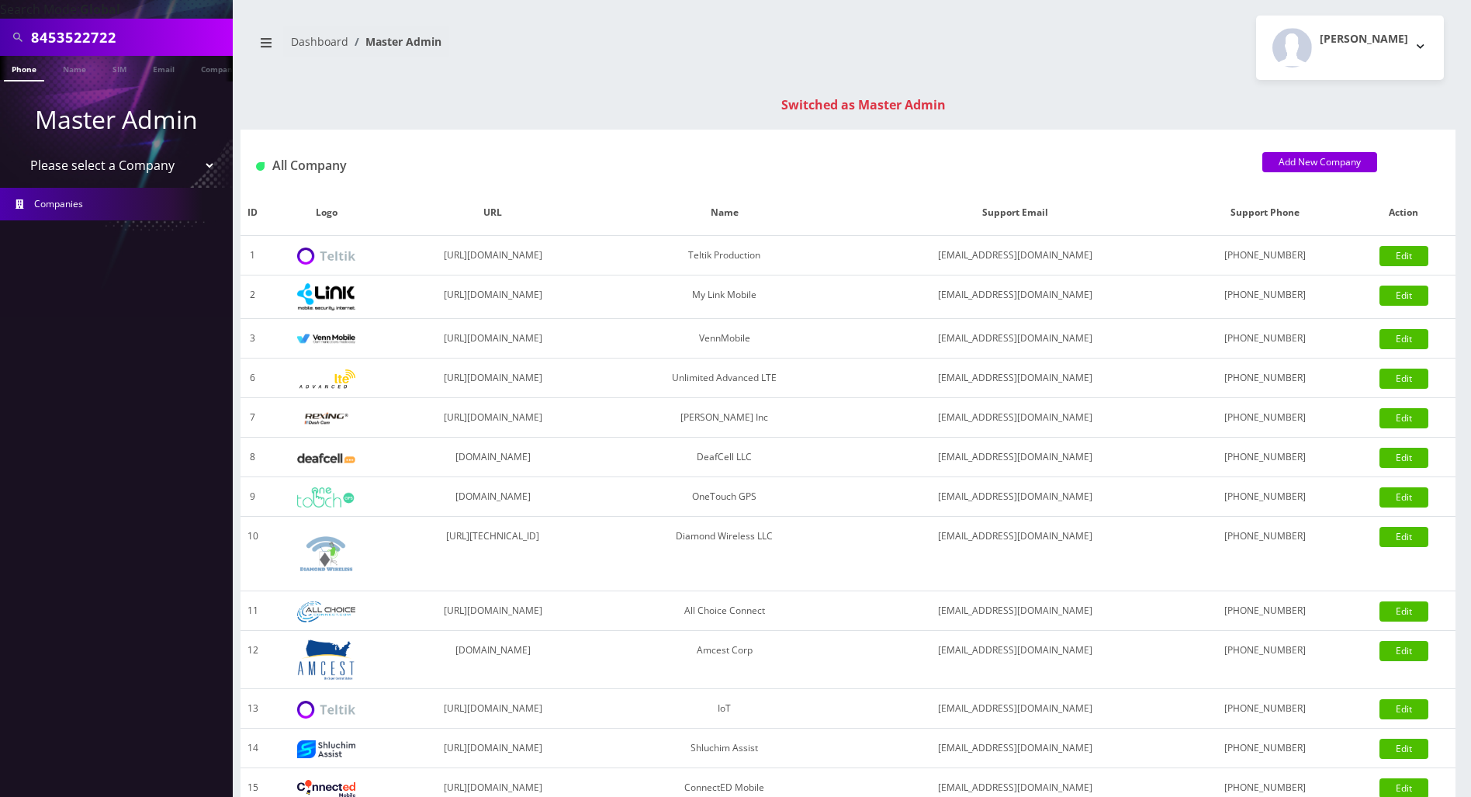
drag, startPoint x: 130, startPoint y: 42, endPoint x: -6, endPoint y: 41, distance: 136.6
click at [0, 41] on html "Search Mode: Global 8453522722 Phone Name SIM Email Company Customer Master Adm…" at bounding box center [735, 551] width 1471 height 1103
drag, startPoint x: 128, startPoint y: 35, endPoint x: -1, endPoint y: 35, distance: 128.8
click at [0, 35] on html "Search Mode: Global 9297373372 Phone Name SIM Email Company Customer Master Adm…" at bounding box center [735, 551] width 1471 height 1103
type input "9297373372"
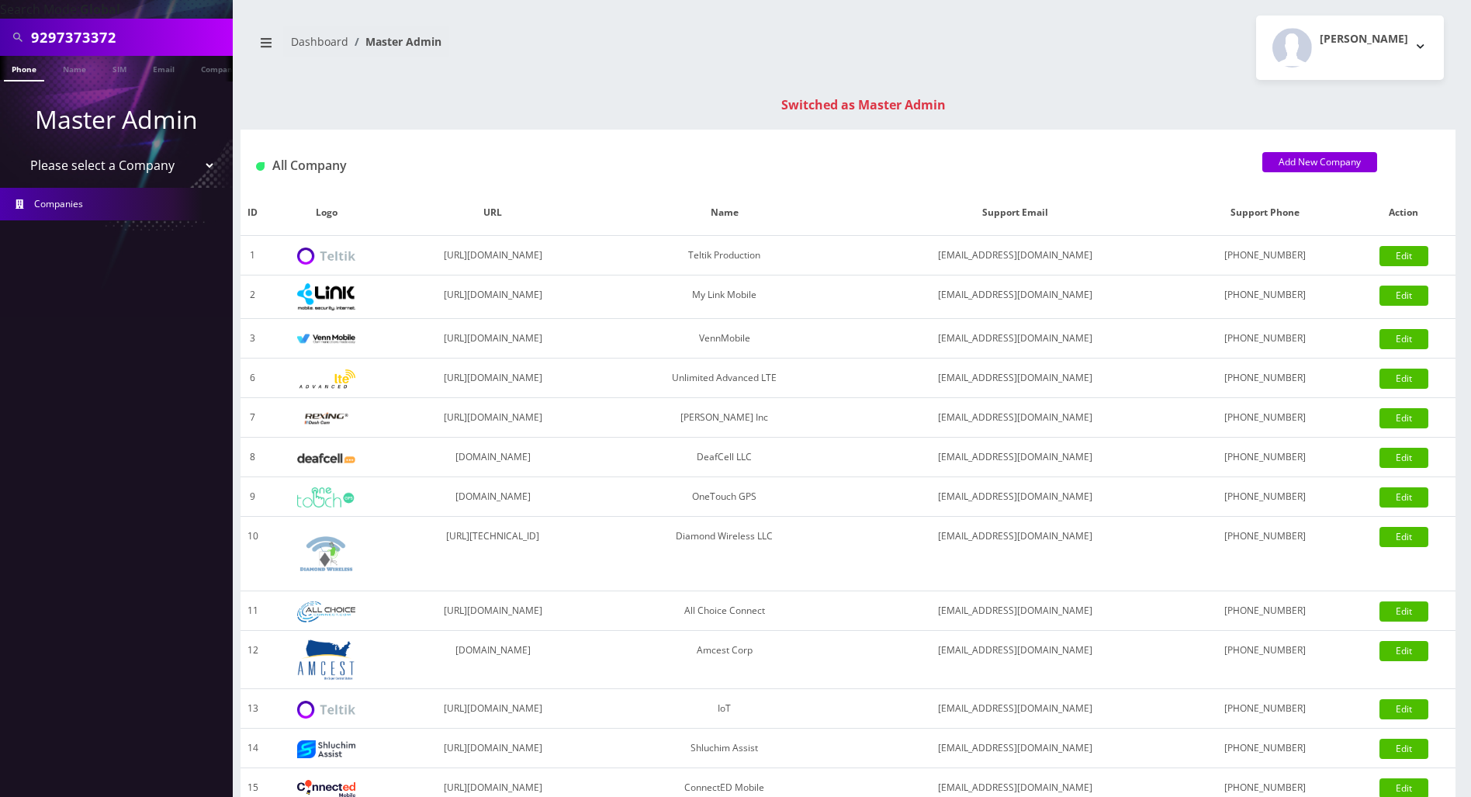
click at [20, 71] on link "Phone" at bounding box center [24, 69] width 40 height 26
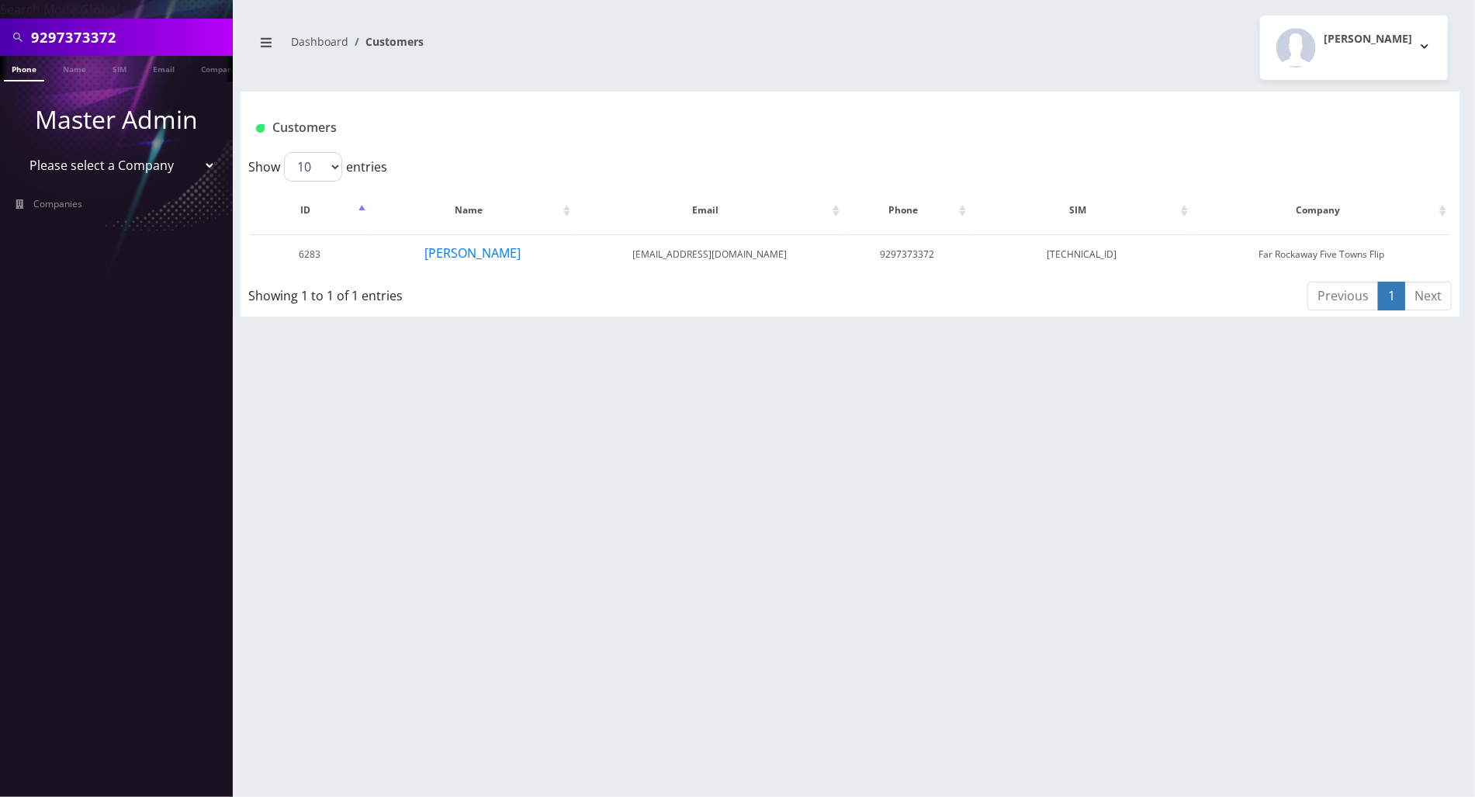
click at [274, 424] on div "9297373372 Phone Name SIM Email Company Customer Dashboard Customers Tracy Gena…" at bounding box center [850, 398] width 1250 height 797
click at [492, 252] on button "adina hauptman" at bounding box center [473, 253] width 98 height 20
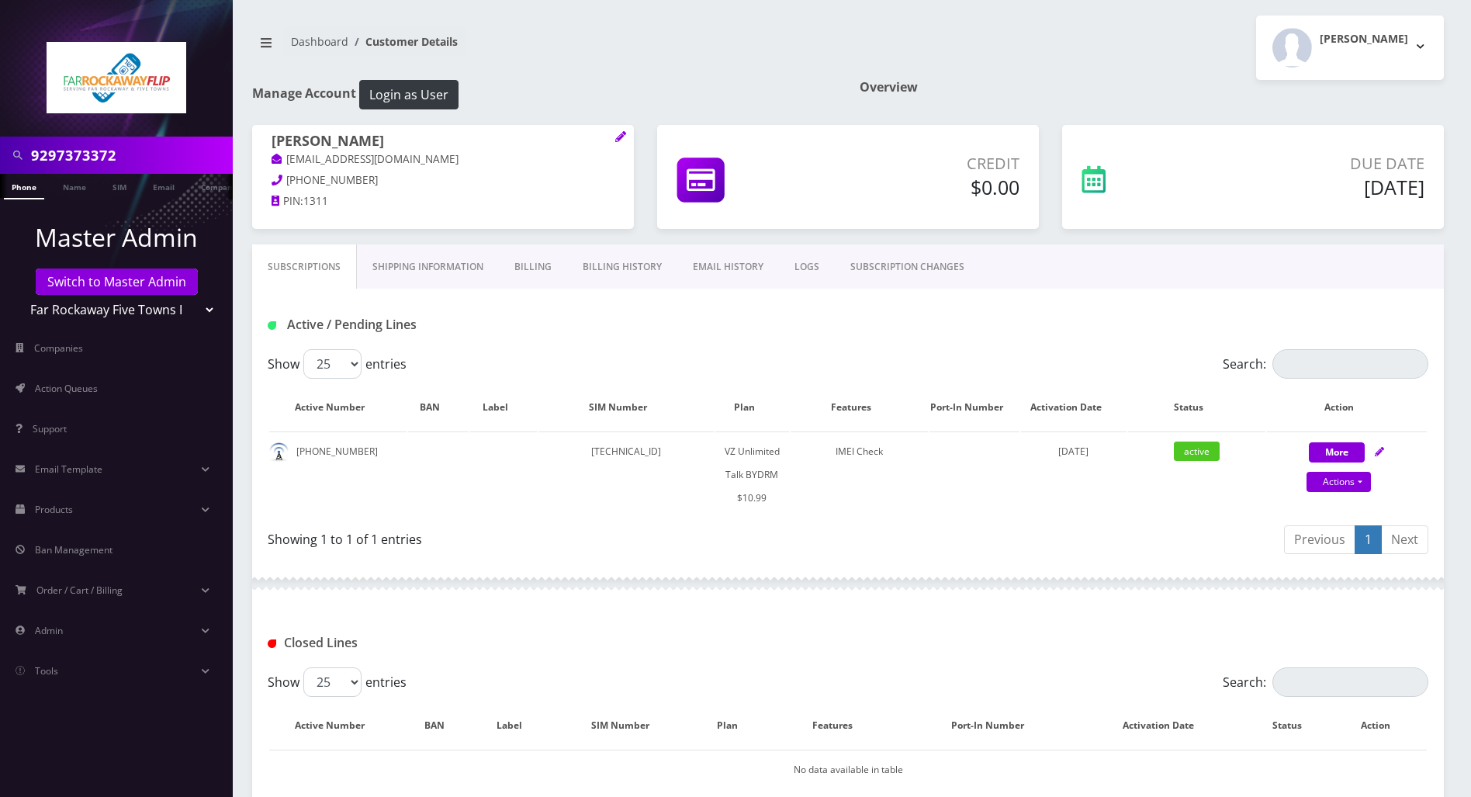
click at [652, 538] on div "Showing 1 to 1 of 1 entries" at bounding box center [552, 536] width 569 height 25
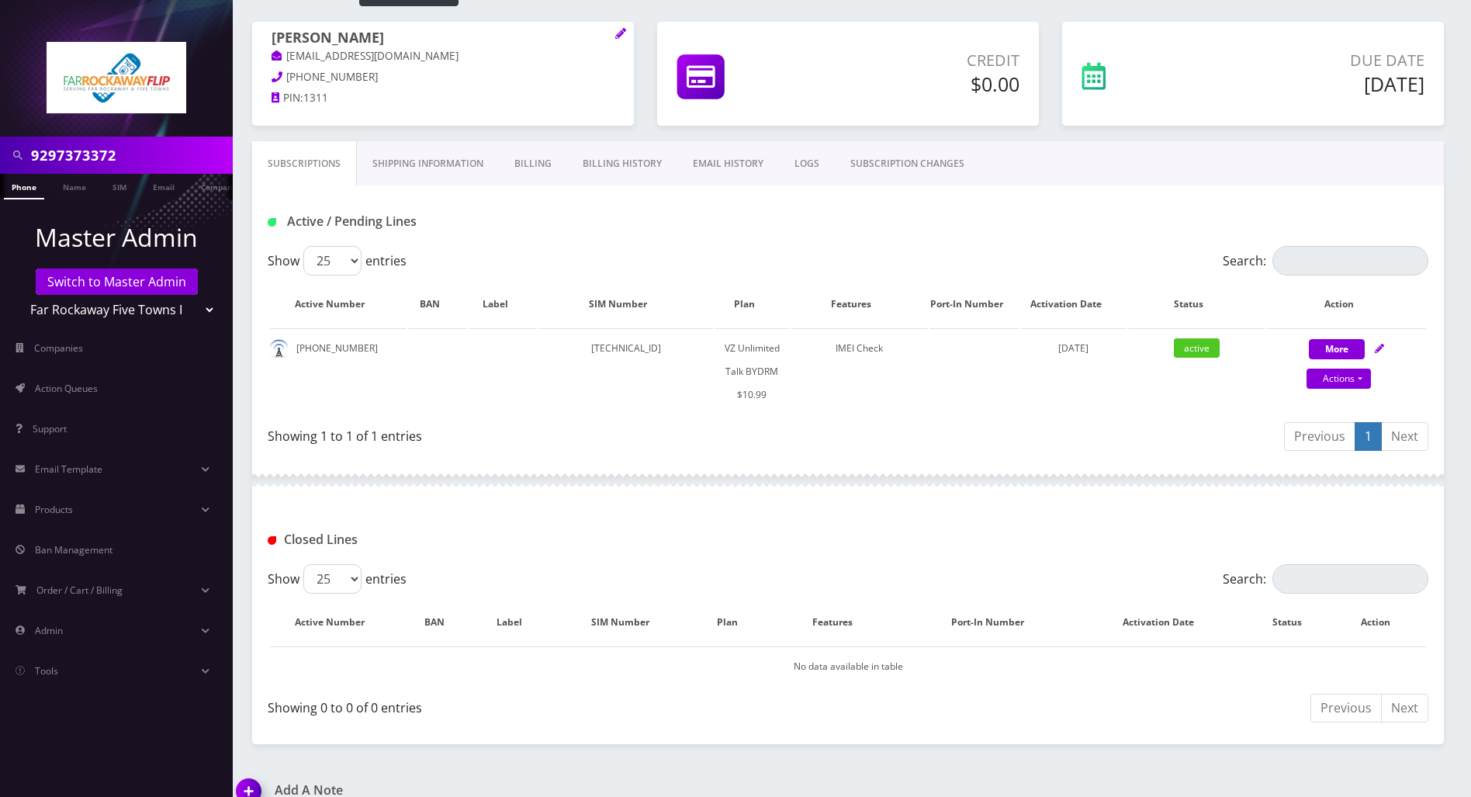
click at [722, 496] on div at bounding box center [848, 480] width 1192 height 47
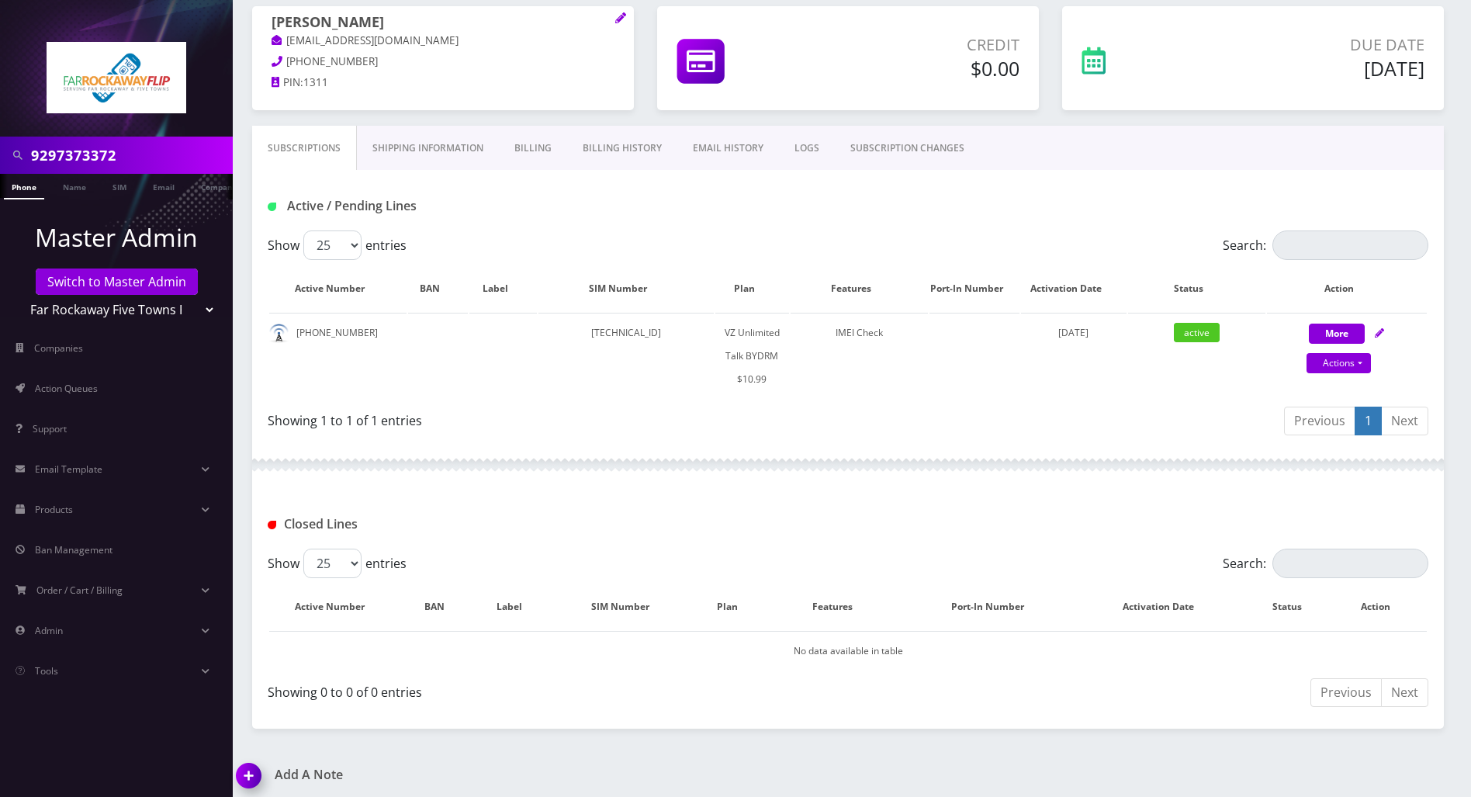
scroll to position [124, 0]
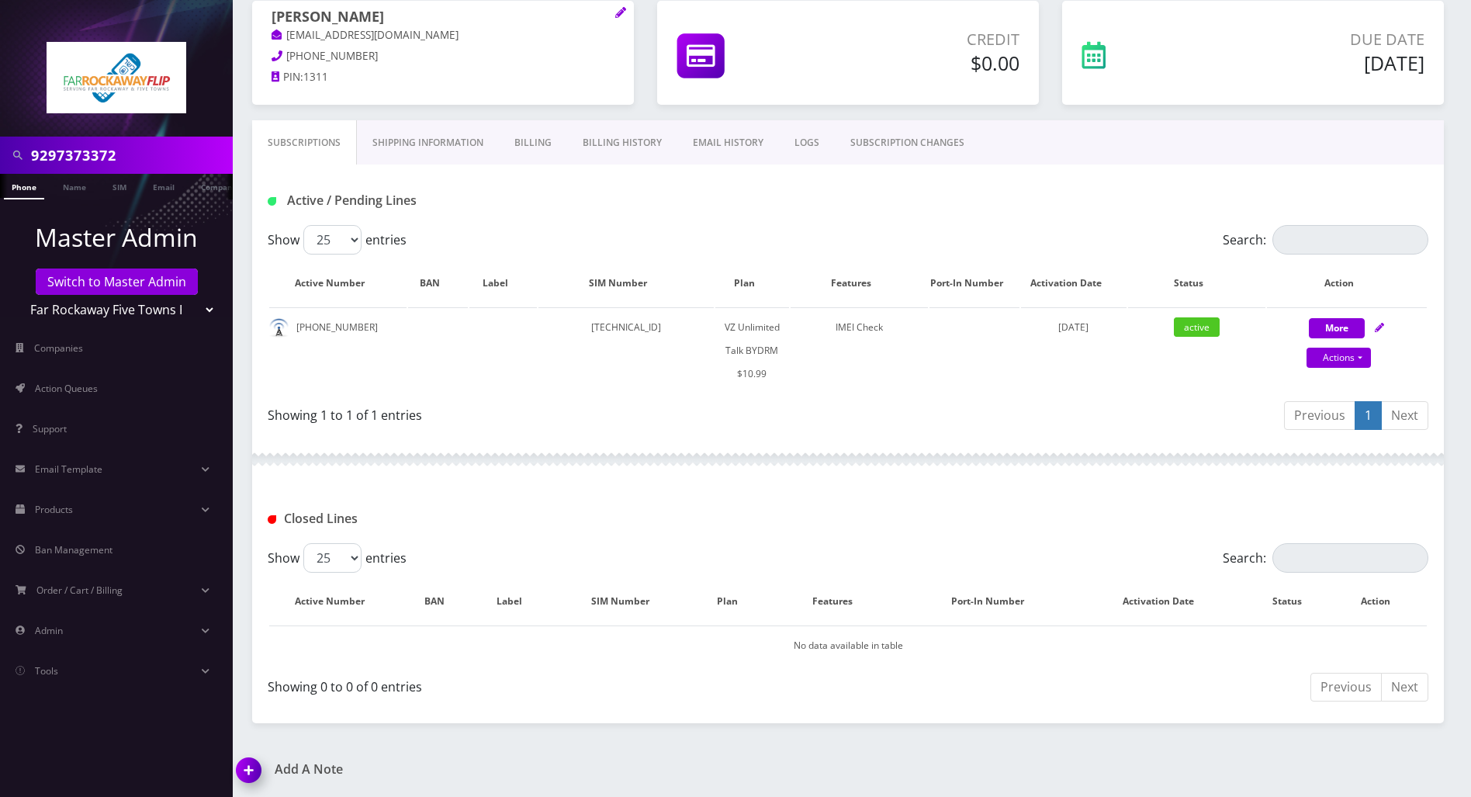
click at [616, 471] on div at bounding box center [848, 459] width 1192 height 47
click at [839, 476] on div at bounding box center [848, 459] width 1192 height 47
click at [739, 516] on div "Closed Lines" at bounding box center [848, 519] width 1184 height 26
click at [739, 515] on div "Closed Lines" at bounding box center [848, 519] width 1184 height 26
click at [248, 767] on img at bounding box center [252, 776] width 46 height 46
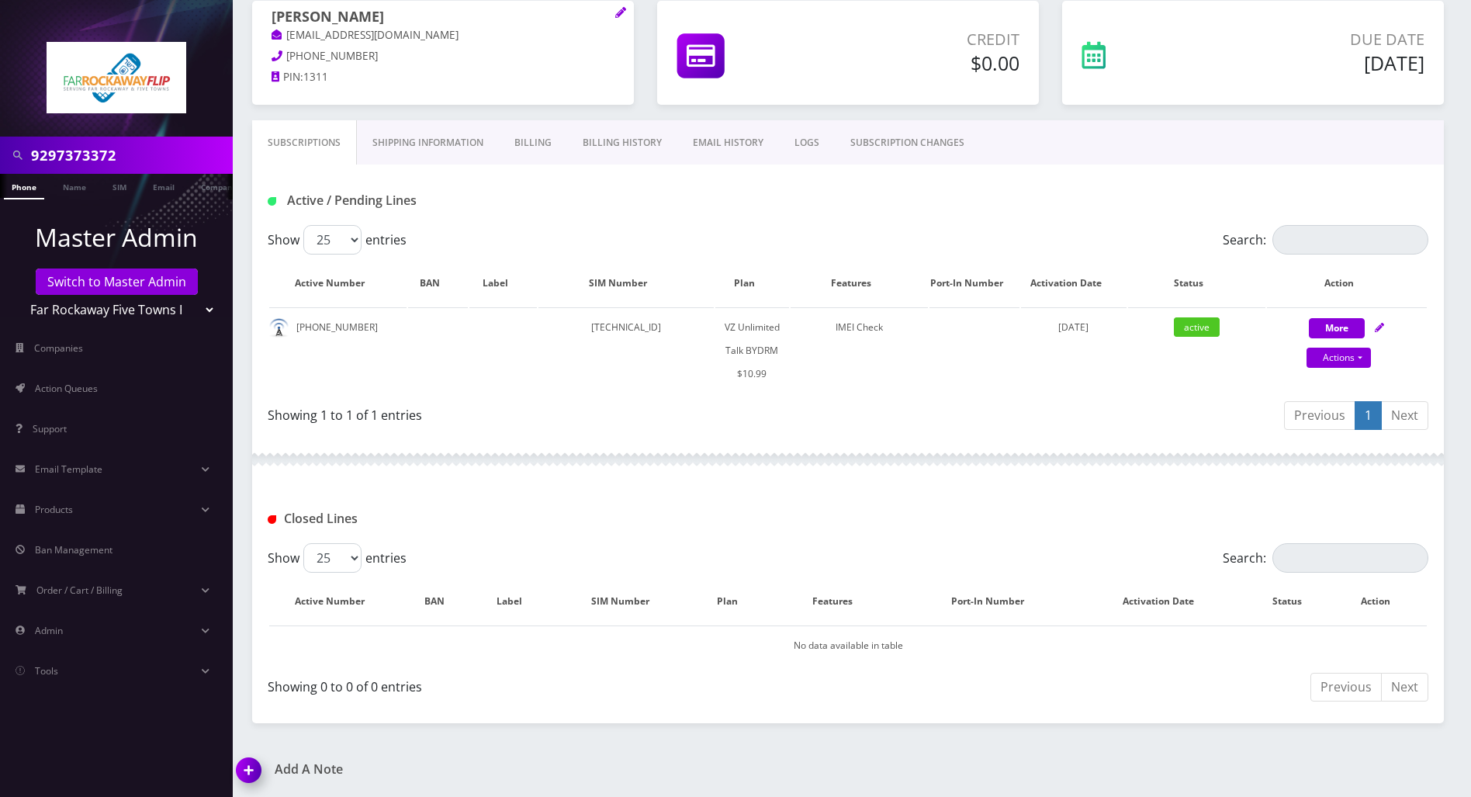
scroll to position [212, 0]
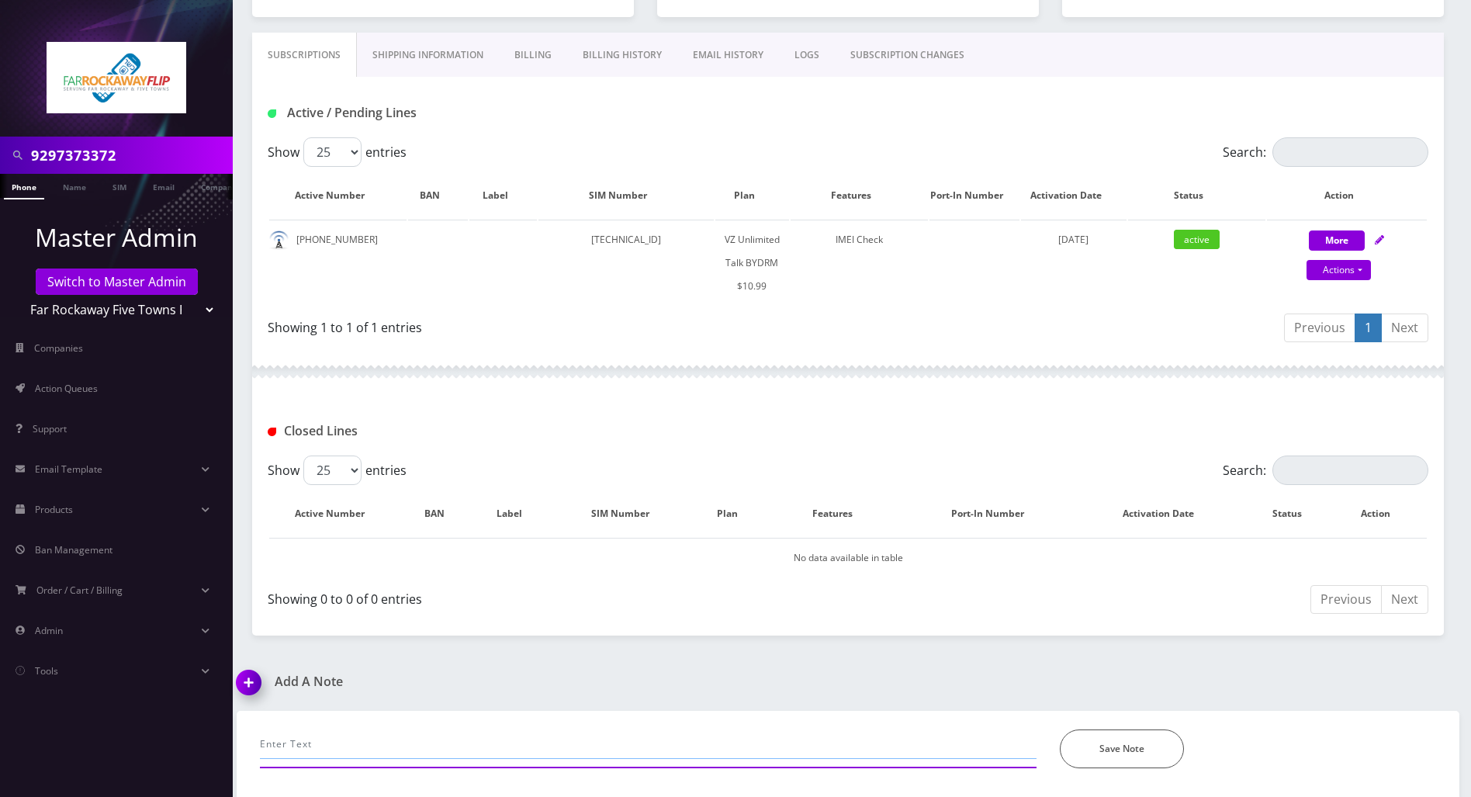
click at [403, 733] on input "text" at bounding box center [648, 743] width 777 height 29
type input "Called to port out this line- customer will need to join a family plan"
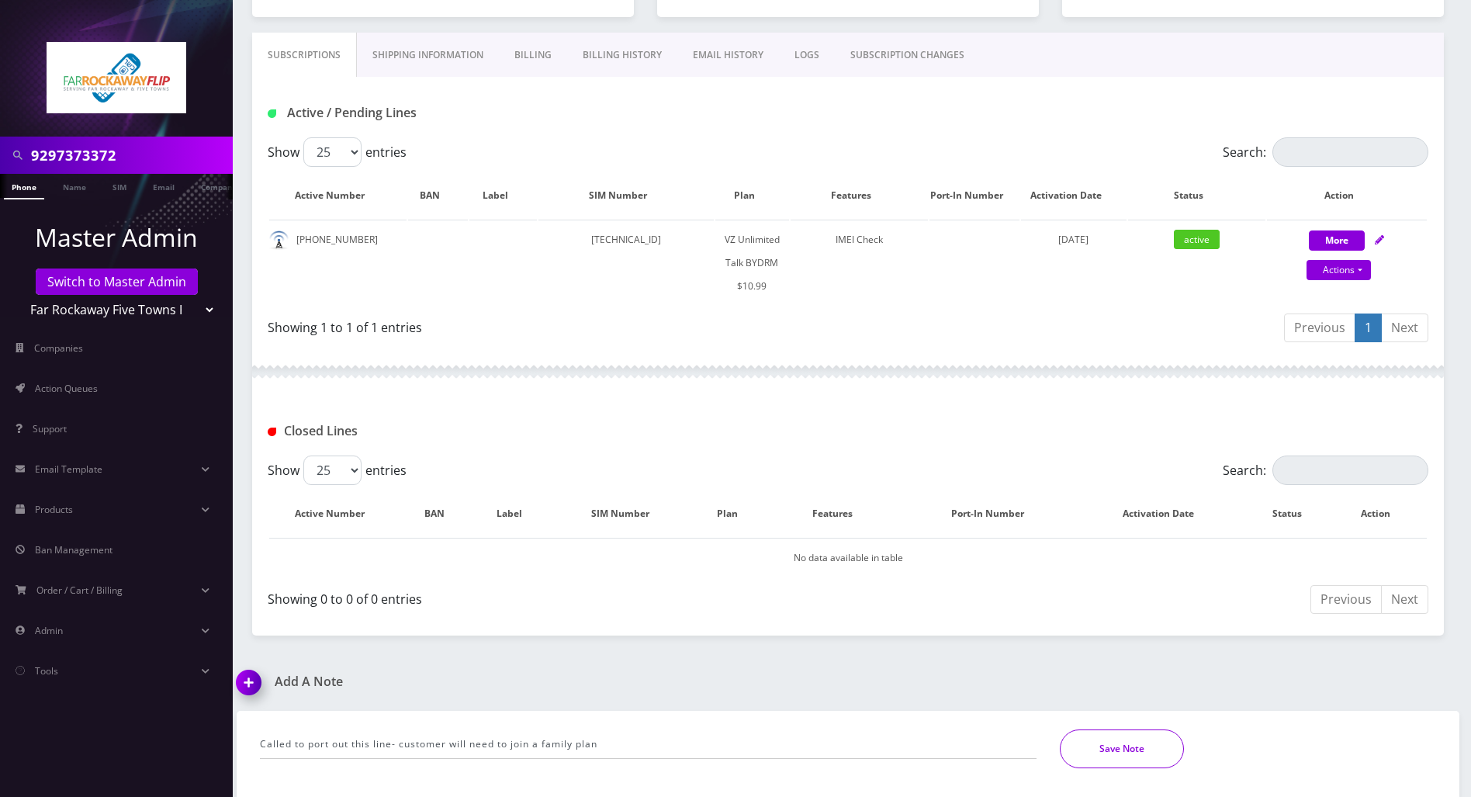
click at [1101, 748] on button "Save Note" at bounding box center [1122, 748] width 124 height 39
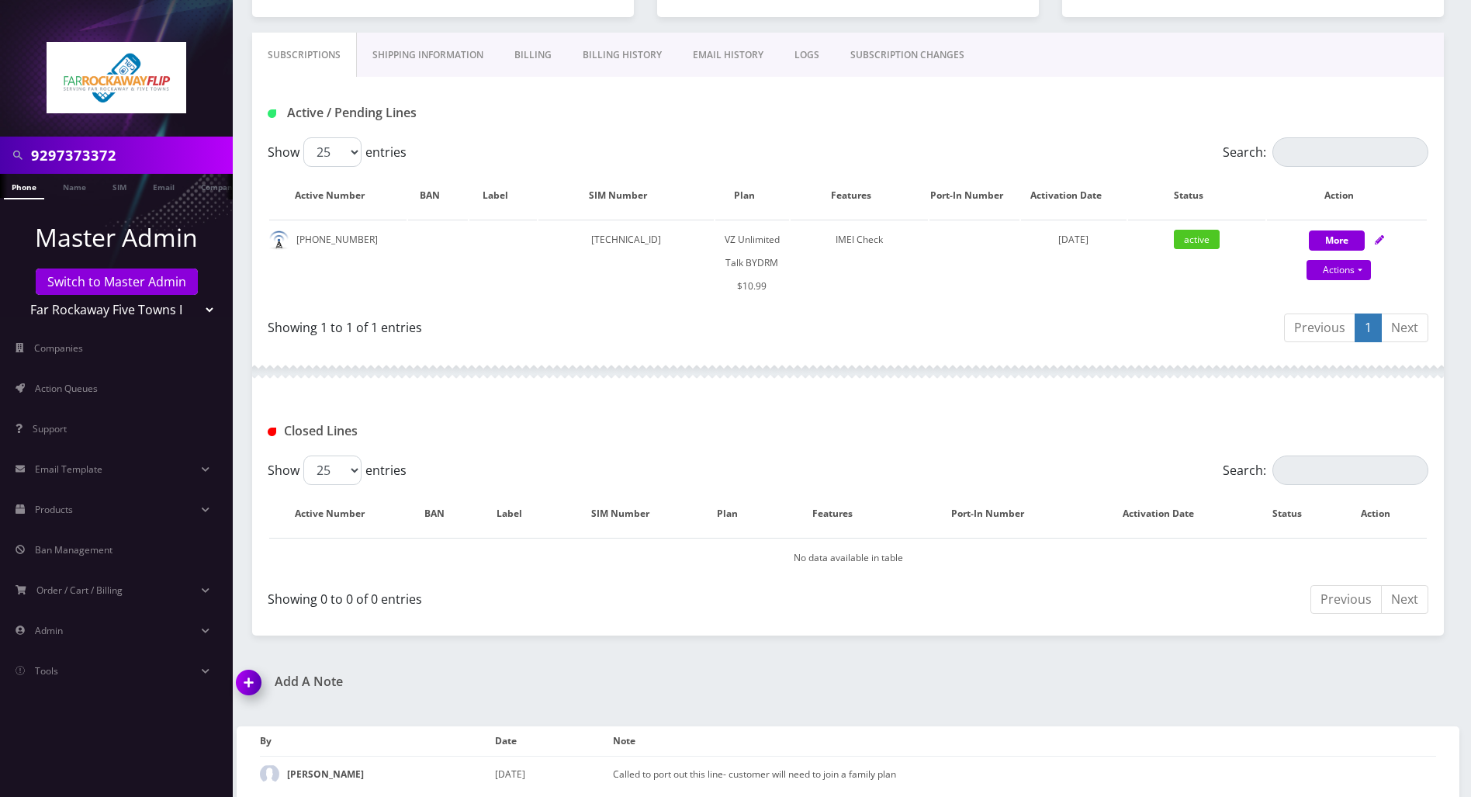
click at [875, 699] on div "Add A Note Called to port out this line- customer will need to join a family pl…" at bounding box center [848, 739] width 1246 height 130
click at [1422, 400] on div "Closed Lines" at bounding box center [848, 425] width 1192 height 61
click at [1052, 636] on div "9297373372 Phone Name SIM Email Company Customer Dashboard Customer Details Tzv…" at bounding box center [848, 296] width 1246 height 1016
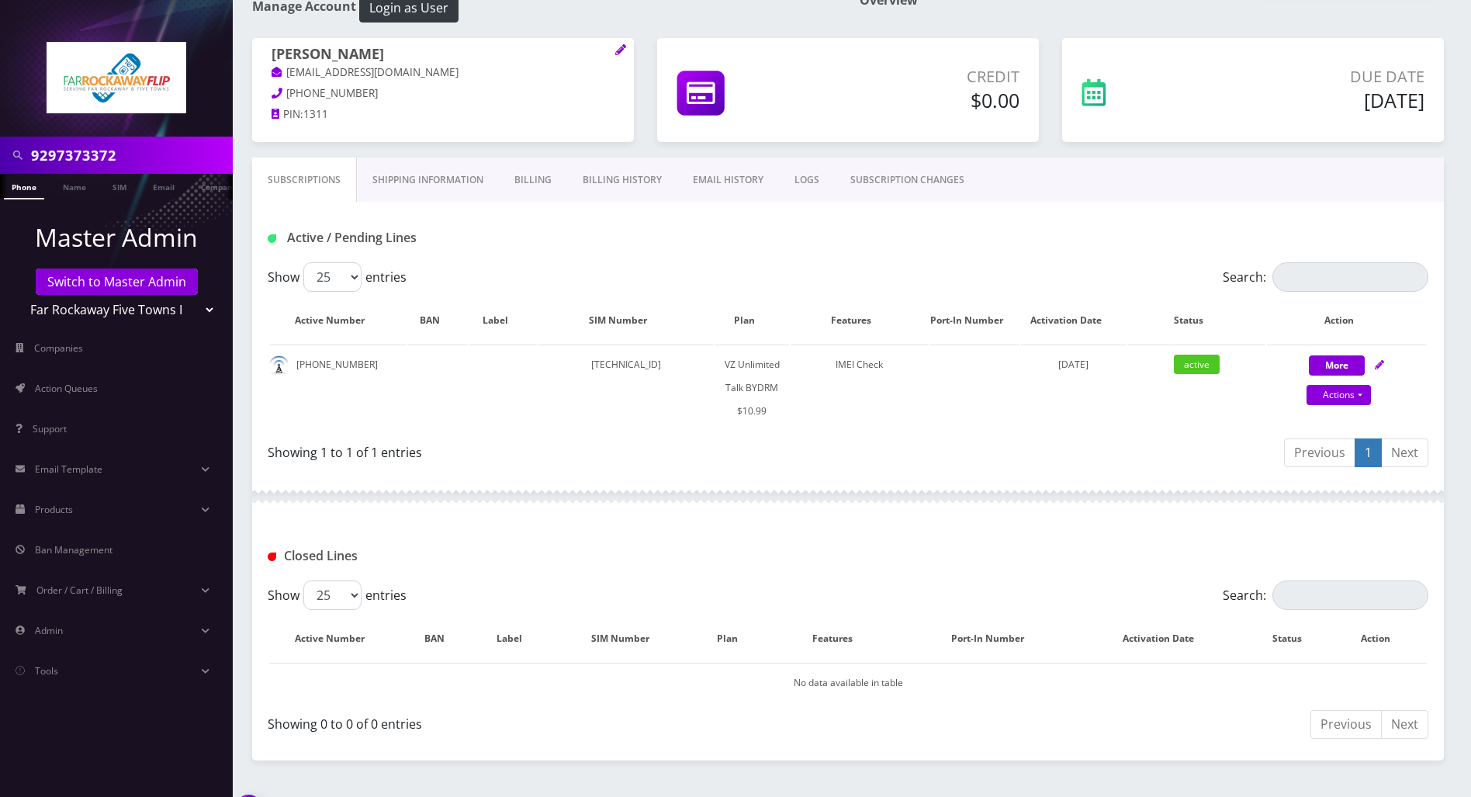
scroll to position [0, 0]
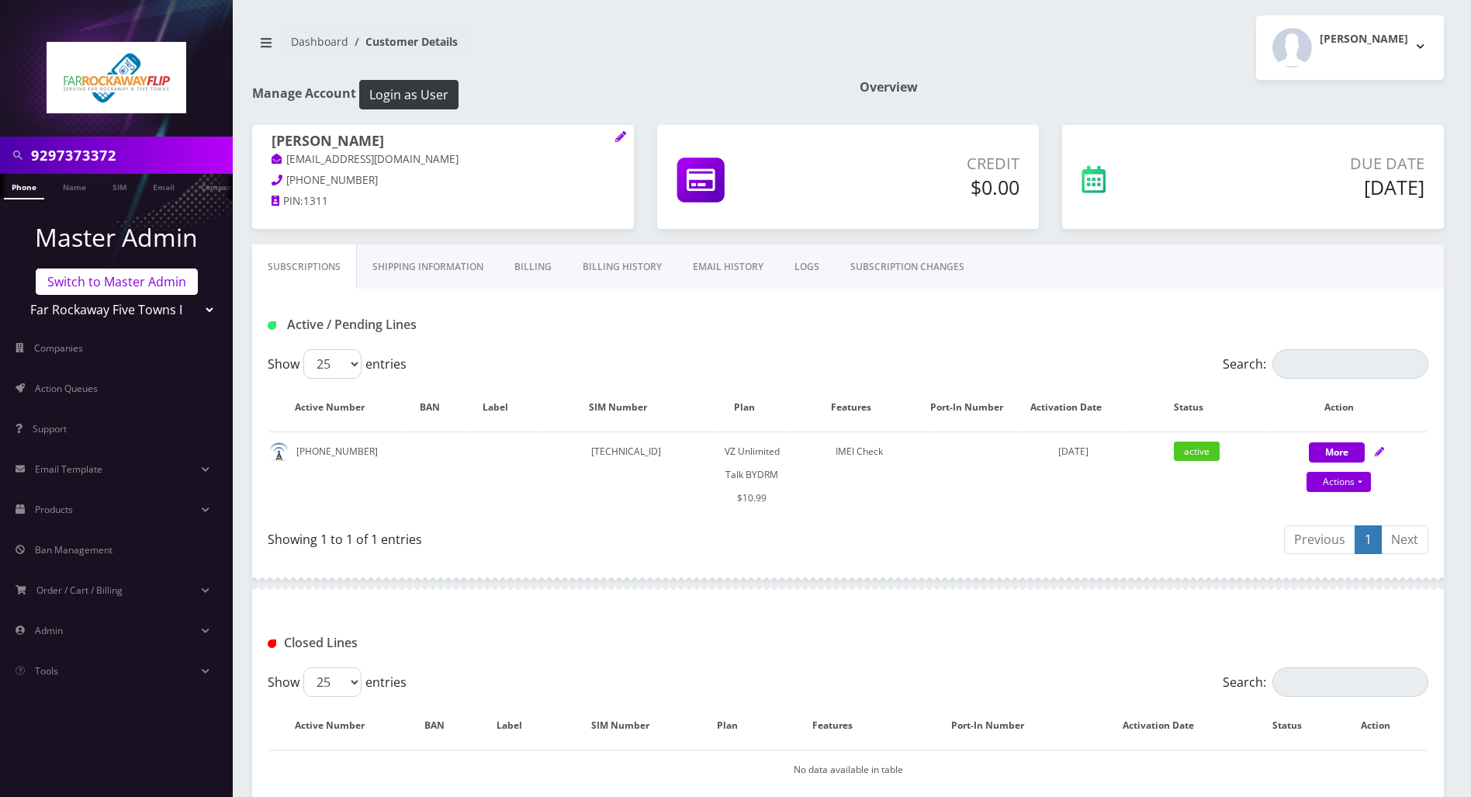
drag, startPoint x: 164, startPoint y: 282, endPoint x: 181, endPoint y: 284, distance: 17.1
click at [162, 282] on link "Switch to Master Admin" at bounding box center [117, 281] width 162 height 26
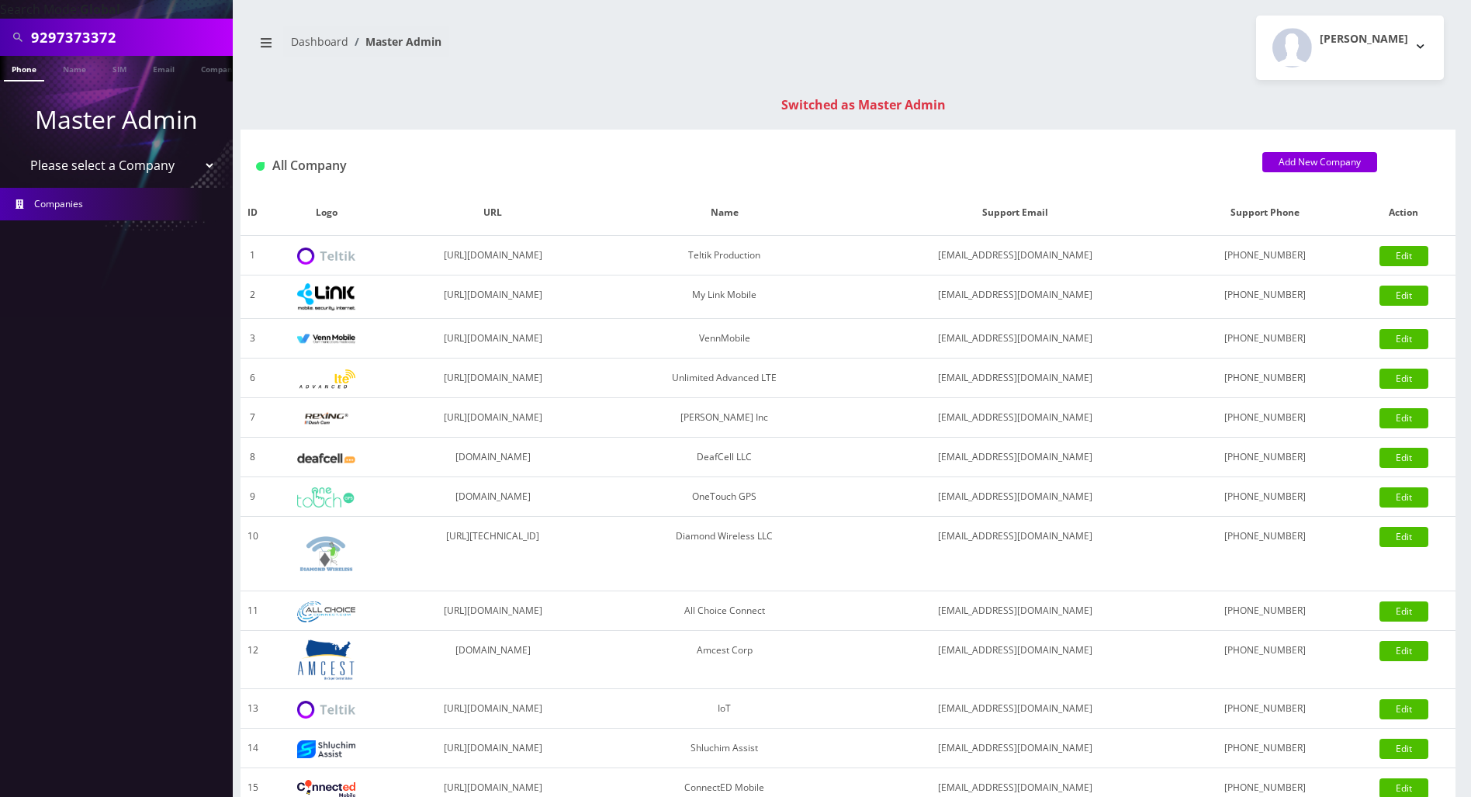
click at [1409, 124] on div "9297373372 Phone Name SIM Email Company Customer Dashboard Master Admin Tracy G…" at bounding box center [848, 551] width 1246 height 1103
click at [1438, 89] on div "9297373372 Phone Name SIM Email Company Customer Dashboard Master Admin Tracy G…" at bounding box center [848, 551] width 1246 height 1103
drag, startPoint x: 143, startPoint y: 36, endPoint x: -6, endPoint y: 36, distance: 149.0
click at [0, 36] on html "Search Mode: Global 9297373372 Phone Name SIM Email Company Customer Master Adm…" at bounding box center [735, 551] width 1471 height 1103
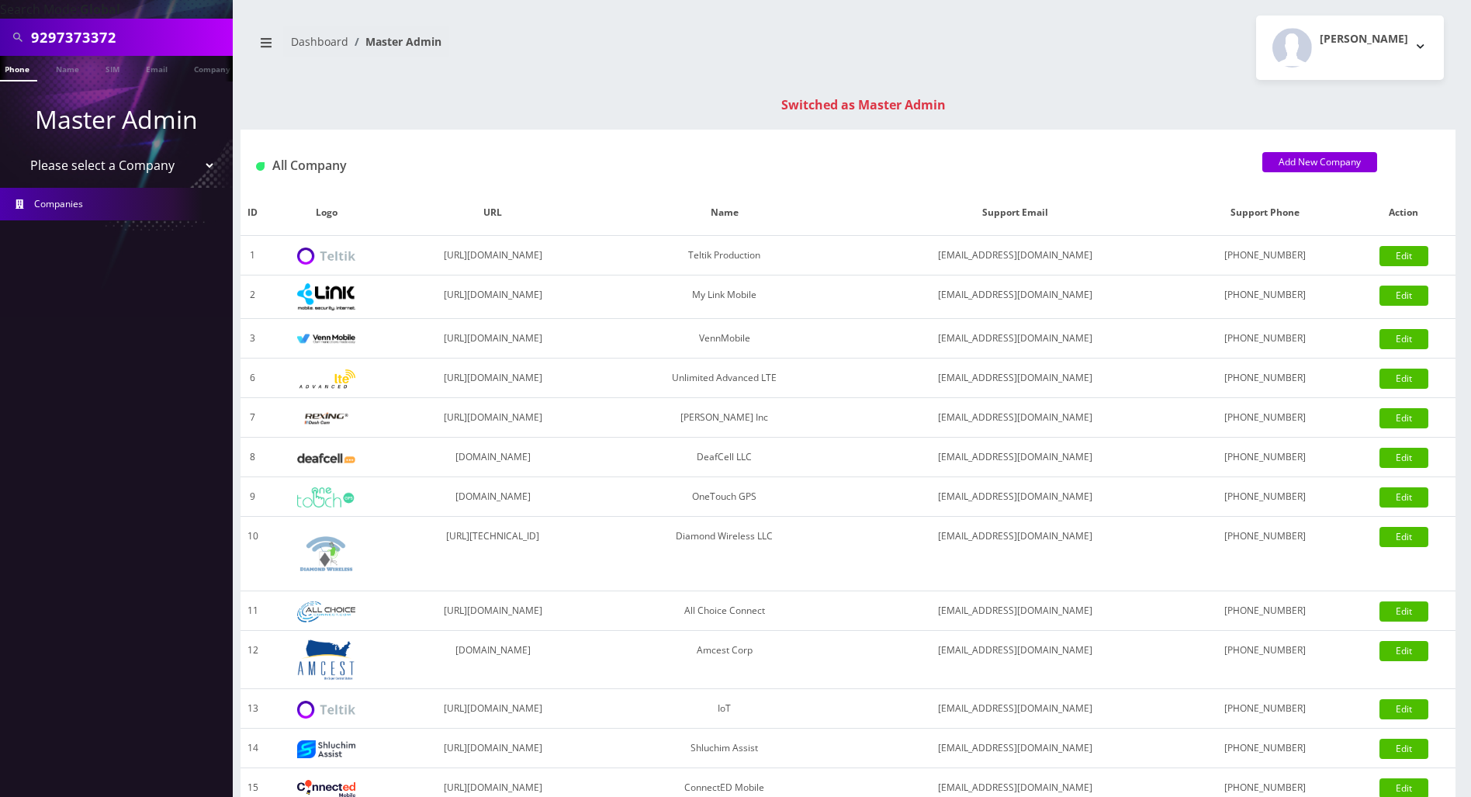
paste input "[EMAIL_ADDRESS][DOMAIN_NAME]"
type input "[EMAIL_ADDRESS][DOMAIN_NAME]"
click at [168, 71] on link "Email" at bounding box center [163, 69] width 37 height 26
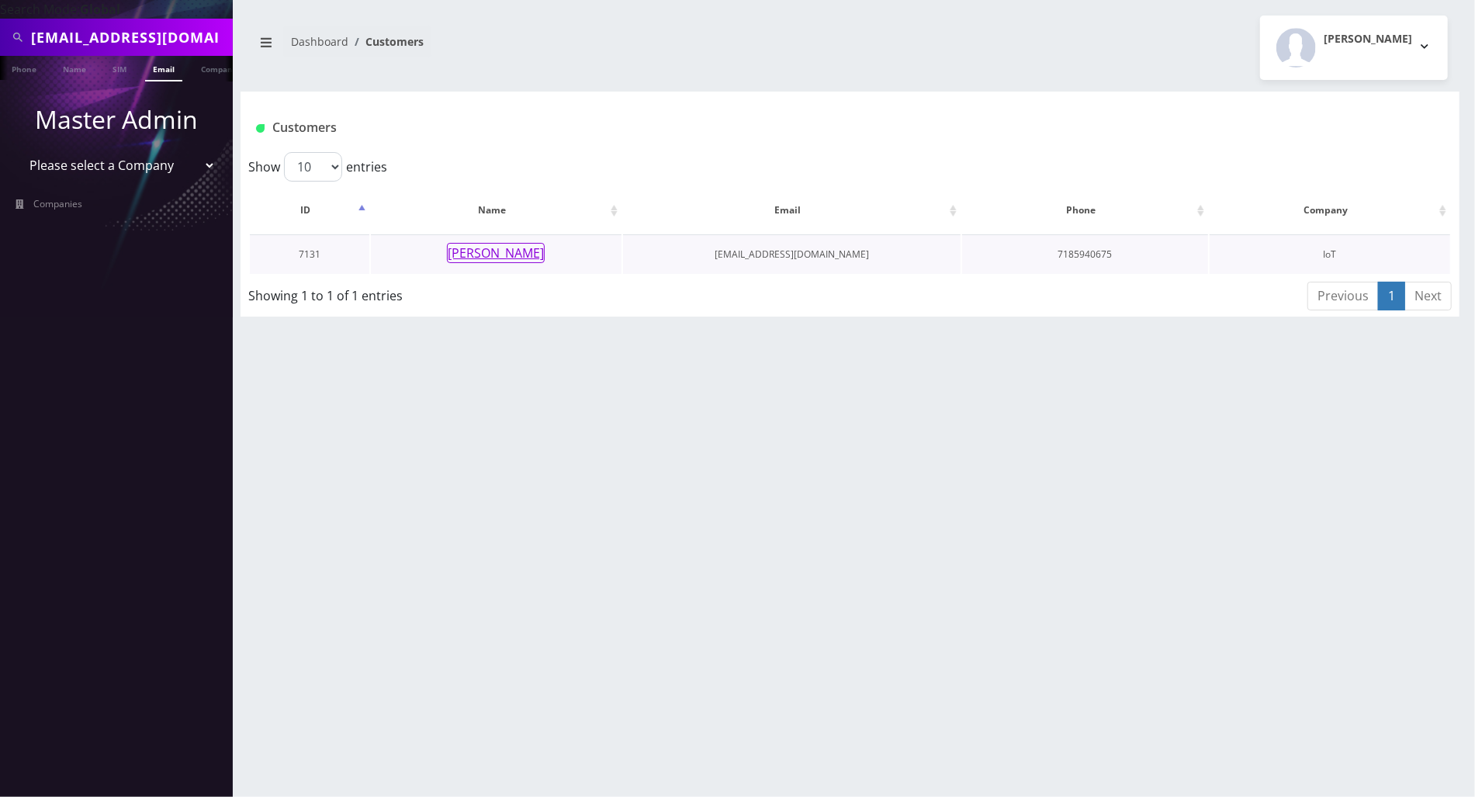
click at [498, 249] on button "[PERSON_NAME]" at bounding box center [496, 253] width 98 height 20
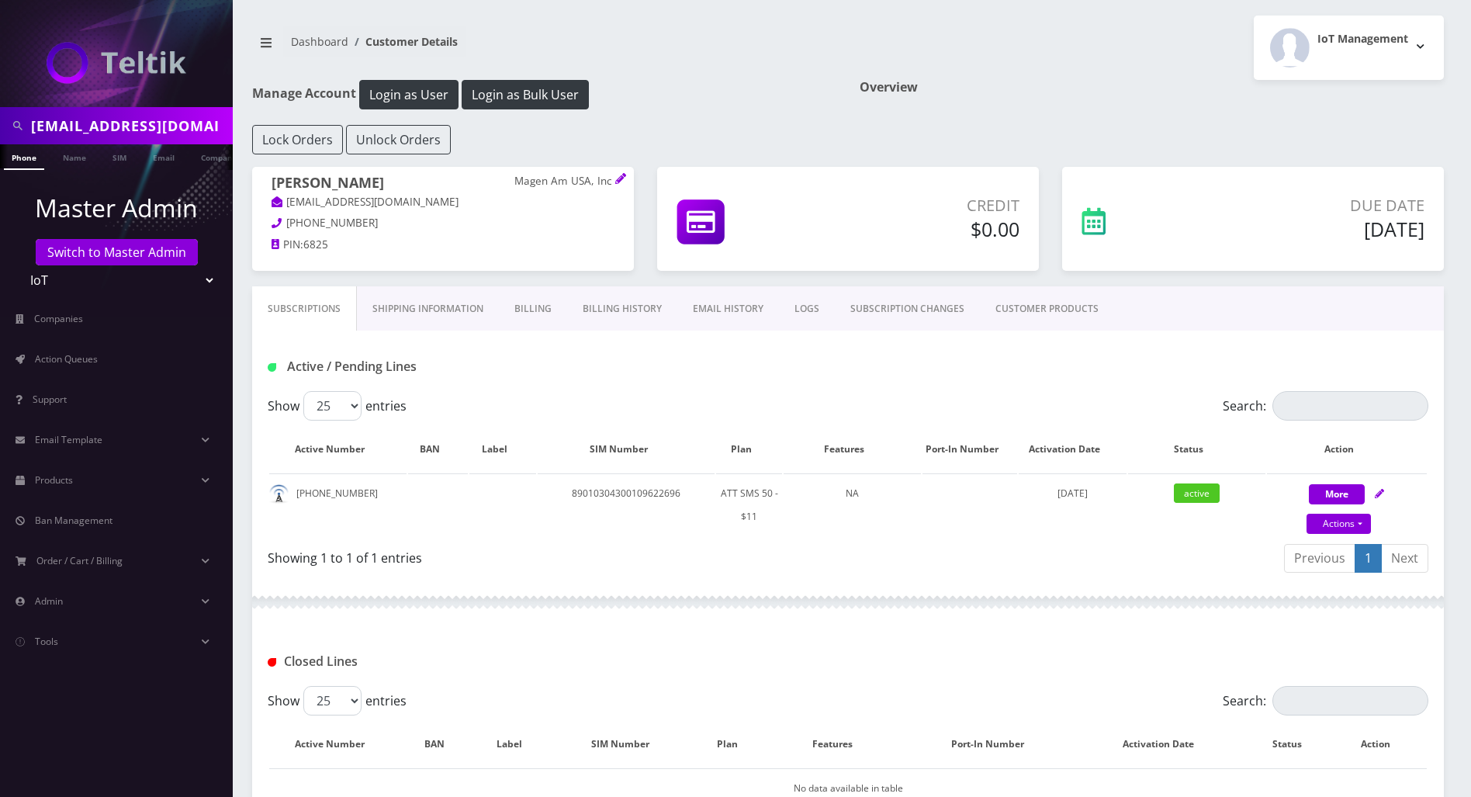
click at [530, 306] on link "Billing" at bounding box center [533, 308] width 68 height 45
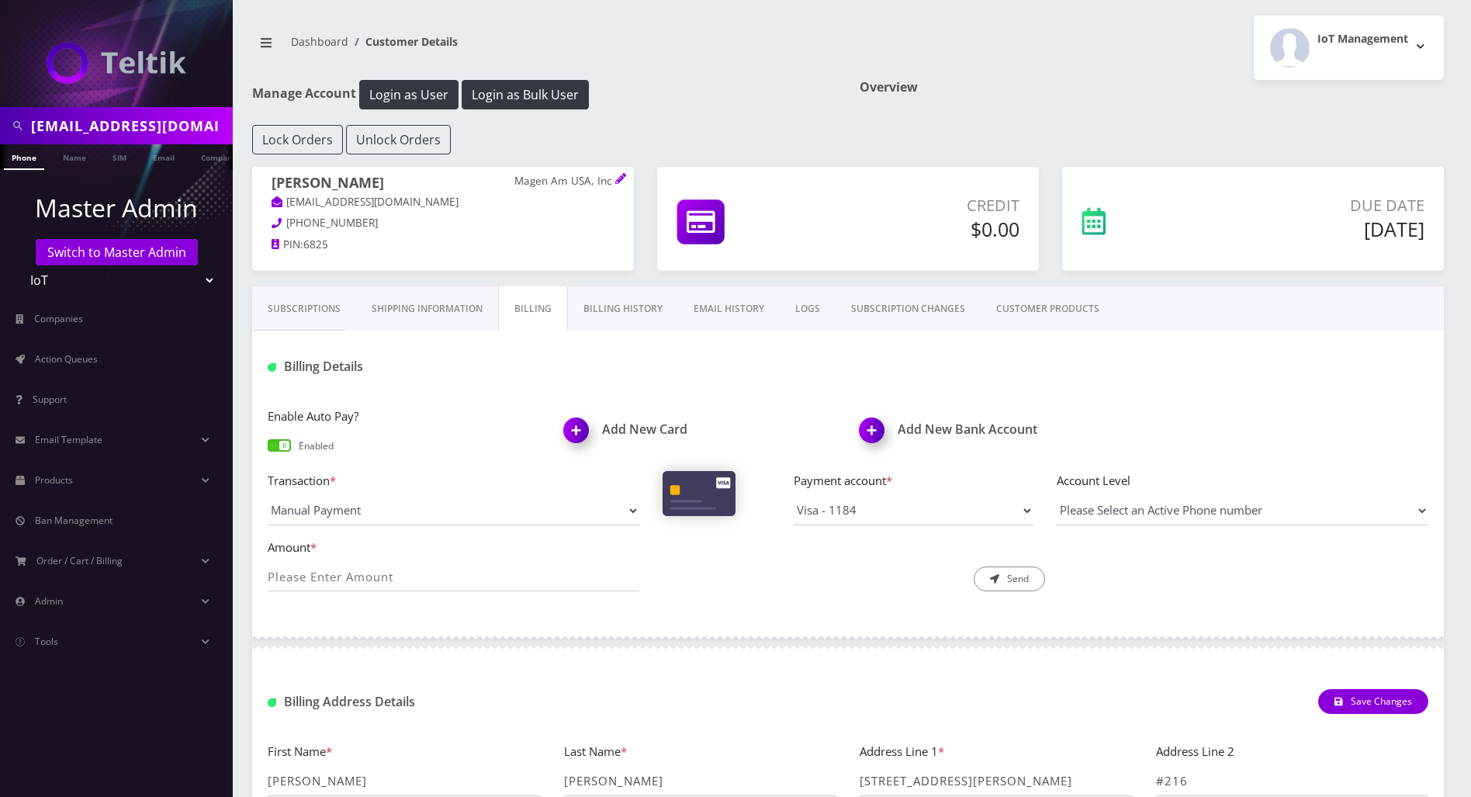
click at [608, 297] on link "Billing History" at bounding box center [623, 308] width 110 height 45
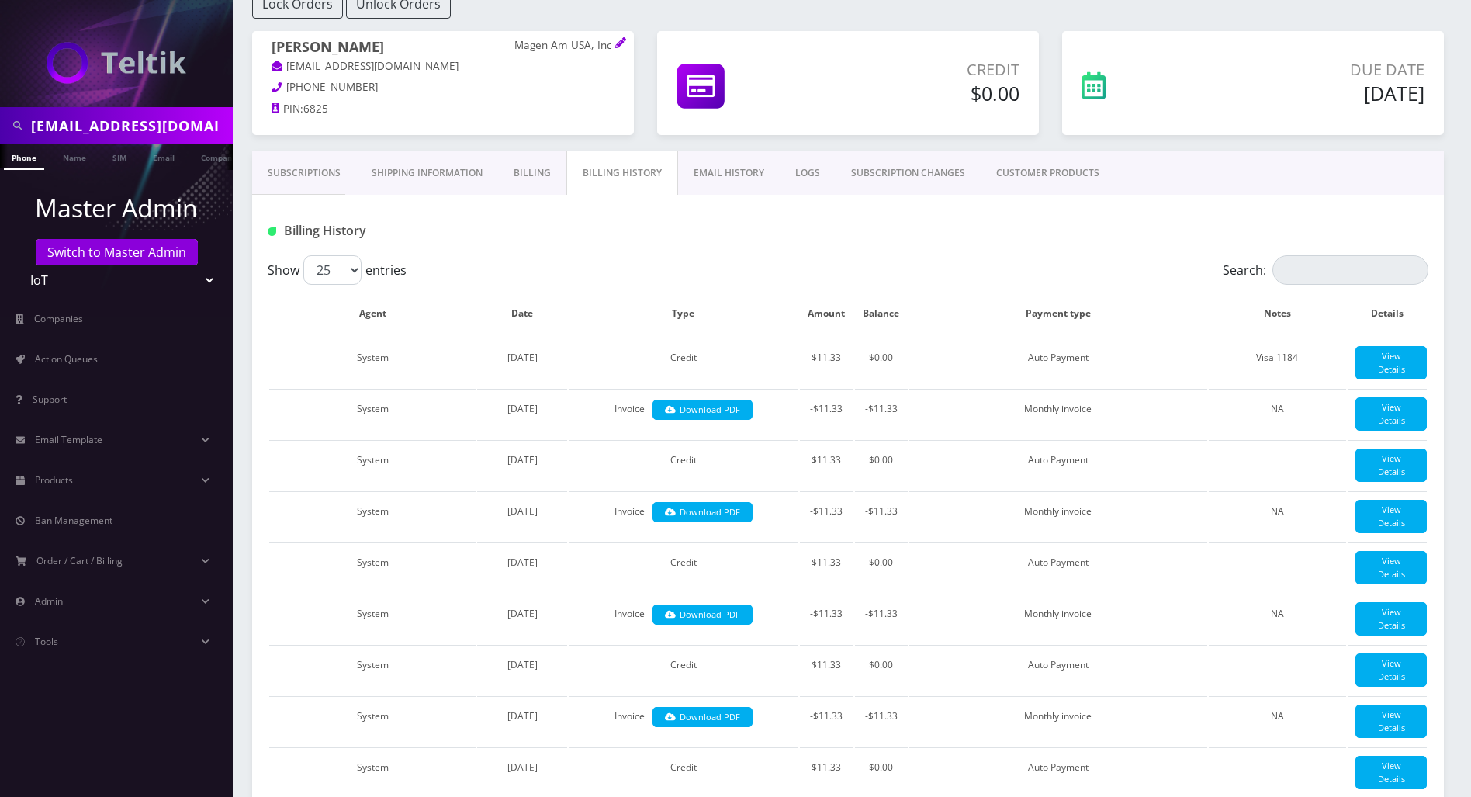
scroll to position [103, 0]
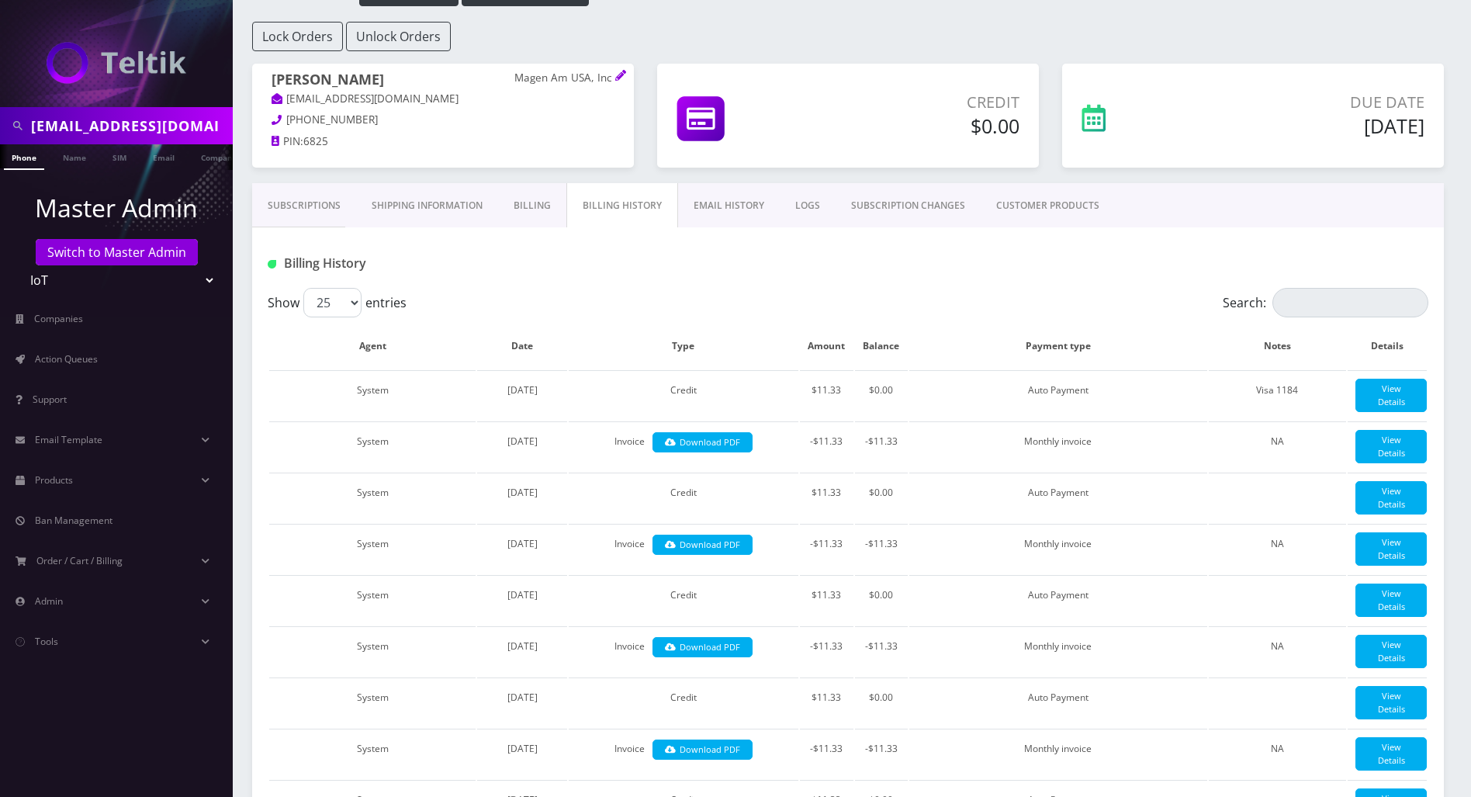
click at [941, 270] on div at bounding box center [1045, 264] width 789 height 26
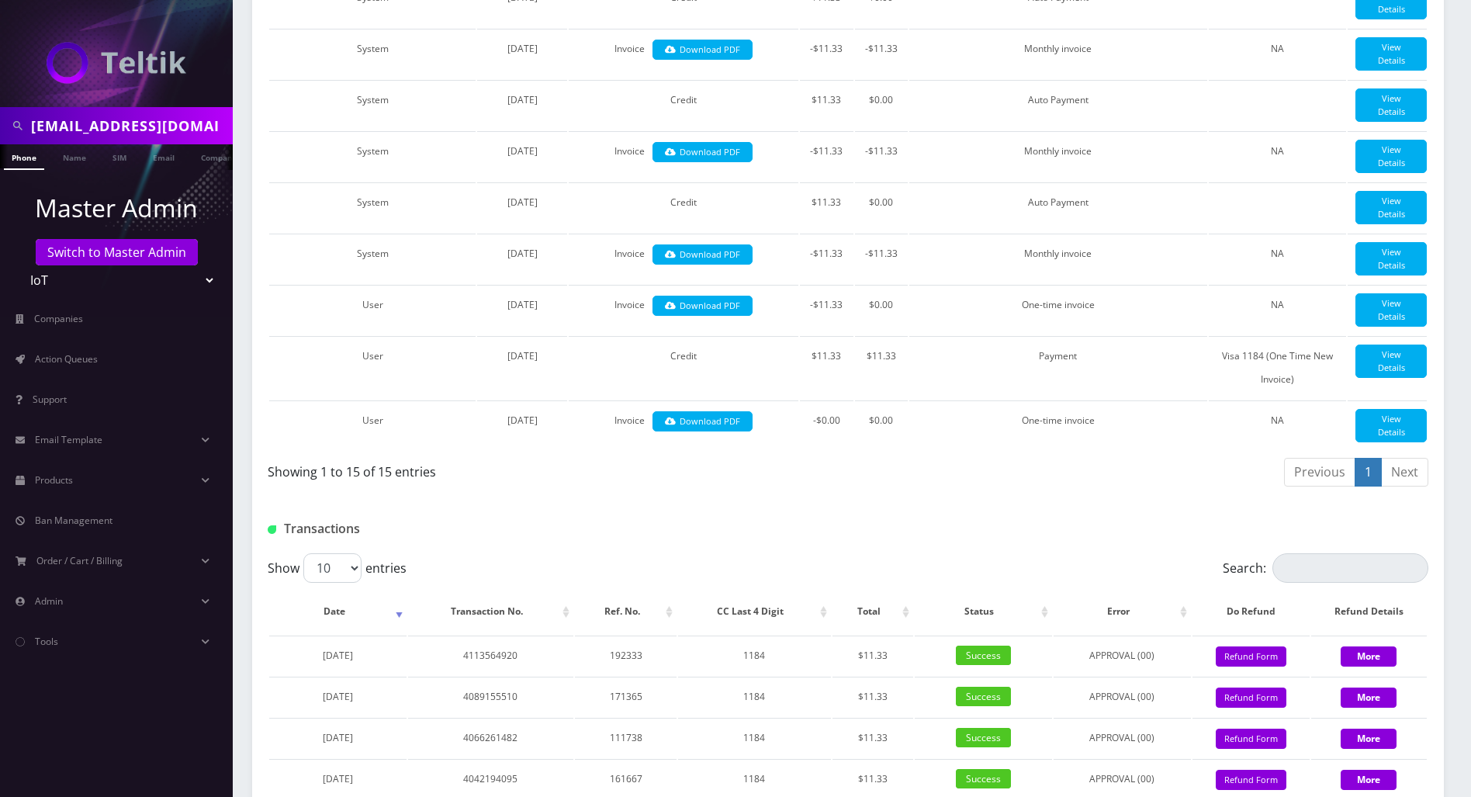
scroll to position [1079, 0]
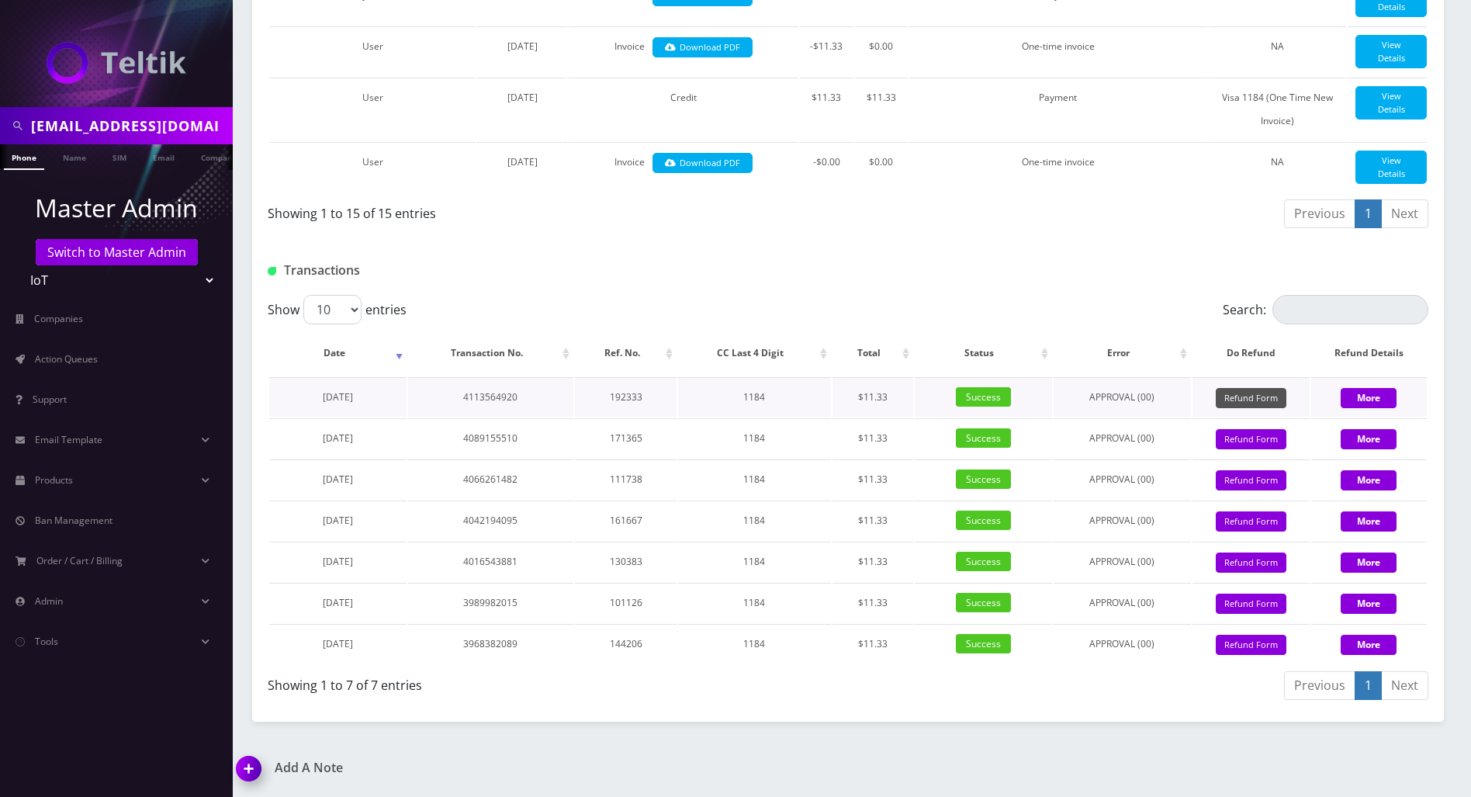
click at [1256, 400] on button "Refund Form" at bounding box center [1251, 398] width 71 height 21
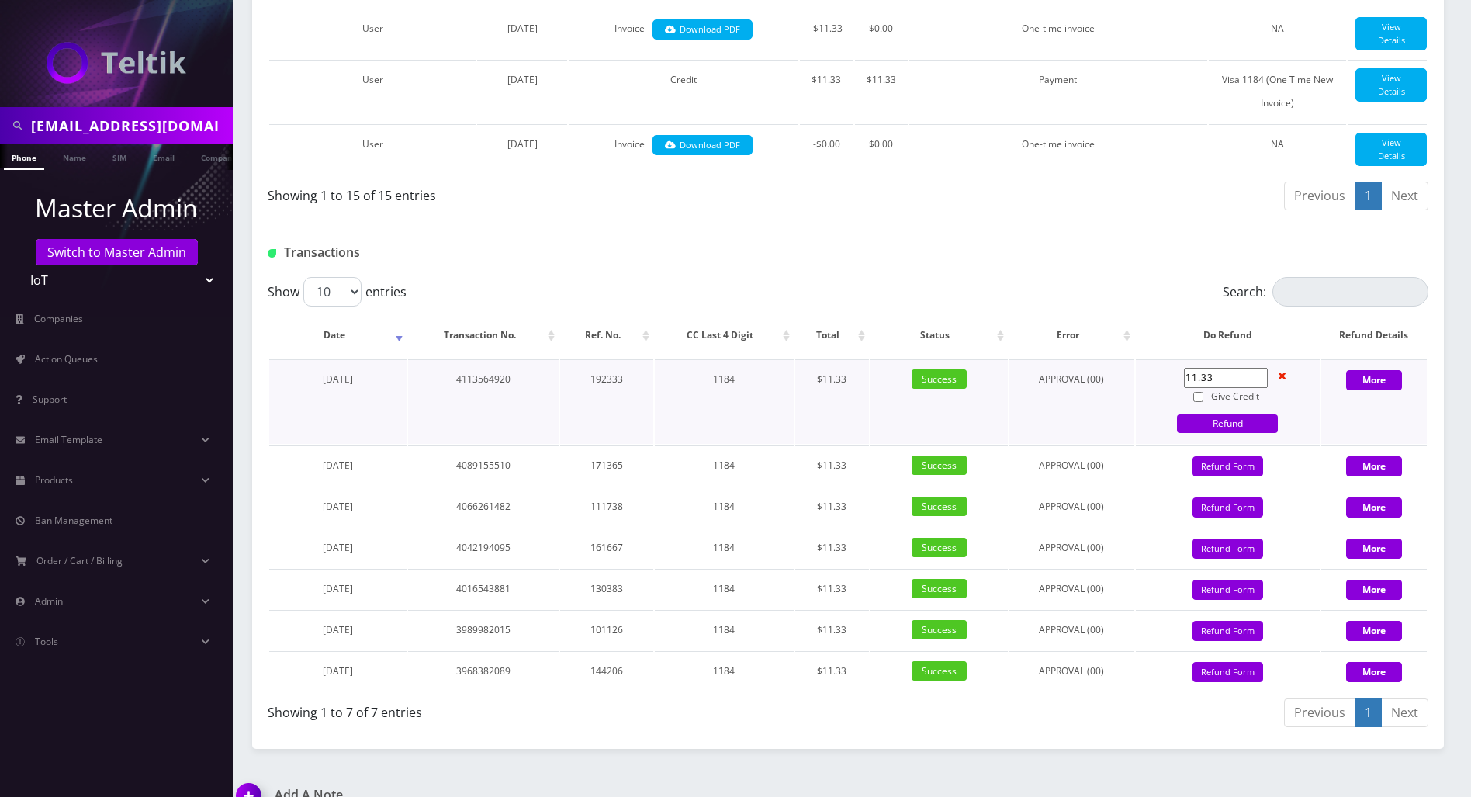
click at [1198, 402] on input "Give Credit" at bounding box center [1198, 397] width 10 height 10
checkbox input "true"
click at [1202, 433] on link "Refund" at bounding box center [1227, 423] width 101 height 19
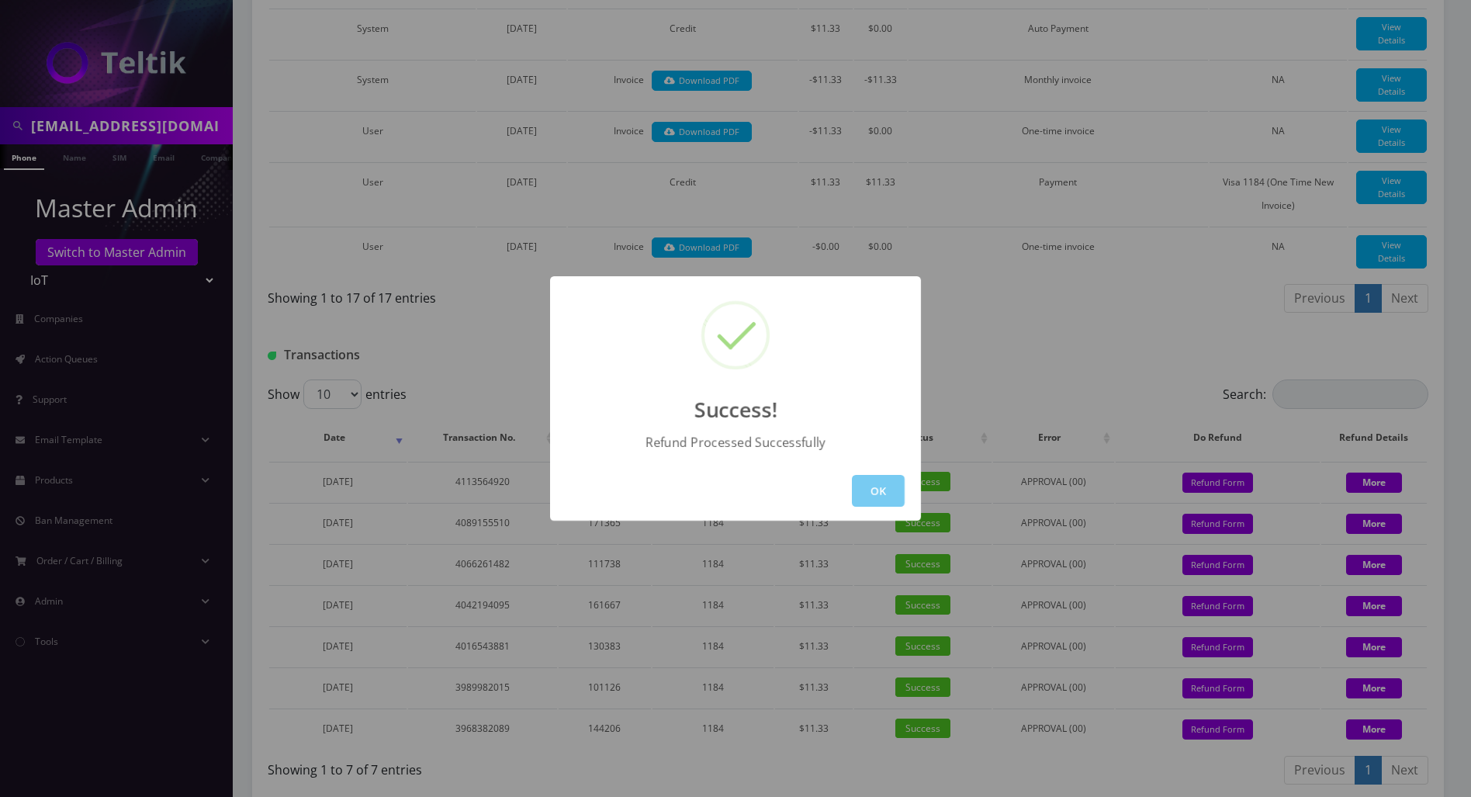
click at [890, 491] on button "OK" at bounding box center [878, 491] width 53 height 32
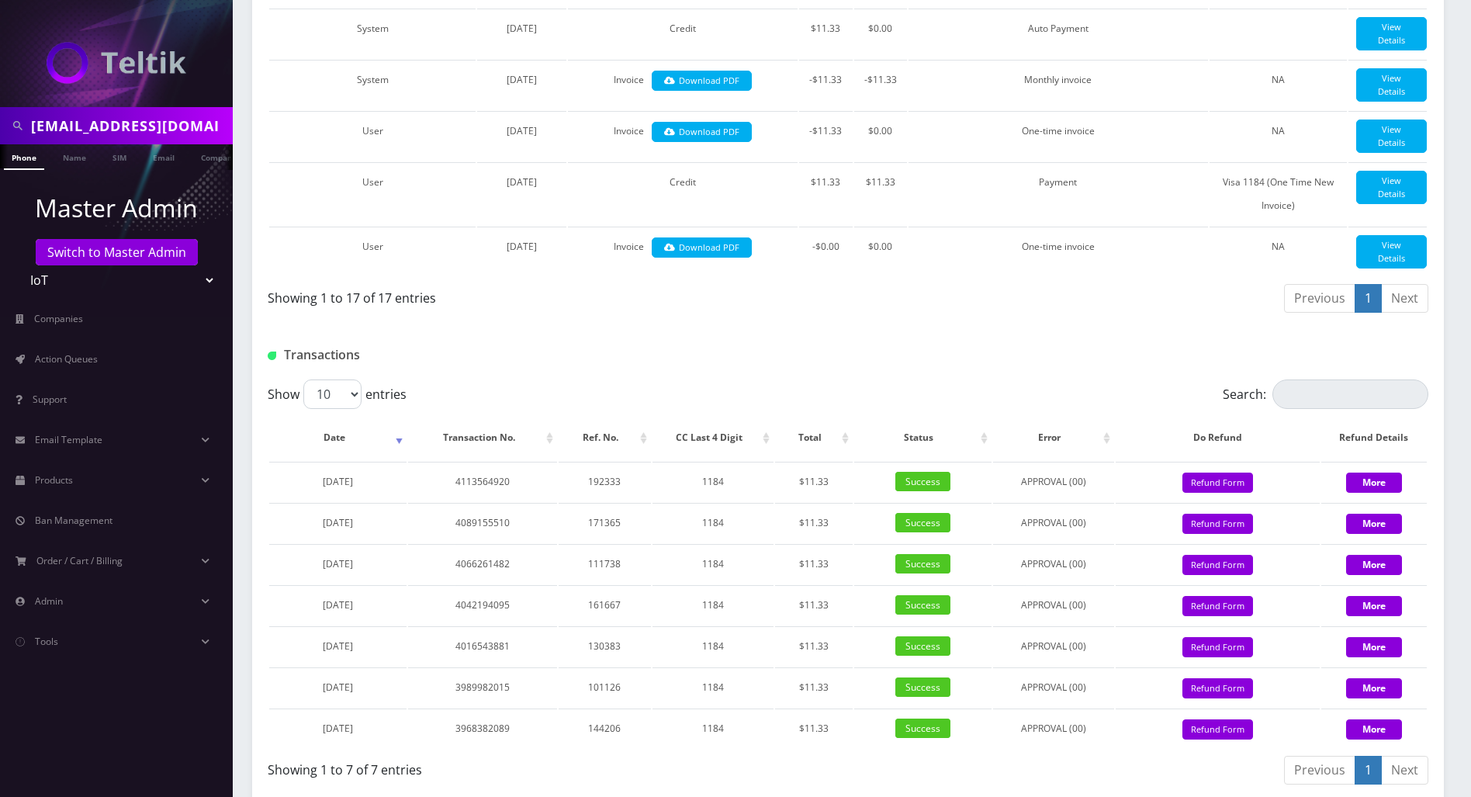
click at [976, 338] on div "Transactions" at bounding box center [848, 349] width 1192 height 61
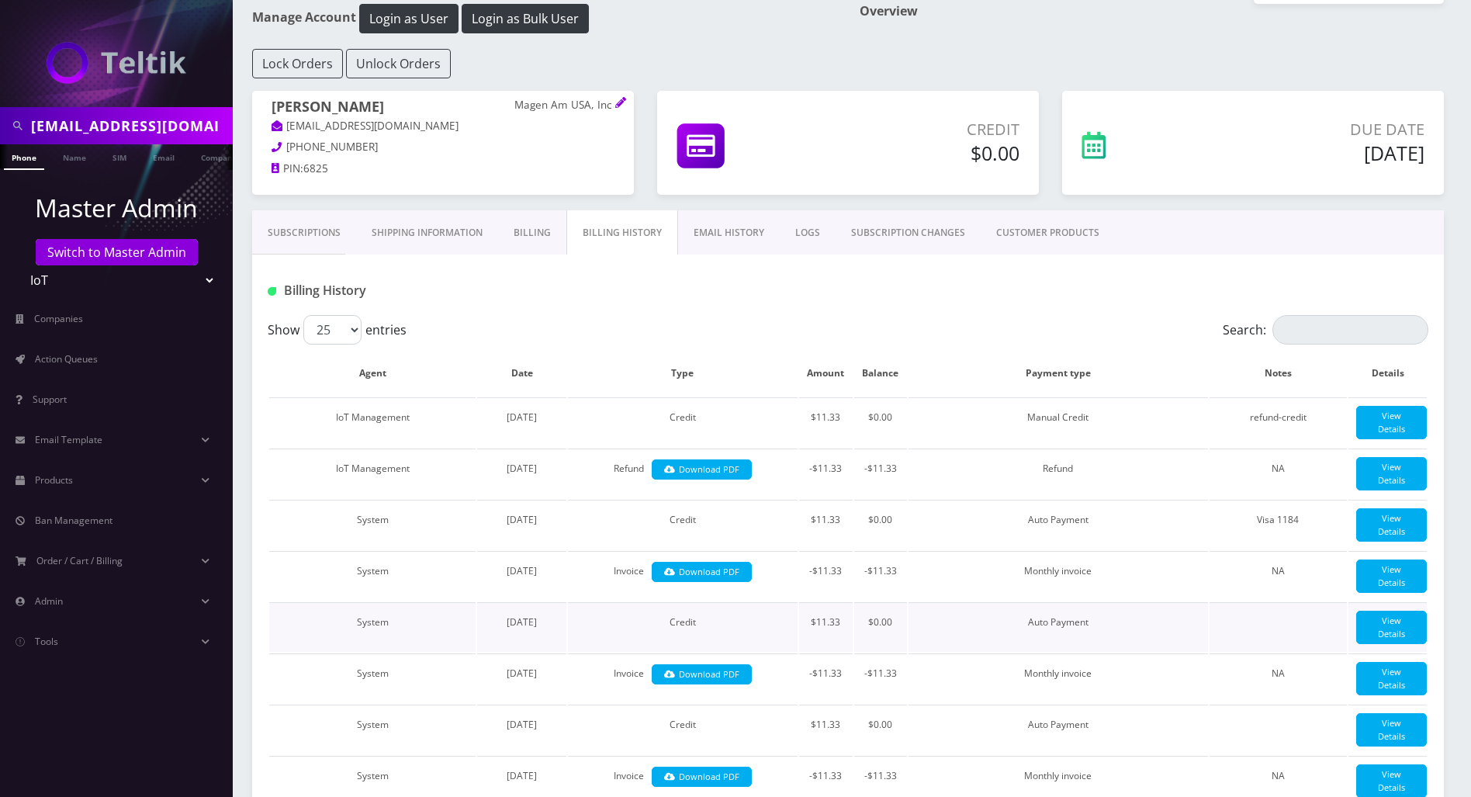
scroll to position [0, 0]
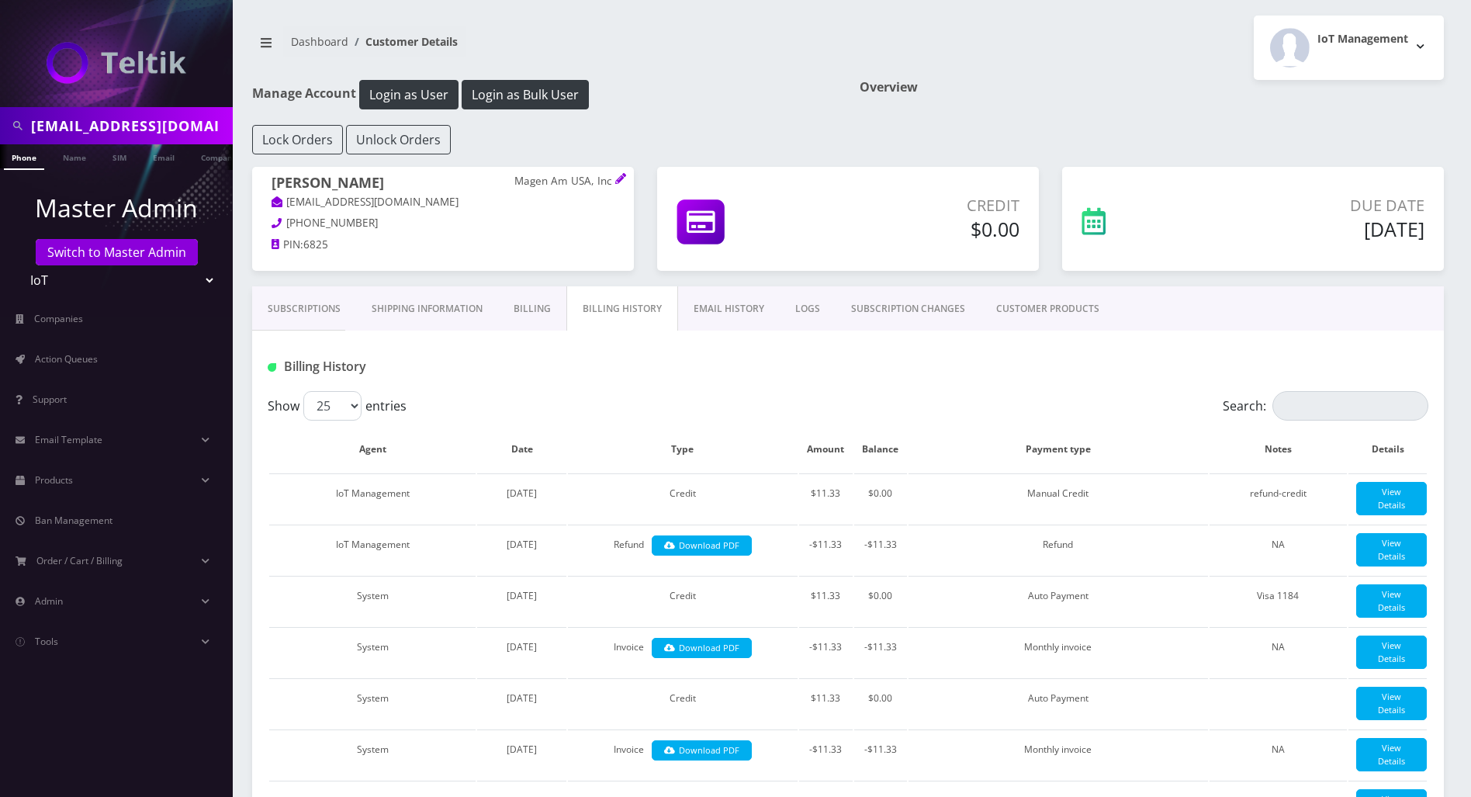
click at [310, 304] on link "Subscriptions" at bounding box center [304, 308] width 104 height 45
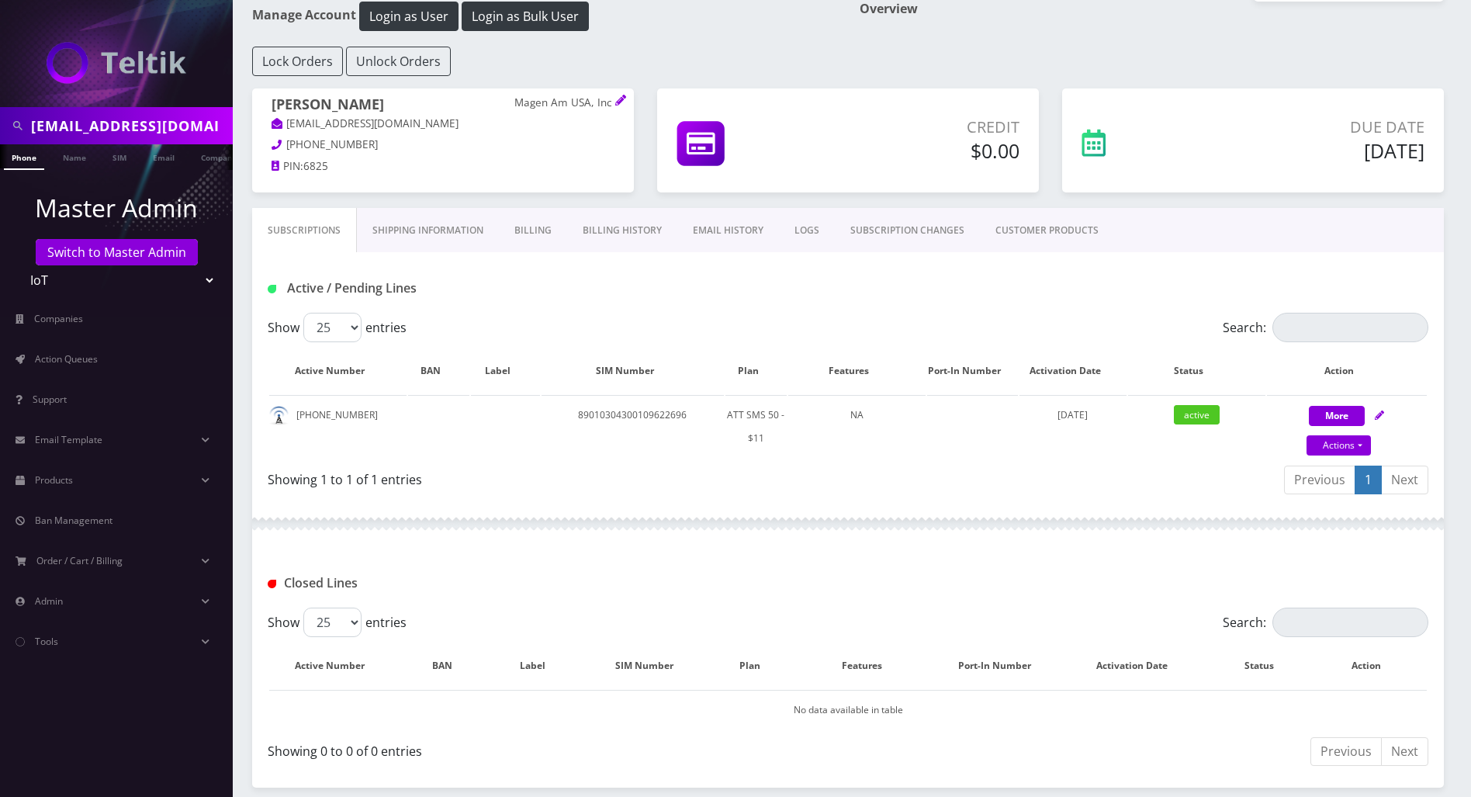
scroll to position [143, 0]
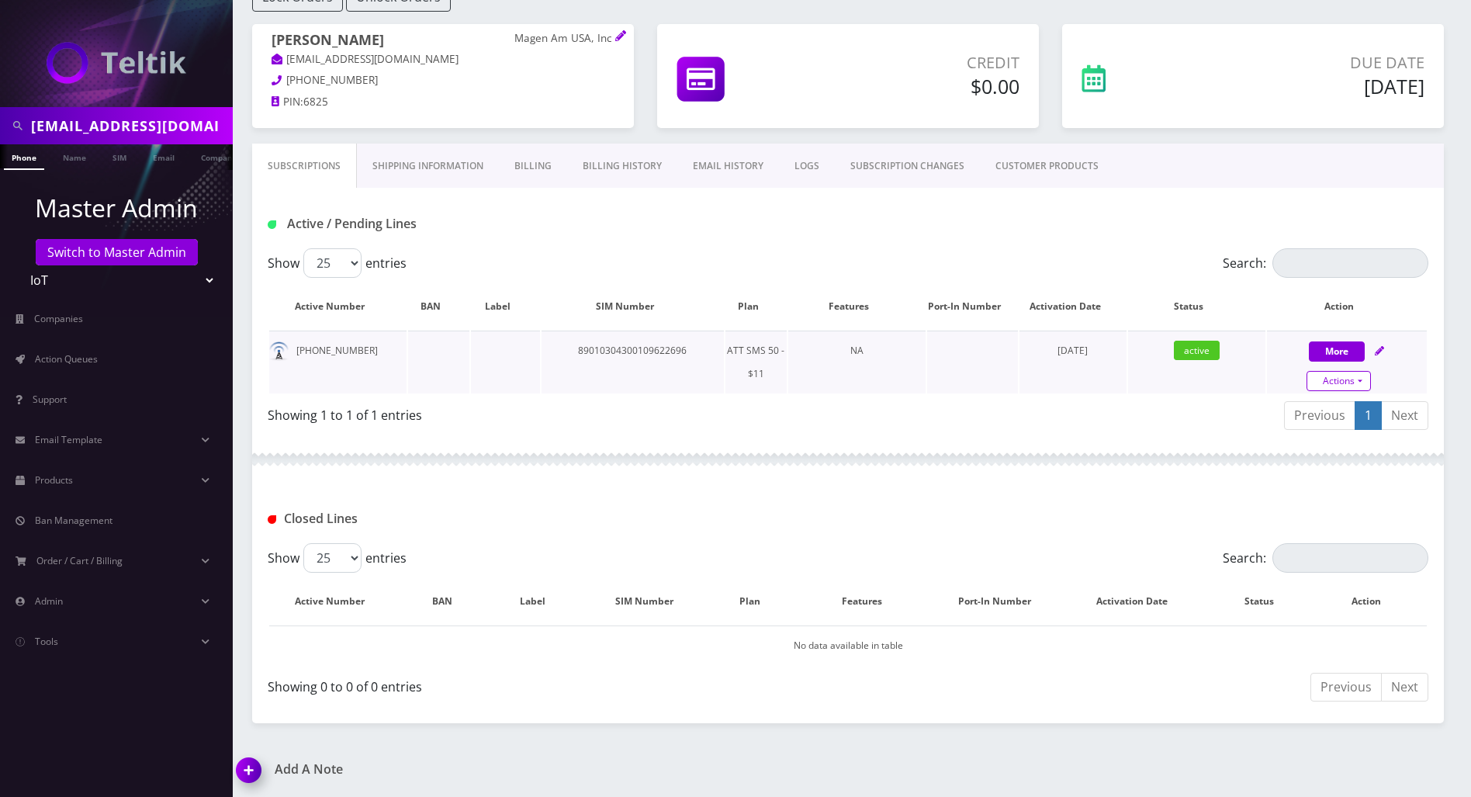
click at [1346, 382] on link "Actions" at bounding box center [1339, 381] width 64 height 20
select select "ATT SMS Zero"
select select "429"
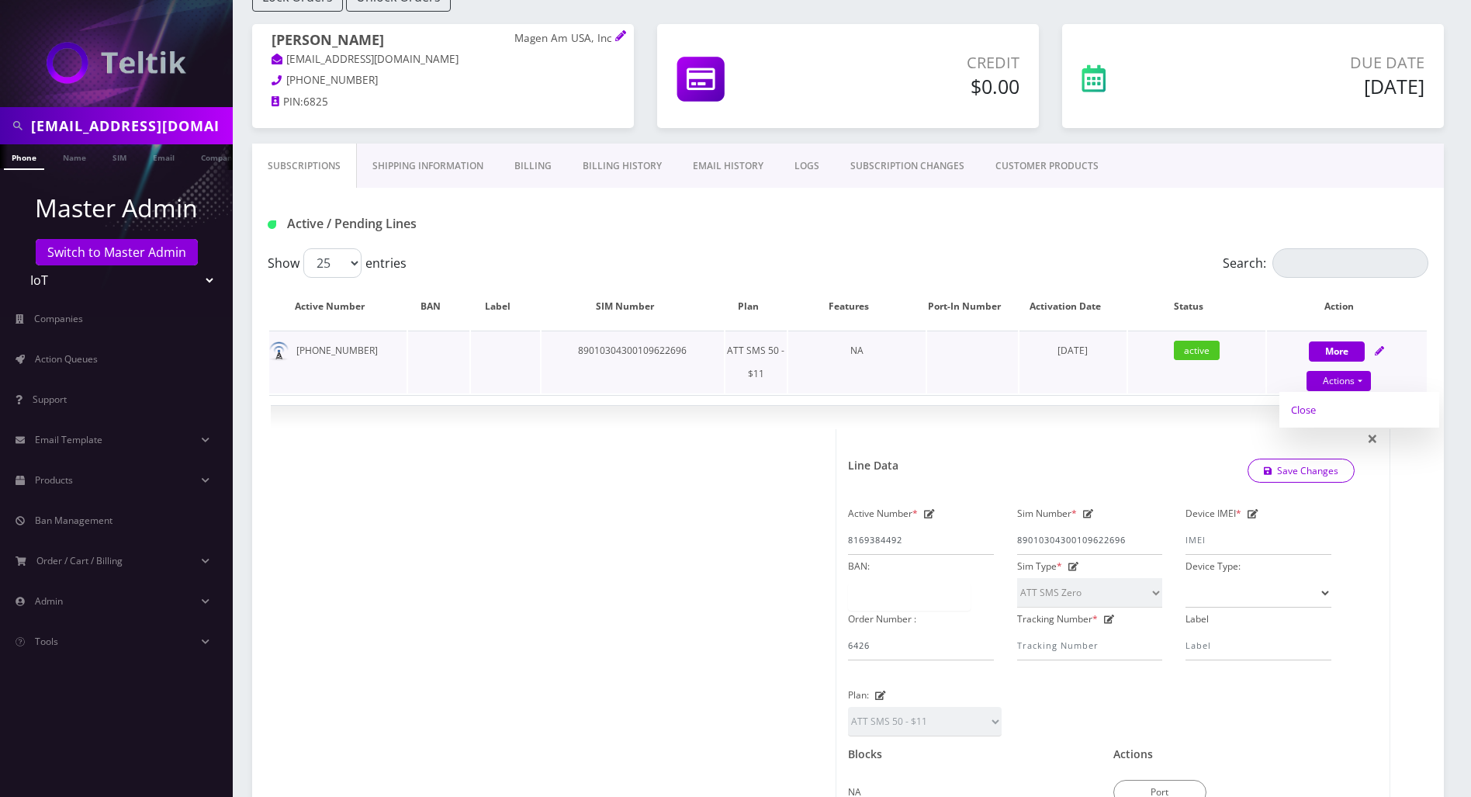
click at [1296, 411] on link "Close" at bounding box center [1360, 409] width 160 height 23
type input "08/10/2025"
select select "ATT SMS Zero"
select select "429"
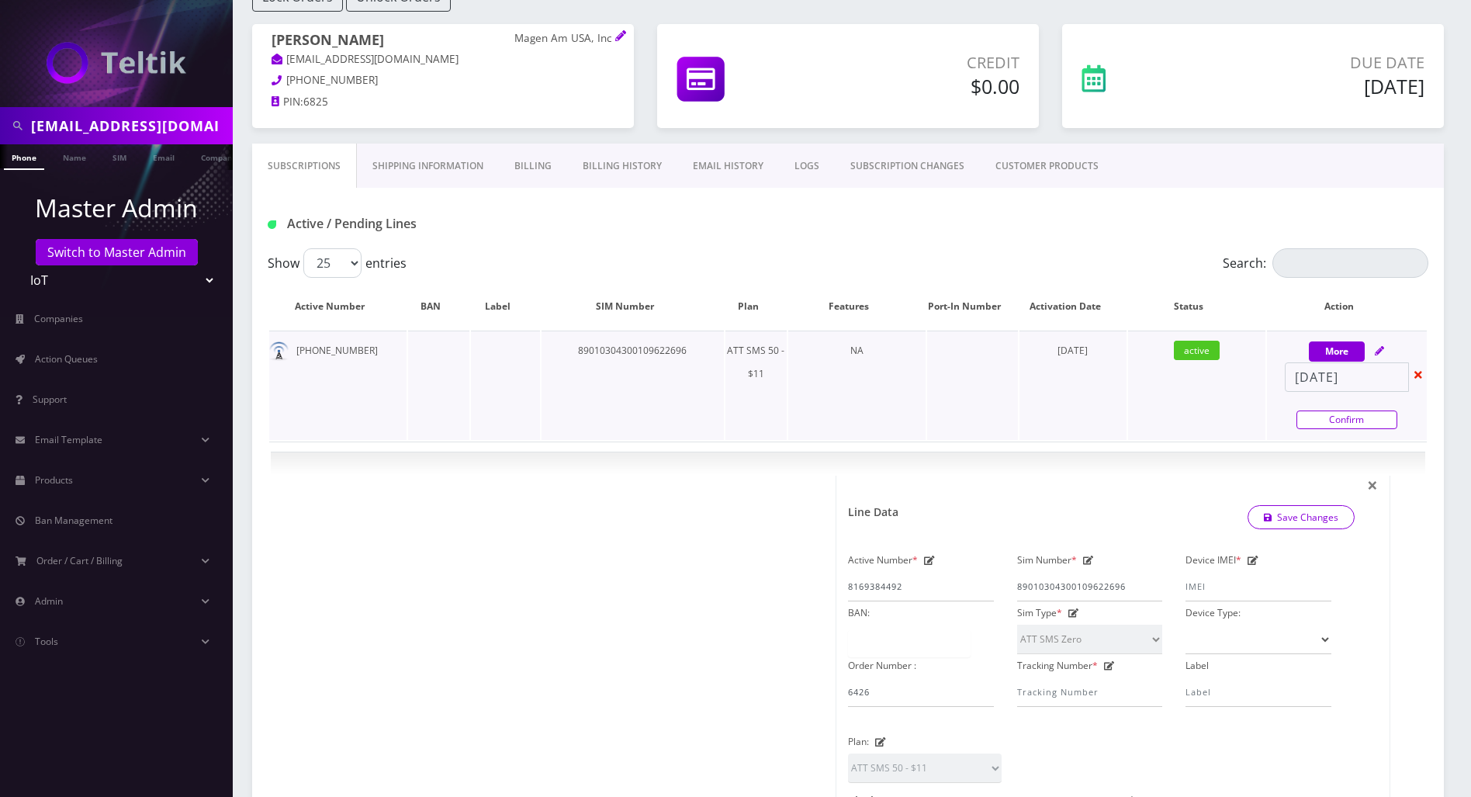
click at [1311, 417] on link "Confirm" at bounding box center [1347, 419] width 101 height 19
select select "ATT SMS Zero"
select select "429"
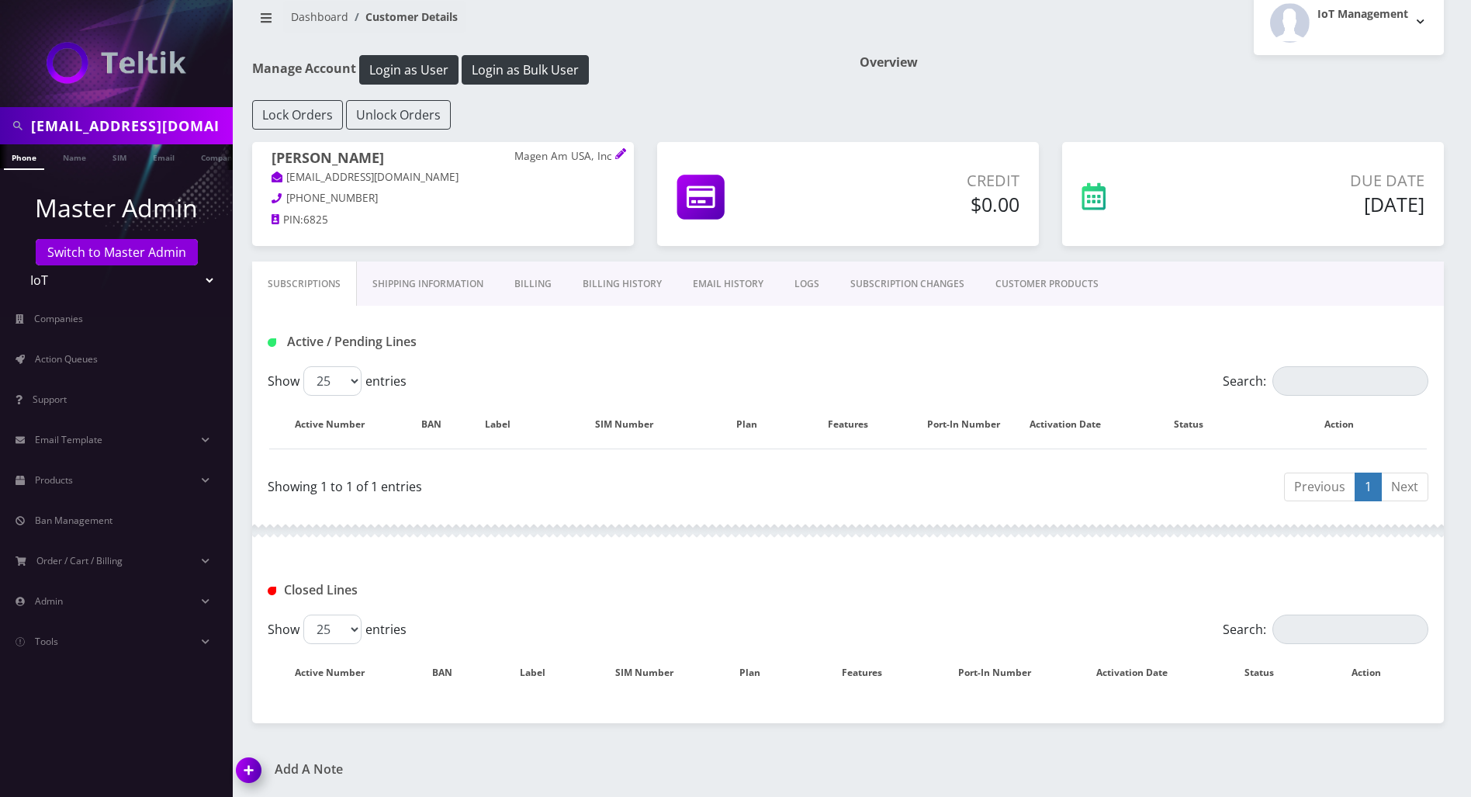
scroll to position [119, 0]
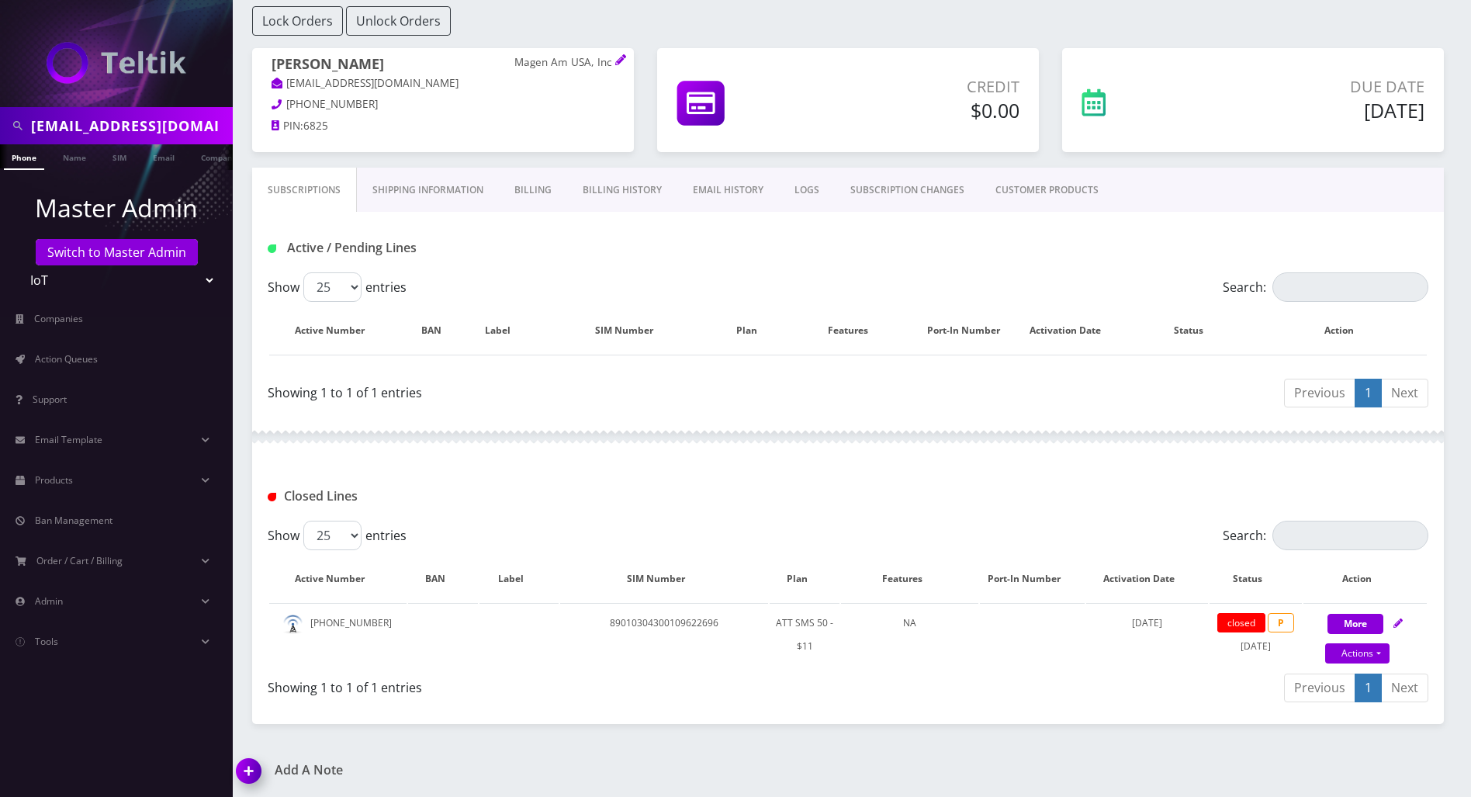
click at [244, 770] on img at bounding box center [252, 776] width 46 height 46
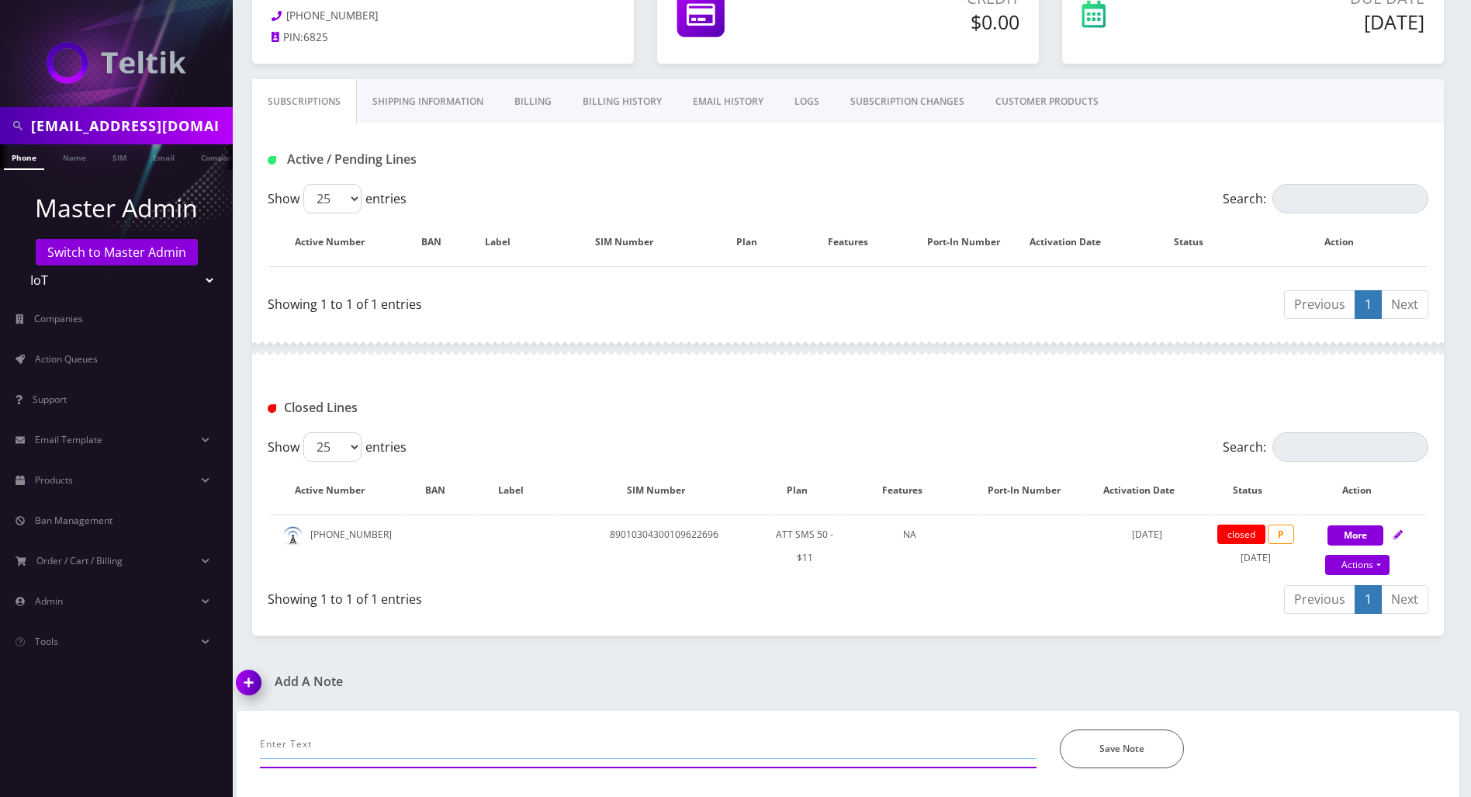
click at [448, 739] on input "text" at bounding box center [648, 743] width 777 height 29
click at [760, 741] on input "emailed to close" at bounding box center [648, 743] width 777 height 29
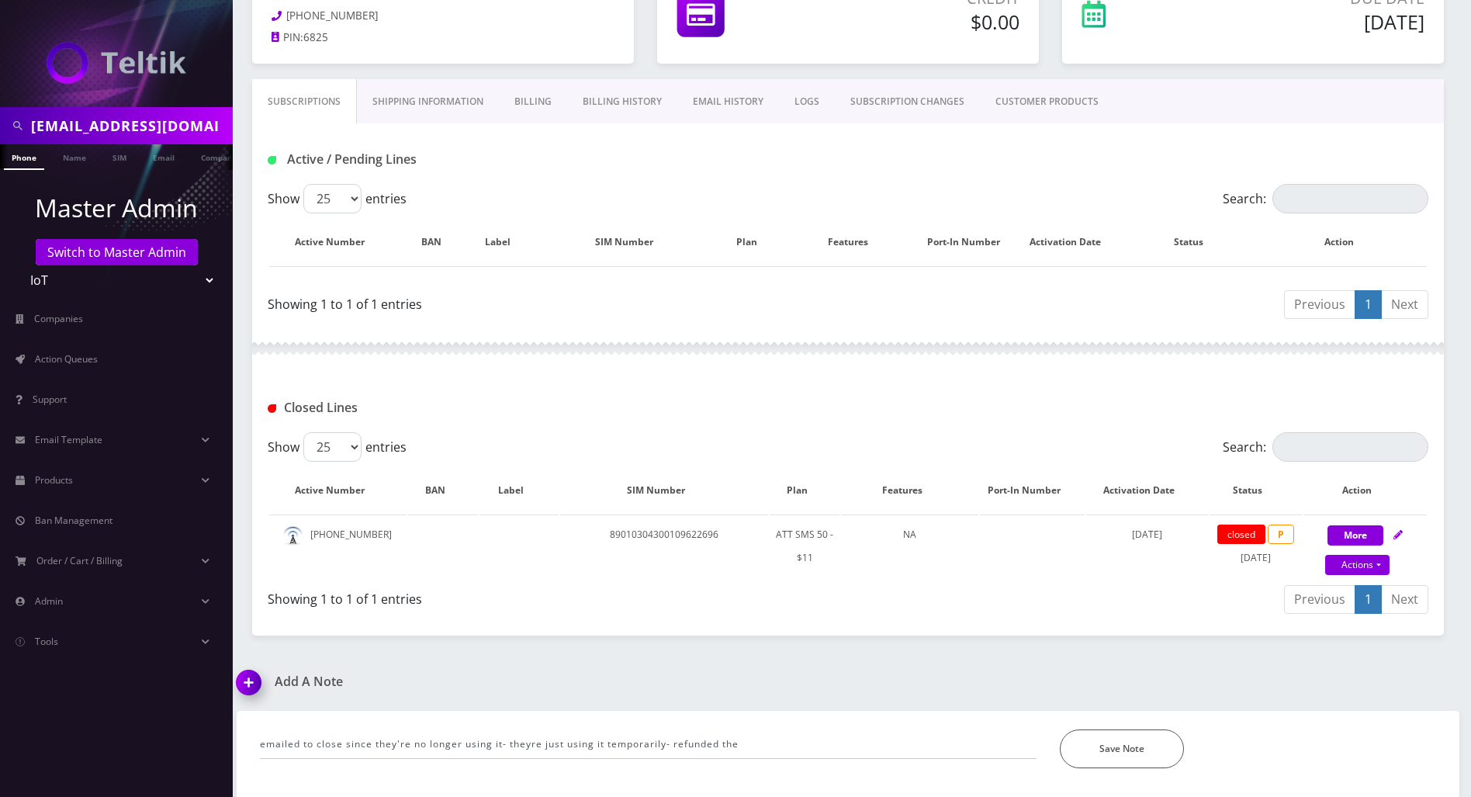
click at [608, 95] on link "Billing History" at bounding box center [622, 101] width 110 height 45
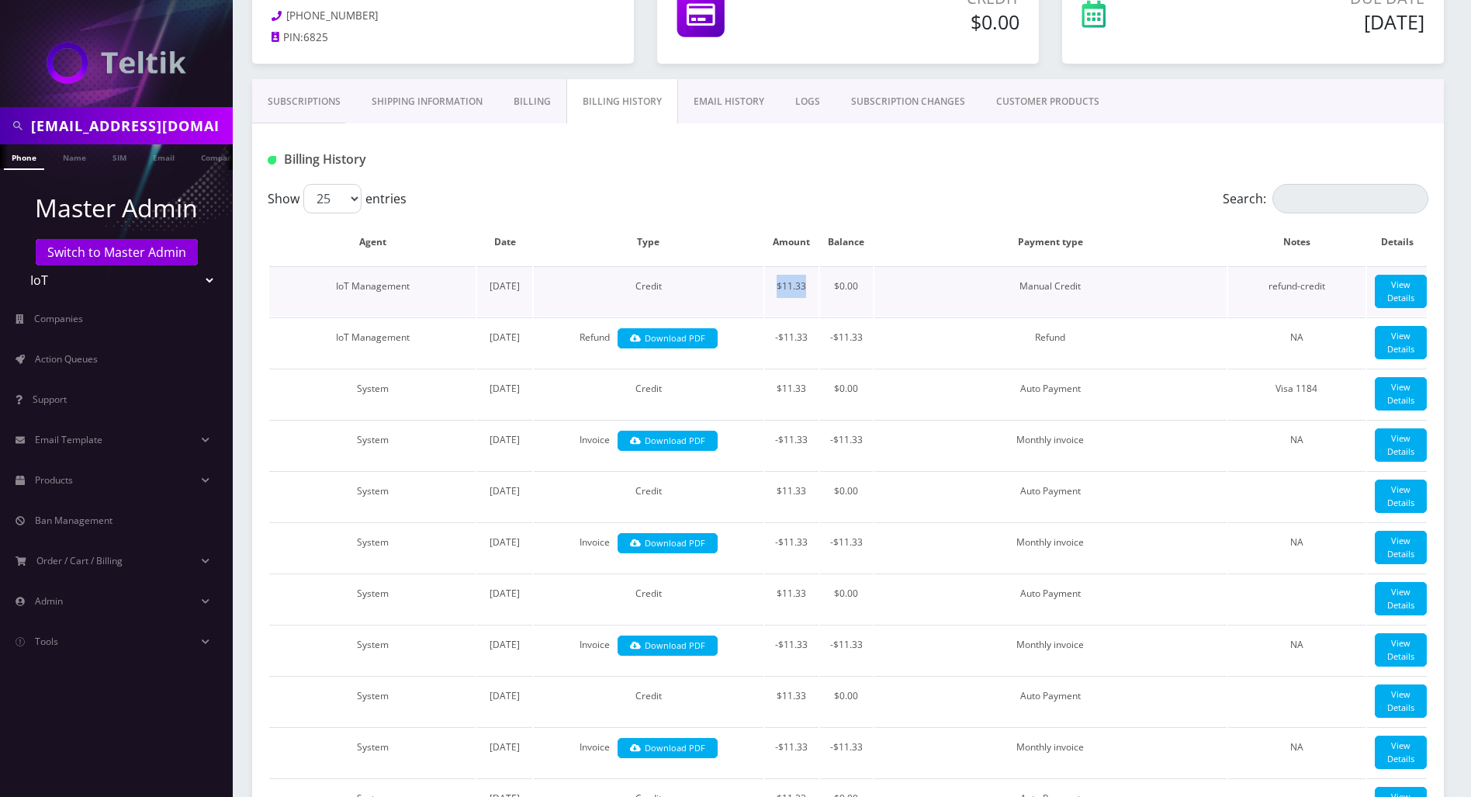
drag, startPoint x: 812, startPoint y: 282, endPoint x: 776, endPoint y: 285, distance: 35.8
click at [776, 285] on td "$11.33" at bounding box center [792, 291] width 54 height 50
copy td "$11.33"
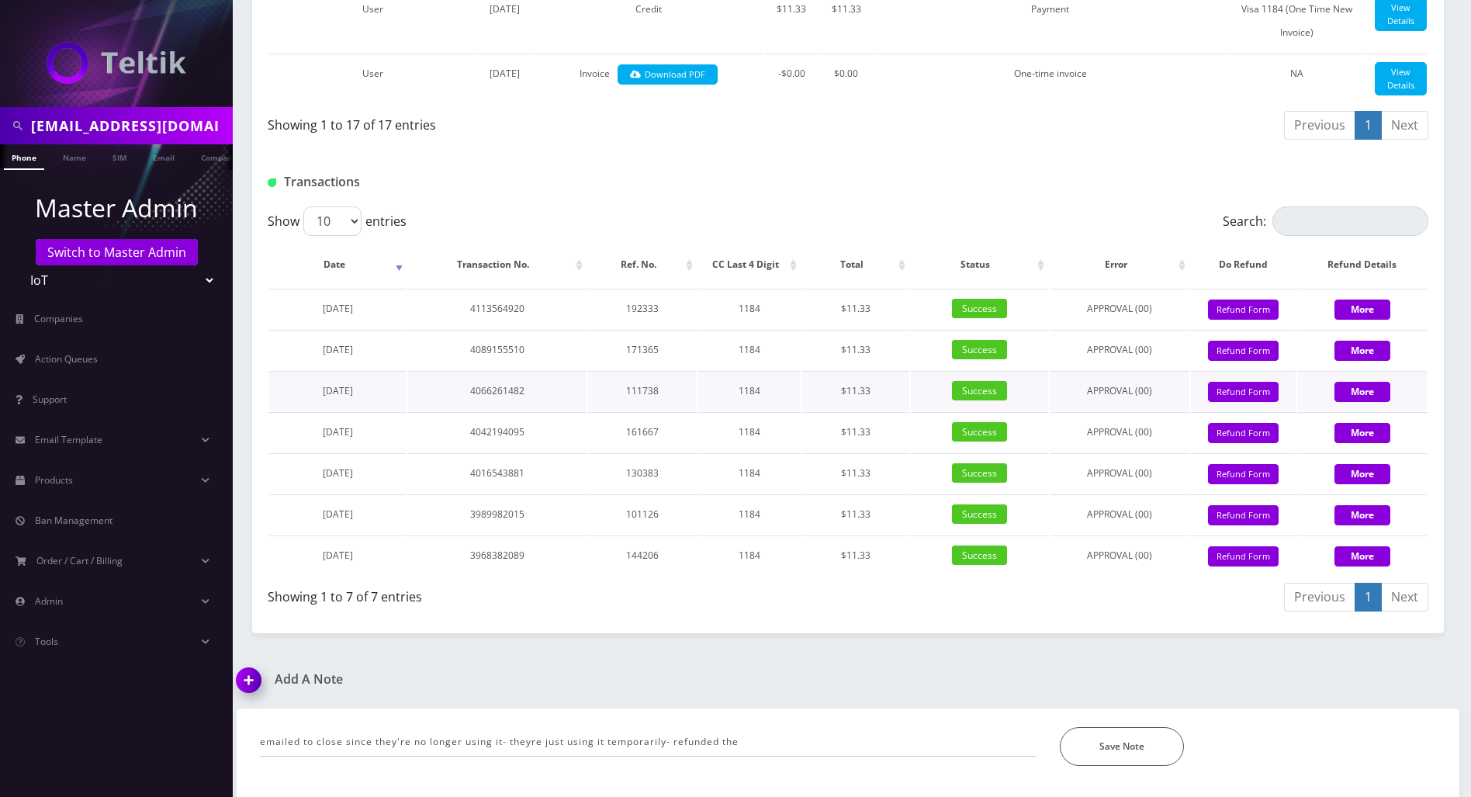
scroll to position [1456, 0]
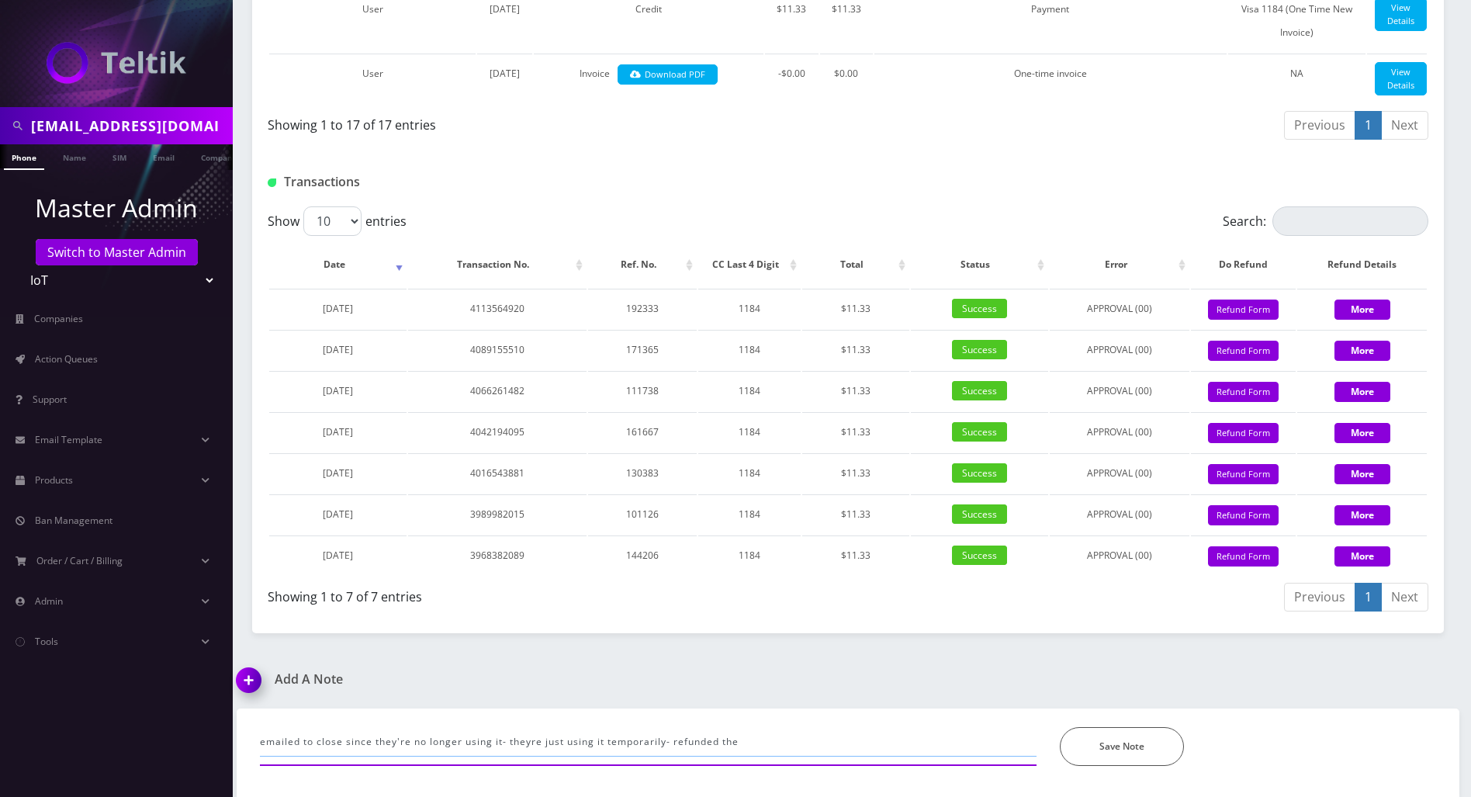
click at [795, 736] on input "emailed to close since they're no longer using it- theyre just using it tempora…" at bounding box center [648, 741] width 777 height 29
paste input "$11.33"
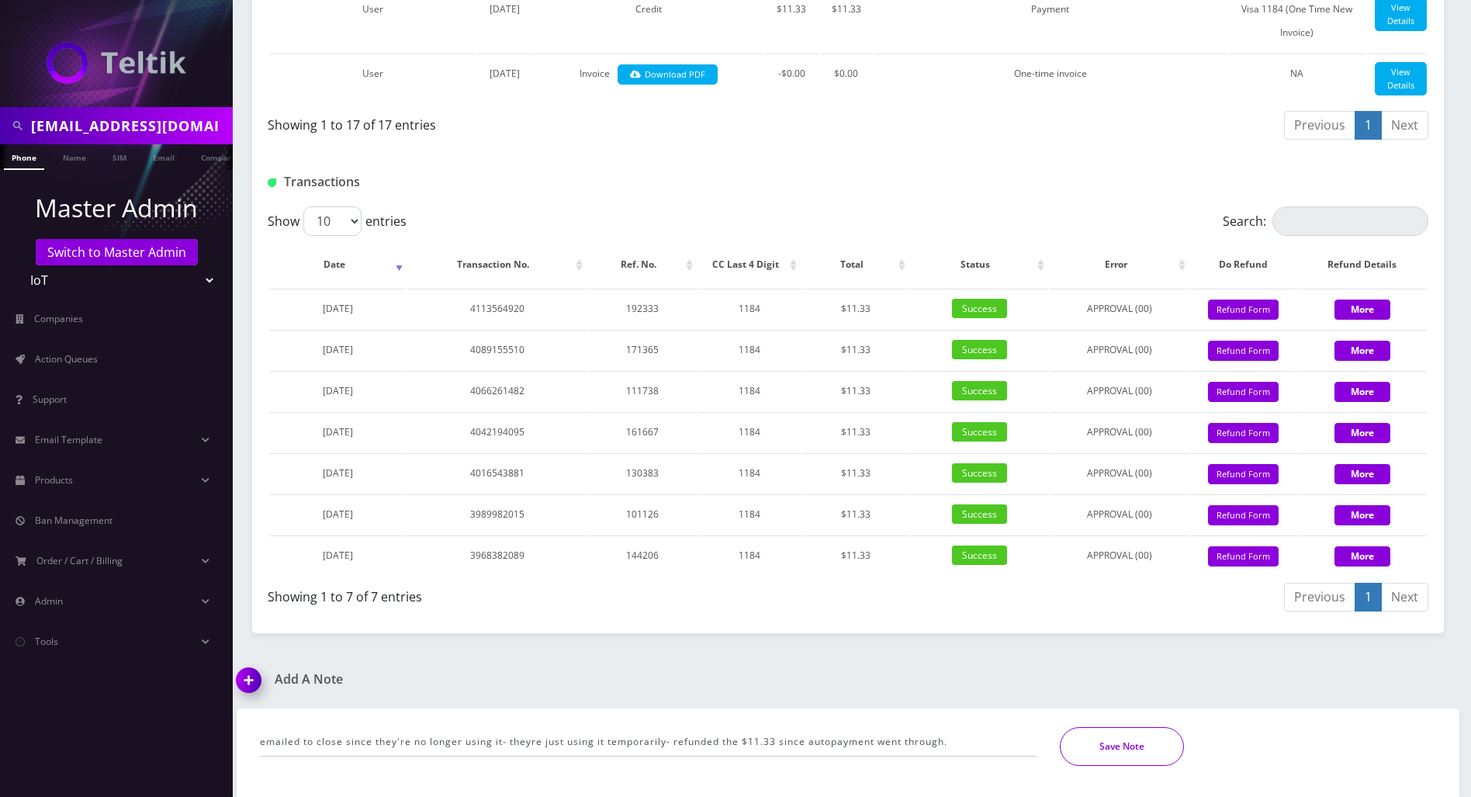
click at [1136, 746] on button "Save Note" at bounding box center [1122, 746] width 124 height 39
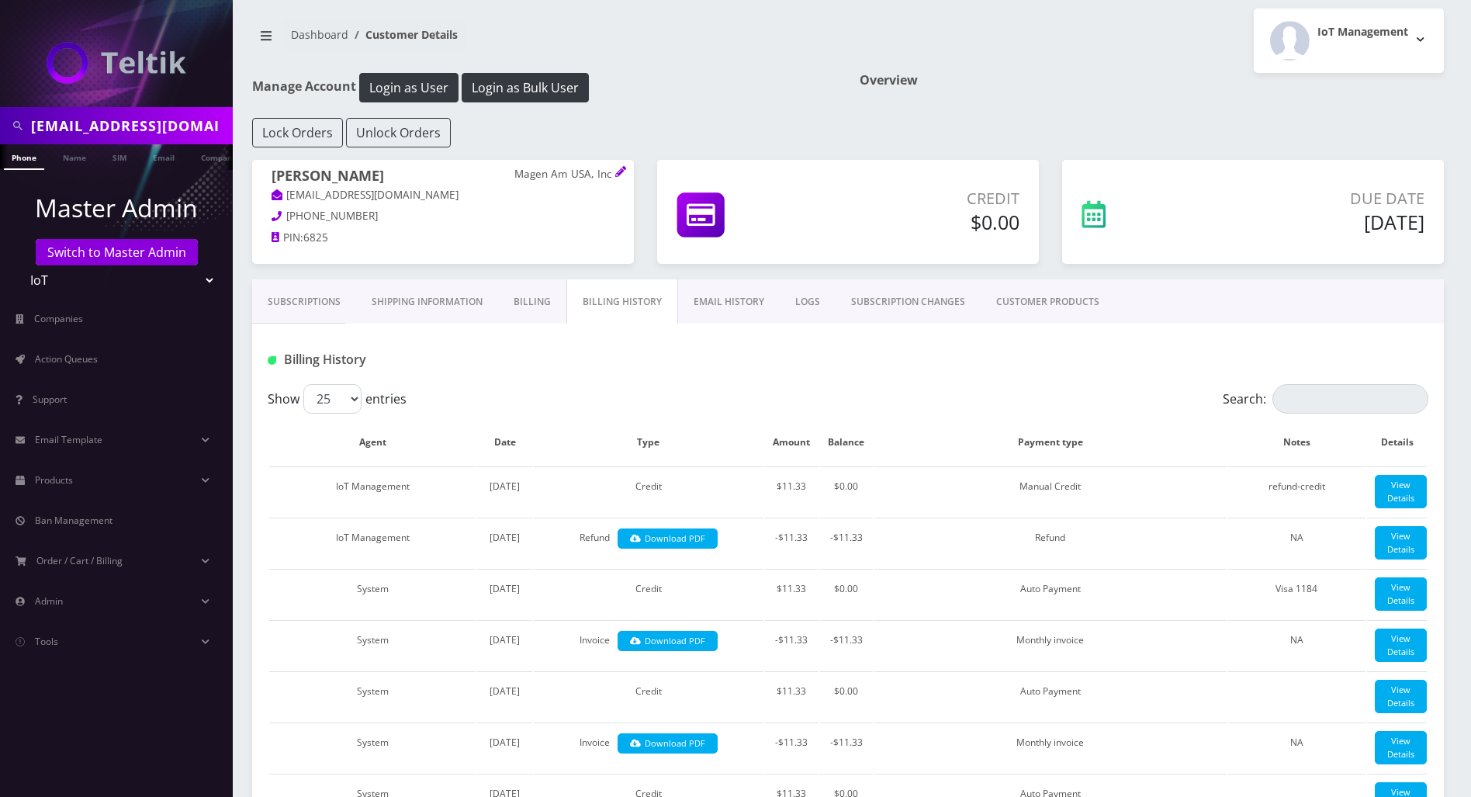
scroll to position [0, 0]
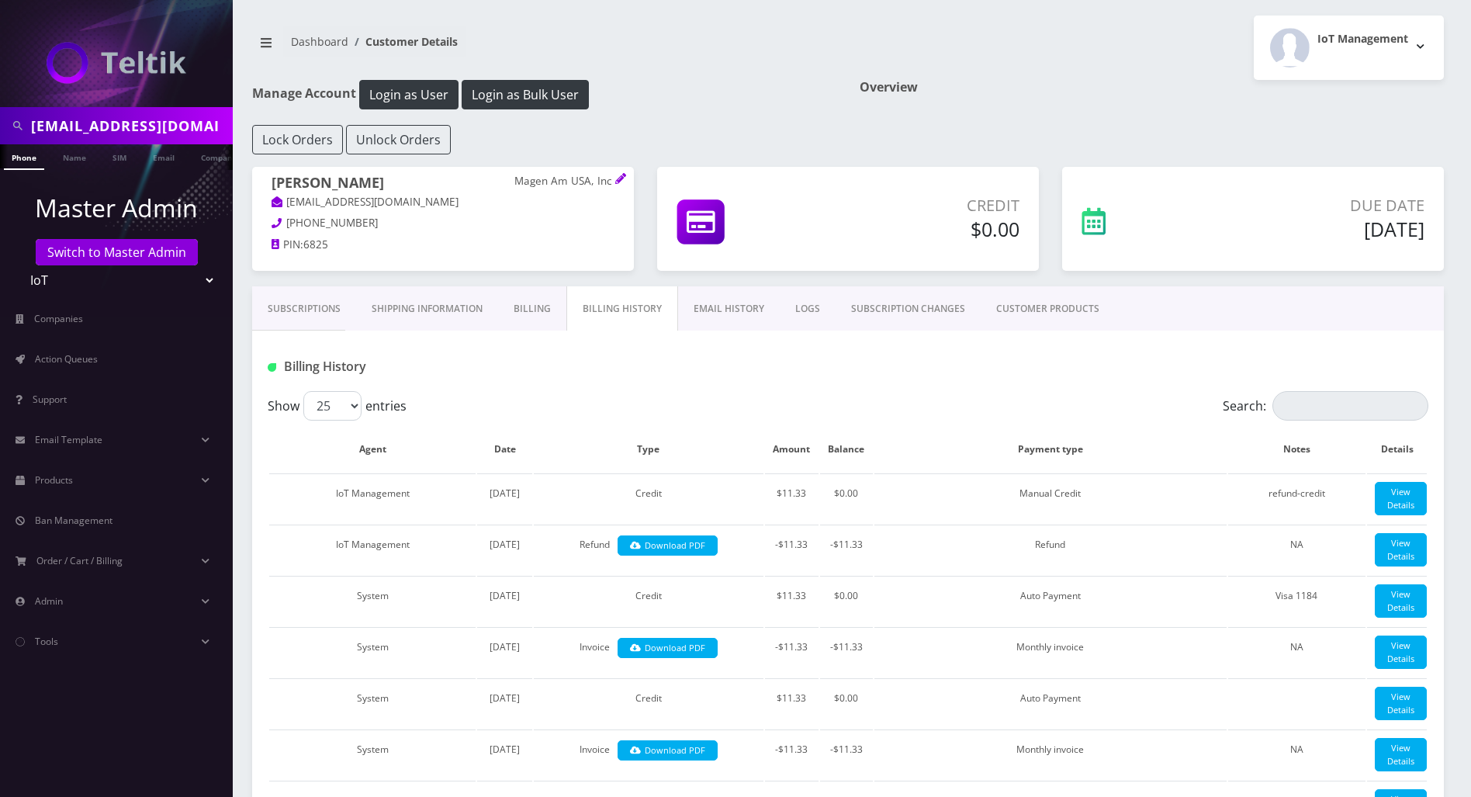
click at [526, 307] on link "Billing" at bounding box center [532, 308] width 68 height 45
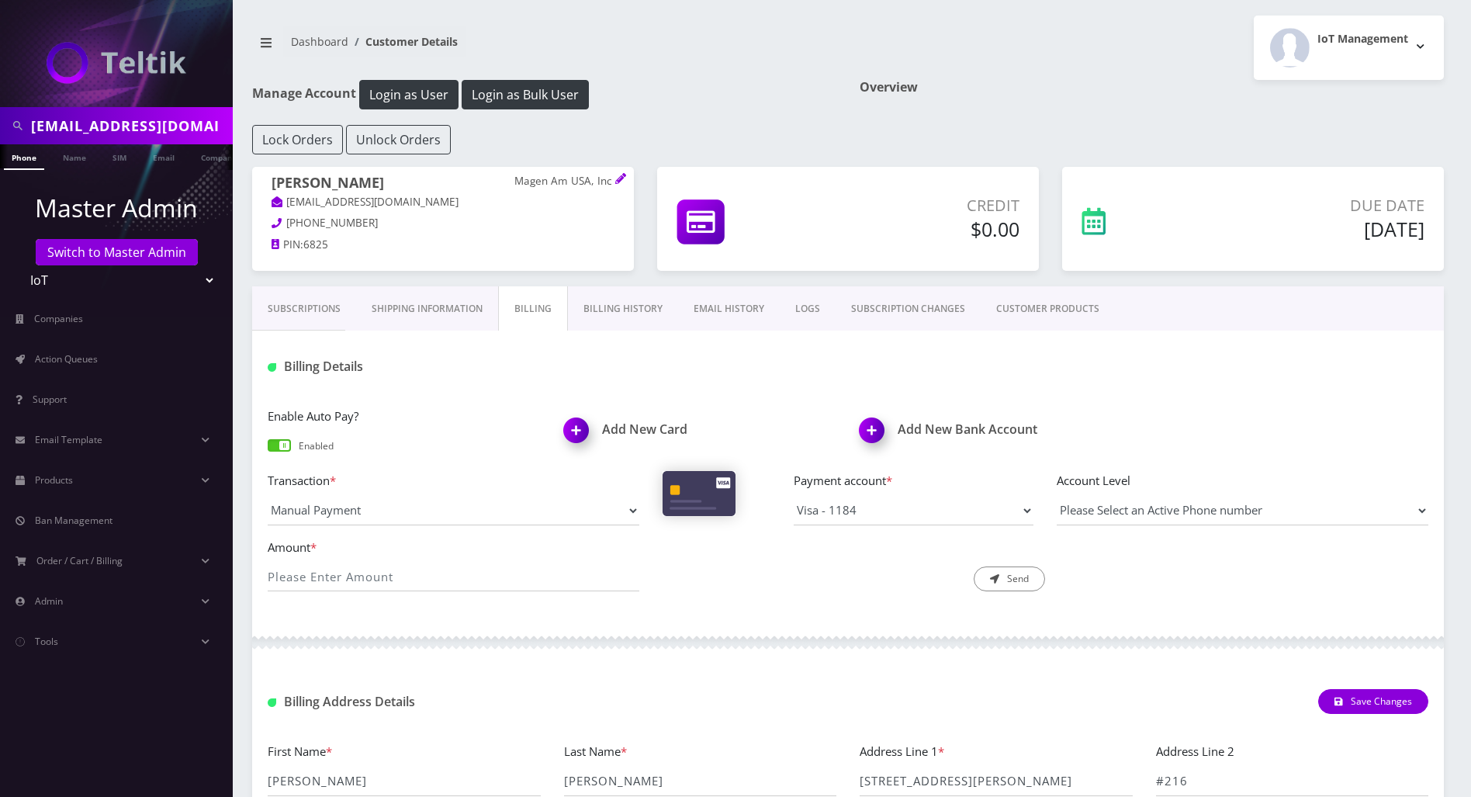
click at [282, 435] on div "Enable Auto Pay? Enabled" at bounding box center [404, 433] width 296 height 52
click at [282, 446] on span at bounding box center [279, 445] width 23 height 12
click at [268, 452] on input "checkbox" at bounding box center [268, 452] width 0 height 0
click at [478, 384] on div "Billing Details" at bounding box center [848, 361] width 1192 height 61
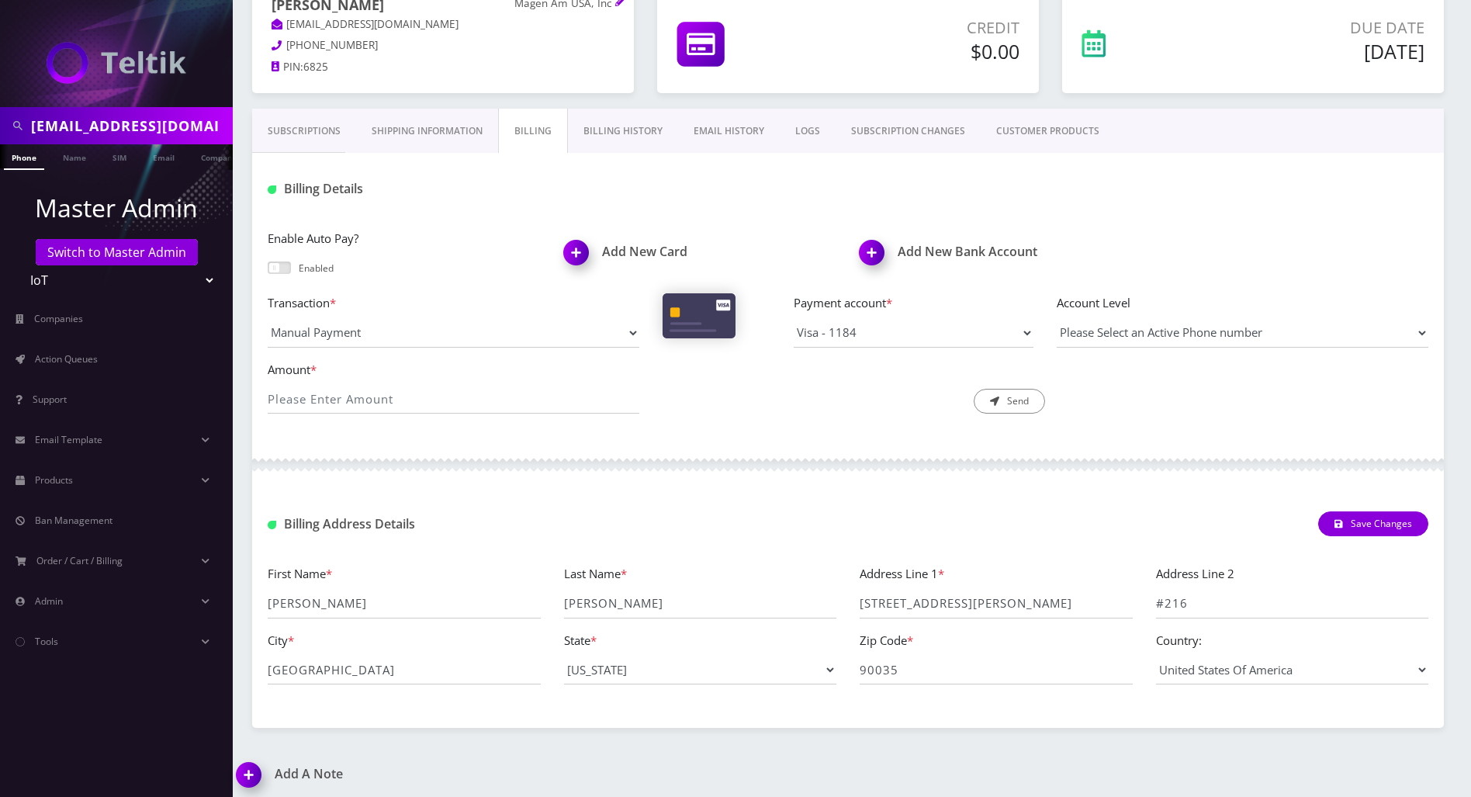
scroll to position [276, 0]
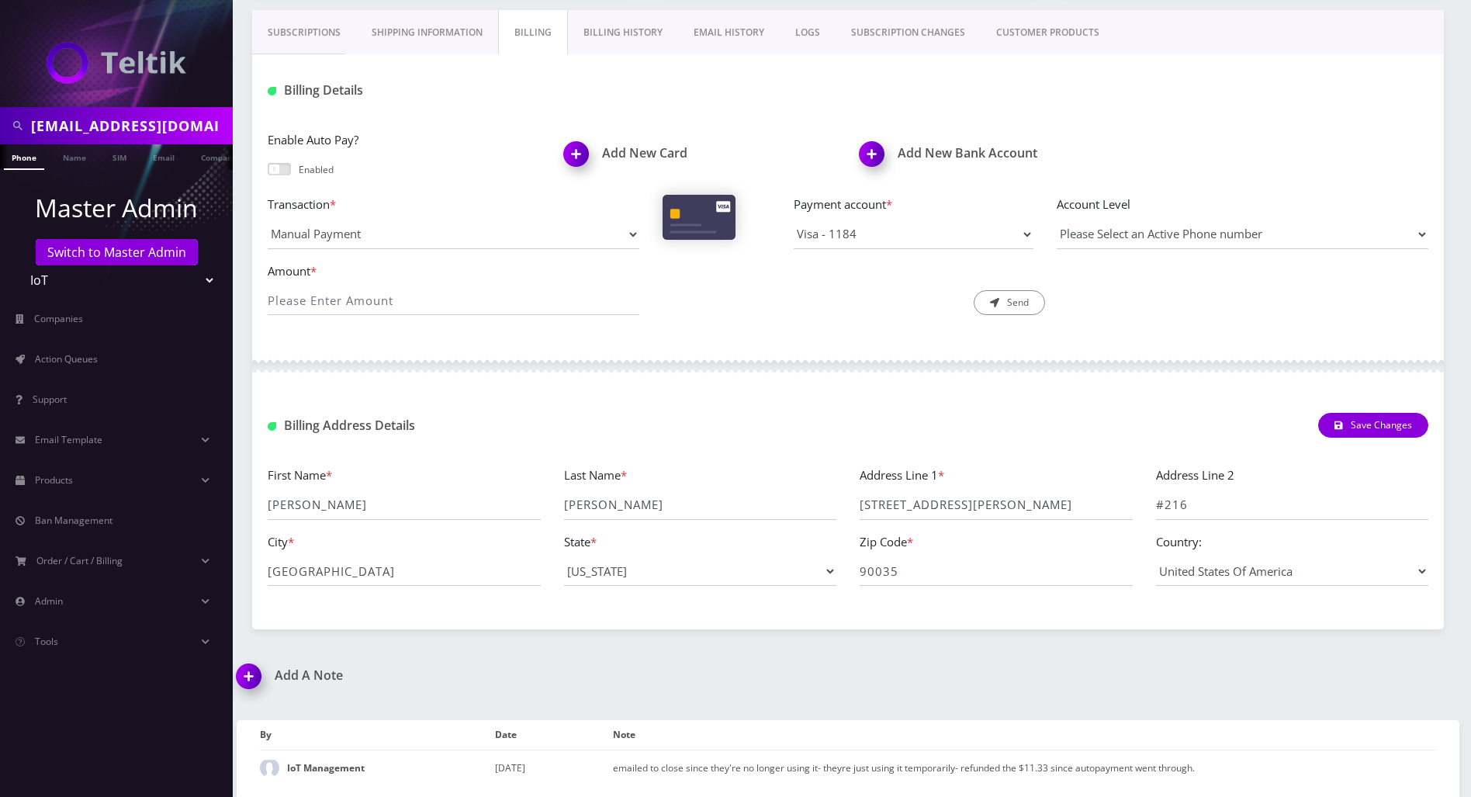
click at [249, 674] on img at bounding box center [252, 682] width 46 height 46
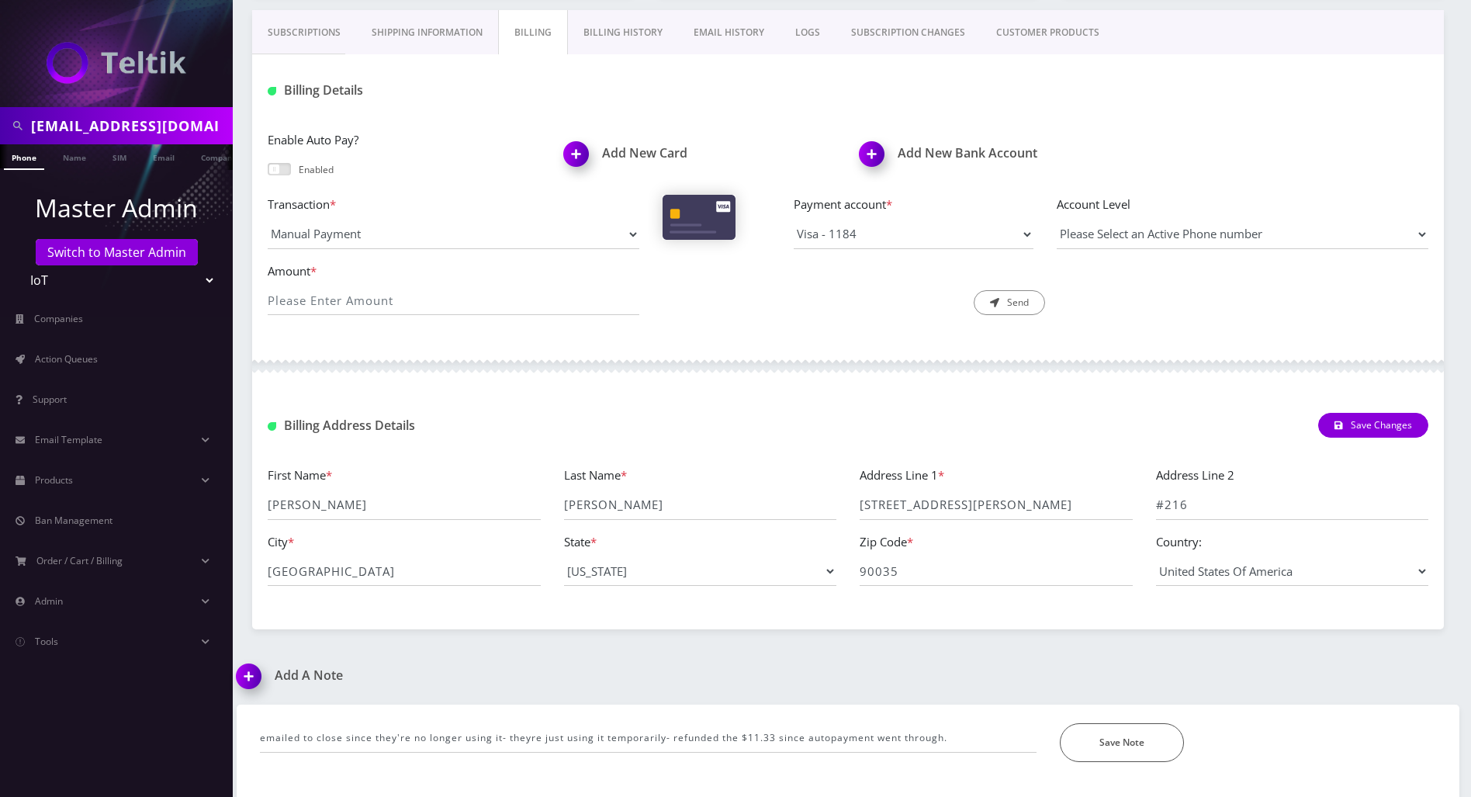
scroll to position [365, 0]
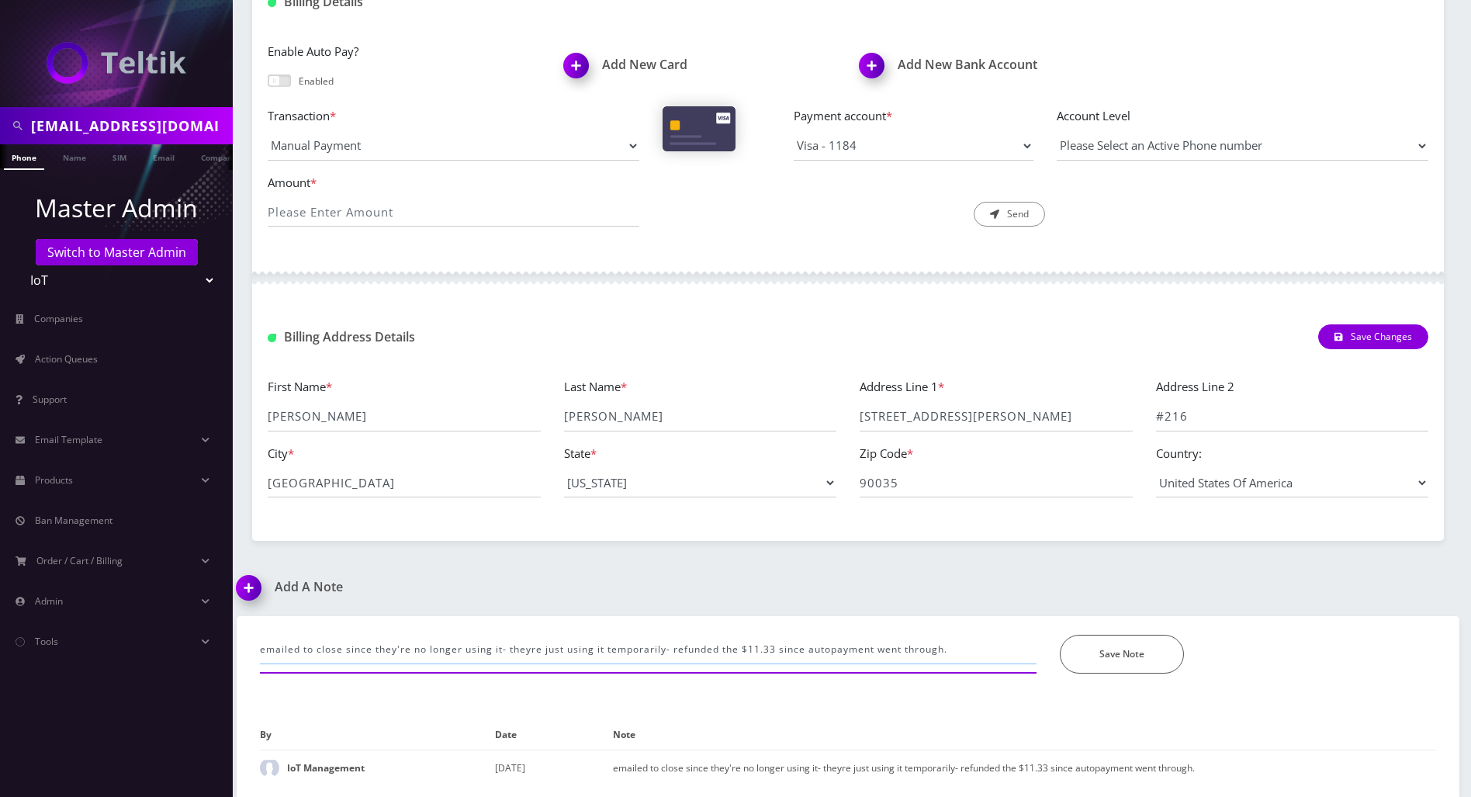
drag, startPoint x: 954, startPoint y: 650, endPoint x: 221, endPoint y: 618, distance: 733.2
click at [221, 618] on div "it@magenam.com Phone Name SIM Email Company Customer Master Admin Switch to Mas…" at bounding box center [735, 216] width 1471 height 1162
type input "closed line and disabled AP"
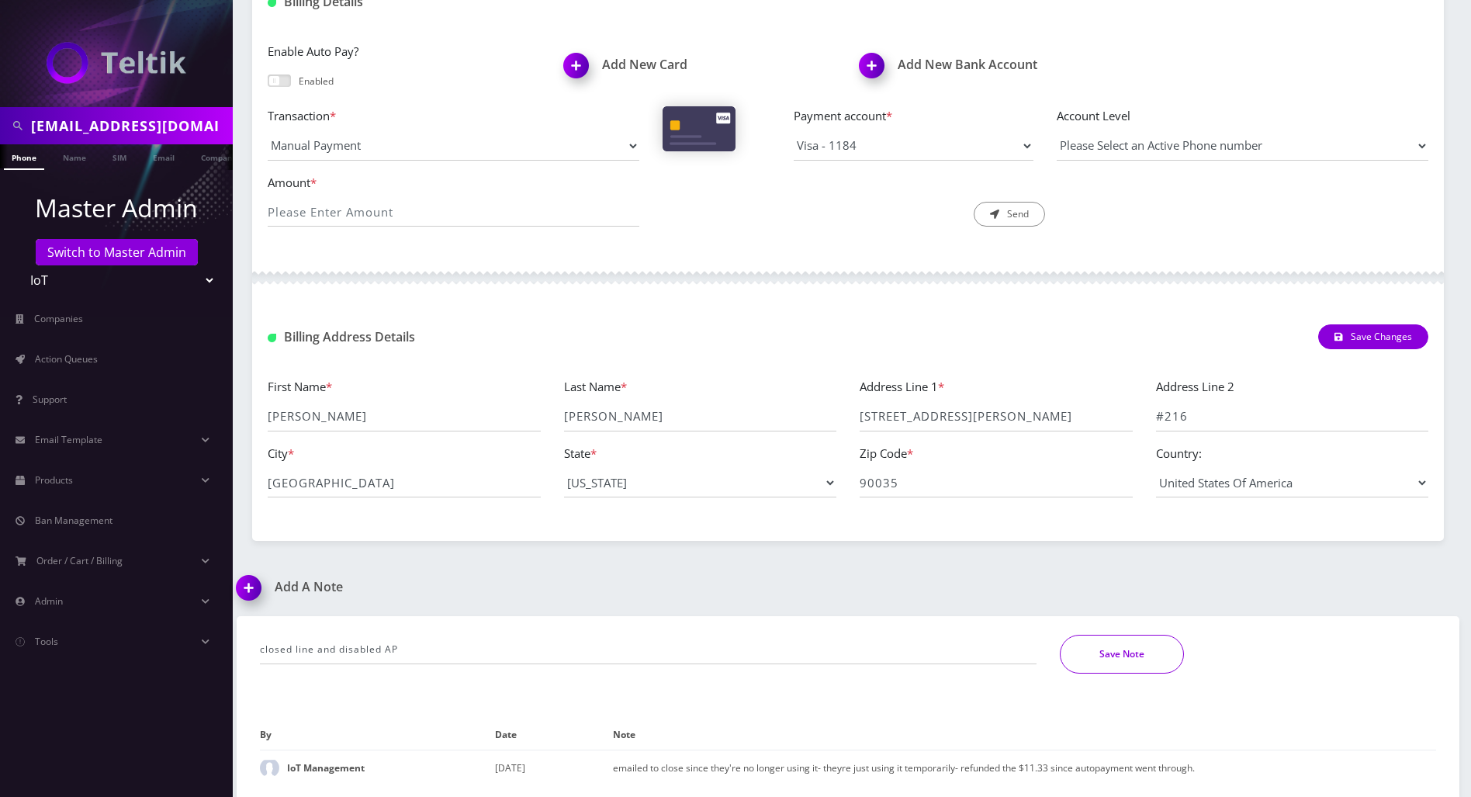
click at [1139, 659] on button "Save Note" at bounding box center [1122, 654] width 124 height 39
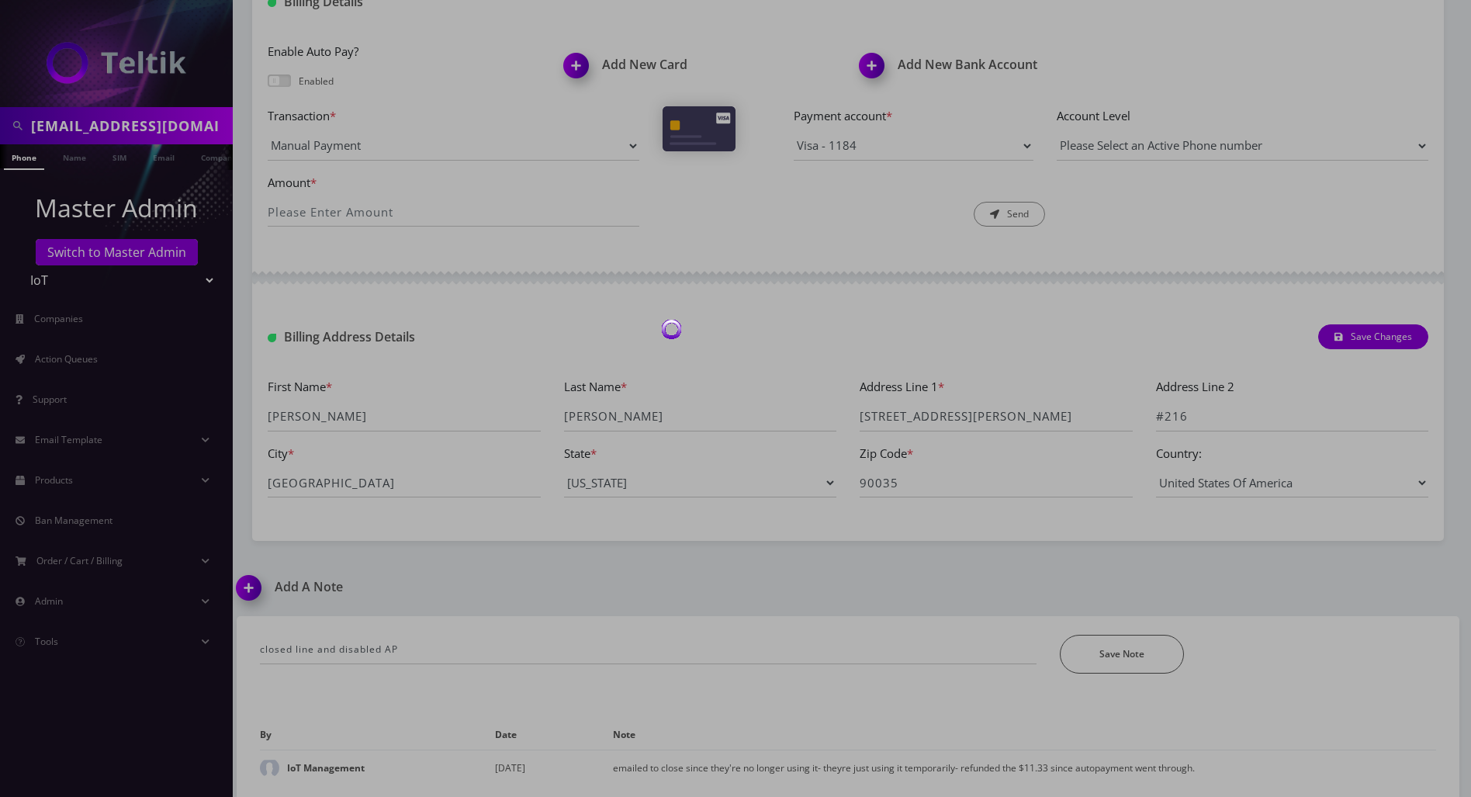
scroll to position [312, 0]
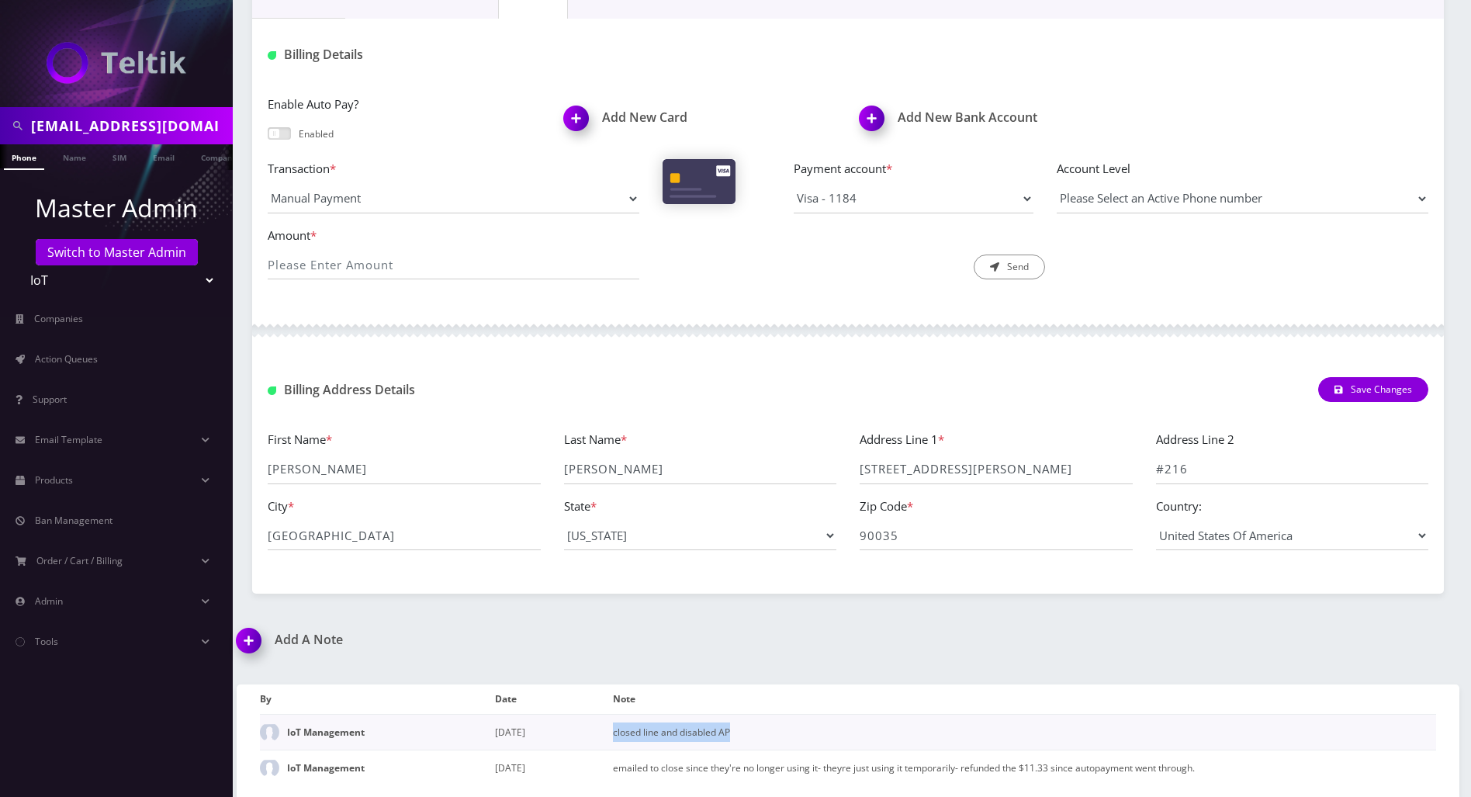
drag, startPoint x: 744, startPoint y: 735, endPoint x: 613, endPoint y: 736, distance: 131.1
click at [613, 736] on td "closed line and disabled AP" at bounding box center [1024, 733] width 823 height 36
copy td "closed line and disabled AP"
drag, startPoint x: 180, startPoint y: 132, endPoint x: -6, endPoint y: 130, distance: 186.2
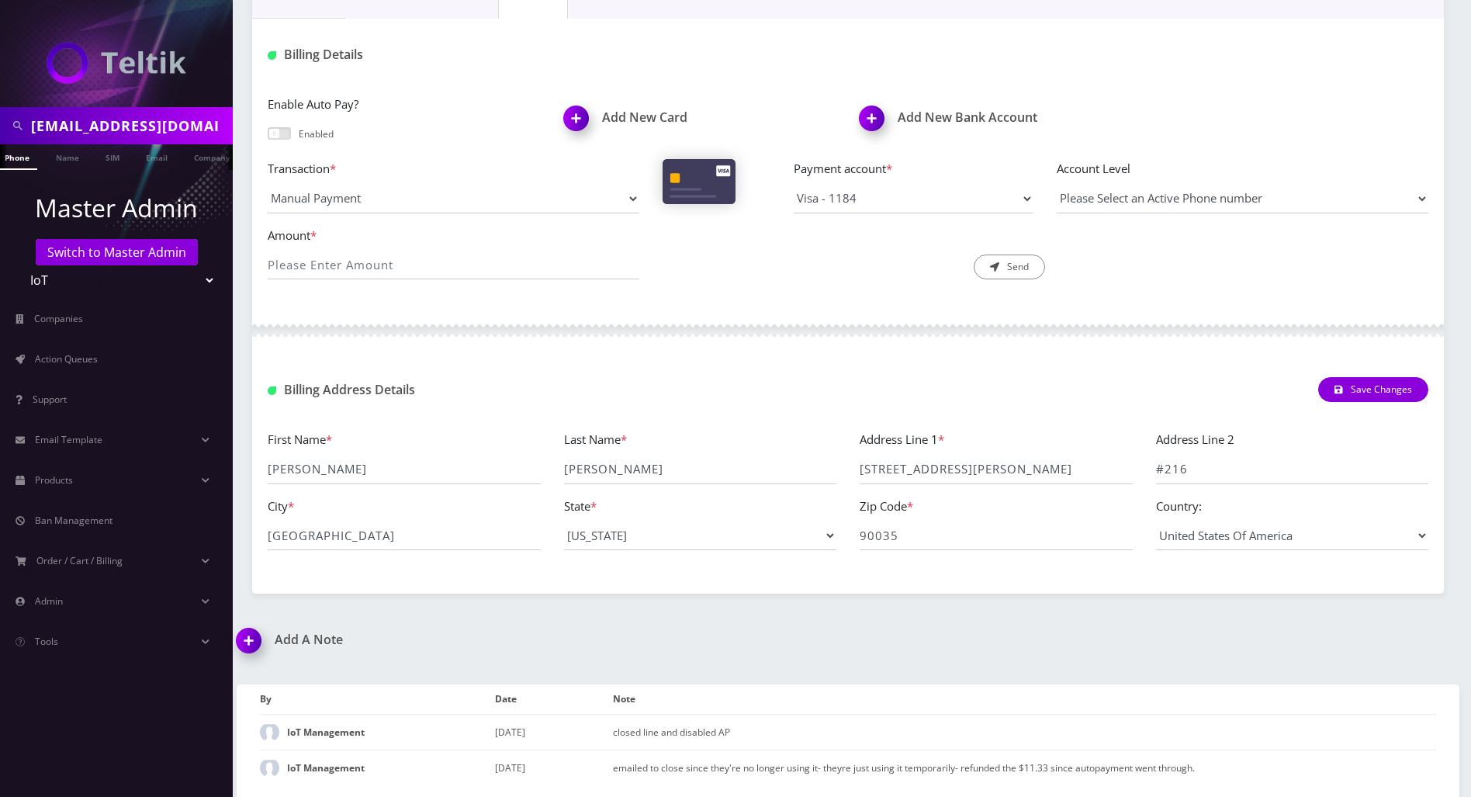
click at [0, 130] on html "it@magenam.com Phone Name SIM Email Company Customer Master Admin Switch to Mas…" at bounding box center [735, 243] width 1471 height 1110
click at [109, 124] on input "text" at bounding box center [130, 125] width 198 height 29
click at [42, 244] on link "Switch to Master Admin" at bounding box center [117, 252] width 162 height 26
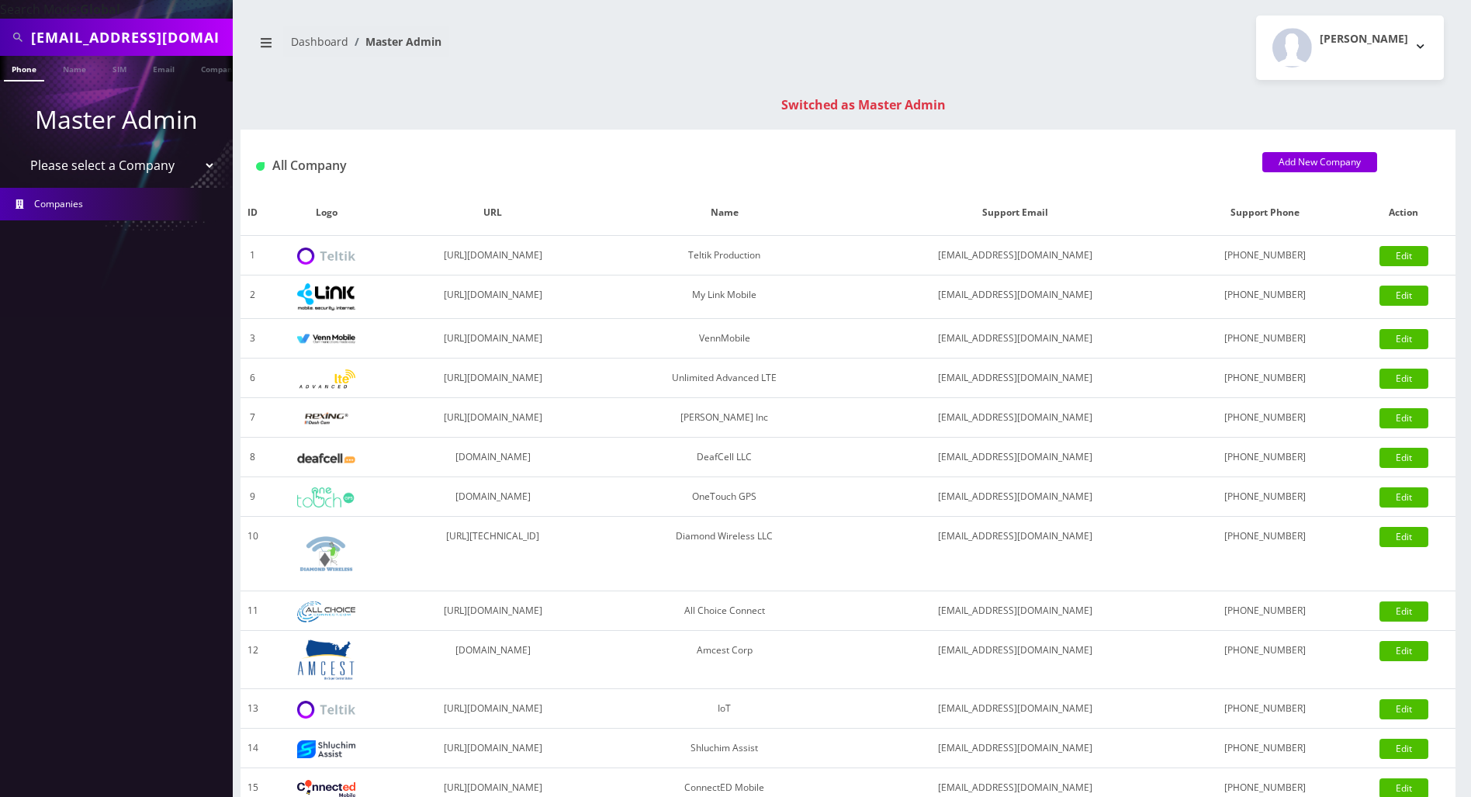
drag, startPoint x: 185, startPoint y: 39, endPoint x: -6, endPoint y: 40, distance: 191.7
click at [0, 40] on html "Search Mode: Global it@magenam.com Phone Name SIM Email Company Customer Master…" at bounding box center [735, 551] width 1471 height 1103
type input "9296270579"
click at [26, 71] on link "Phone" at bounding box center [24, 69] width 40 height 26
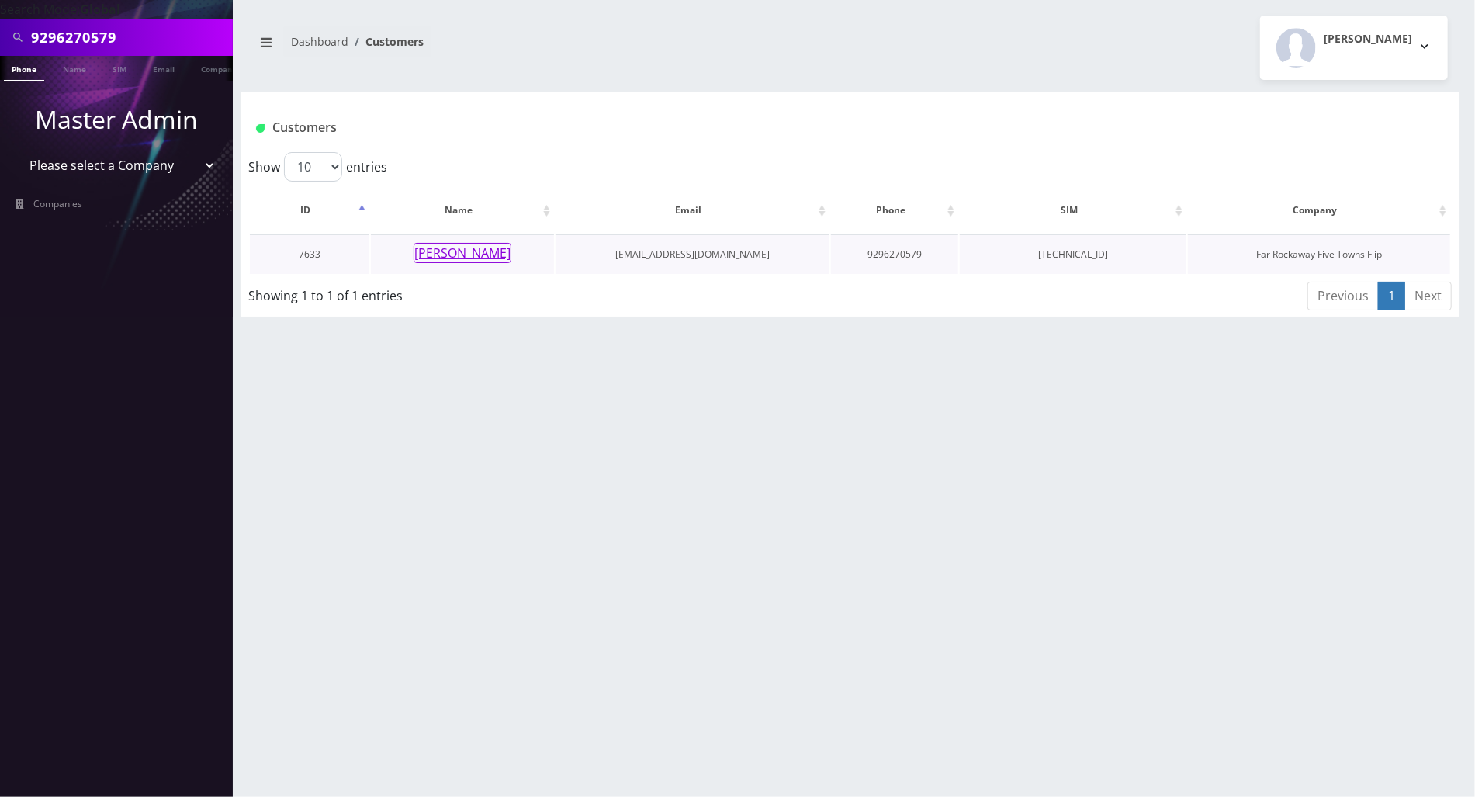
click at [457, 254] on button "[PERSON_NAME]" at bounding box center [463, 253] width 98 height 20
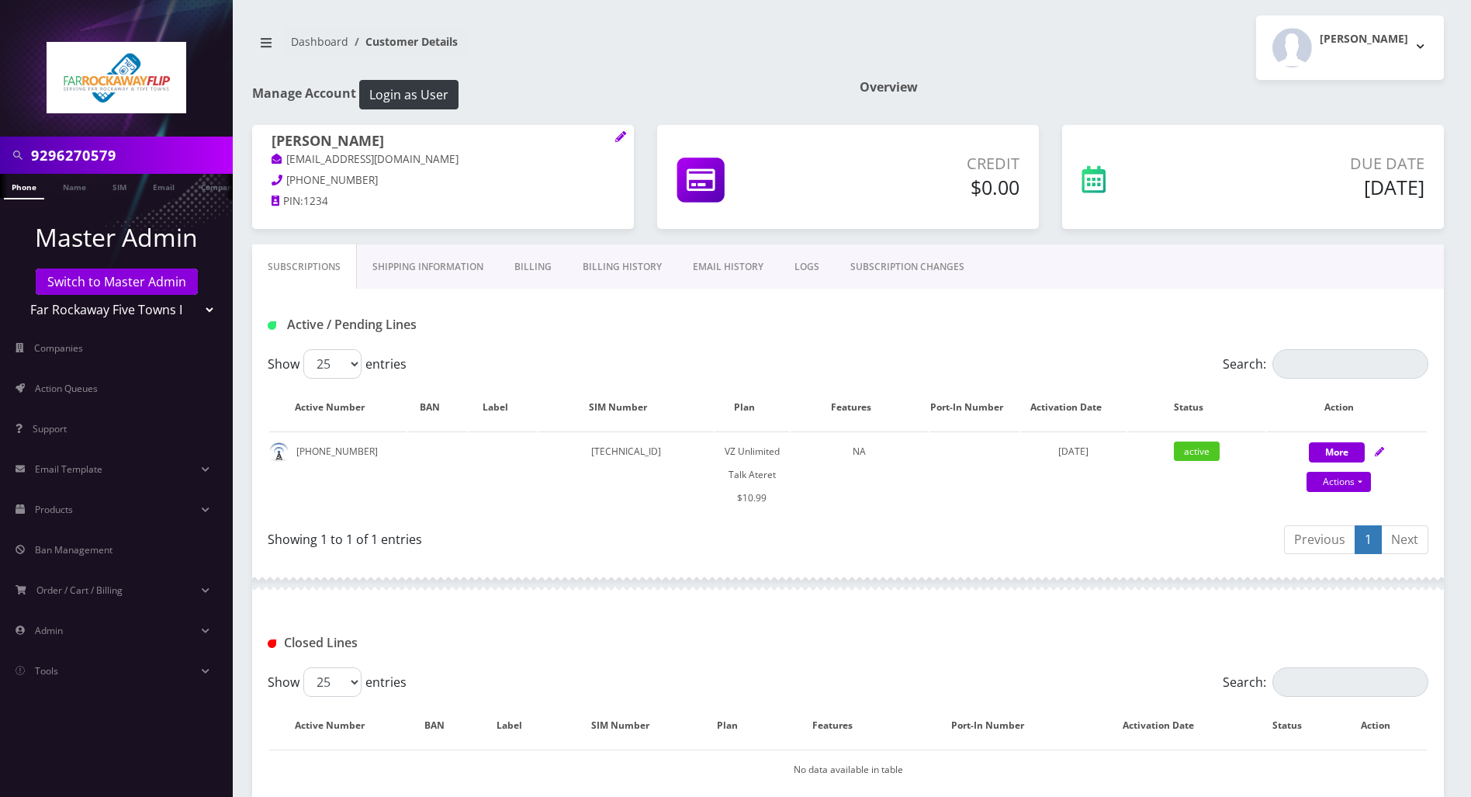
click at [810, 580] on div at bounding box center [848, 583] width 1192 height 47
click at [635, 448] on td "[TECHNICAL_ID]" at bounding box center [625, 474] width 175 height 86
drag, startPoint x: 627, startPoint y: 473, endPoint x: 625, endPoint y: 546, distance: 73.0
click at [627, 537] on div "Show 25 50 100 250 500 entries Search: Active Number BAN Label SIM Number Plan …" at bounding box center [848, 454] width 1192 height 211
click at [618, 587] on div at bounding box center [848, 583] width 1192 height 47
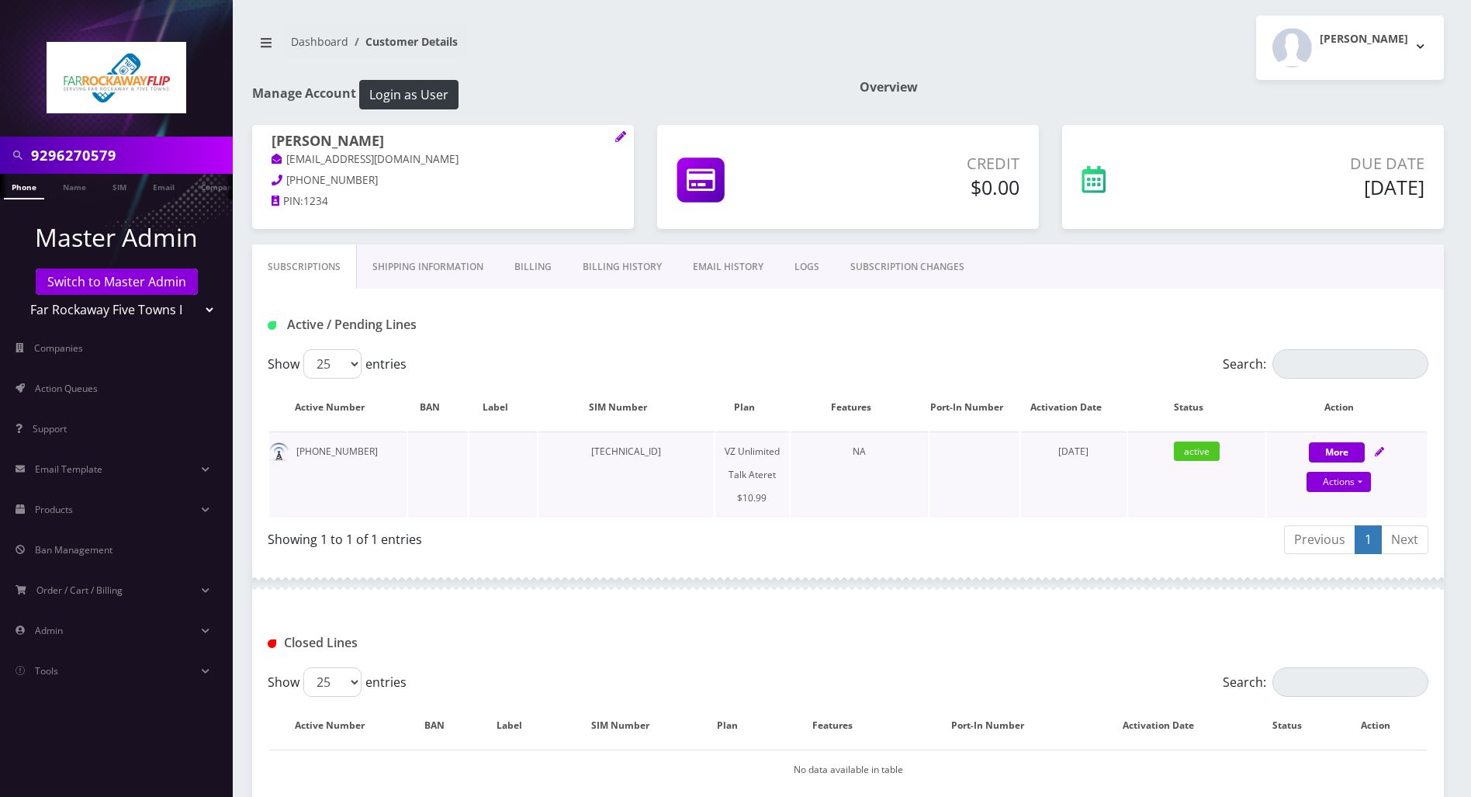
click at [592, 451] on td "[TECHNICAL_ID]" at bounding box center [625, 474] width 175 height 86
drag, startPoint x: 572, startPoint y: 450, endPoint x: 687, endPoint y: 449, distance: 114.8
click at [687, 449] on td "[TECHNICAL_ID]" at bounding box center [625, 474] width 175 height 86
copy td "[TECHNICAL_ID]"
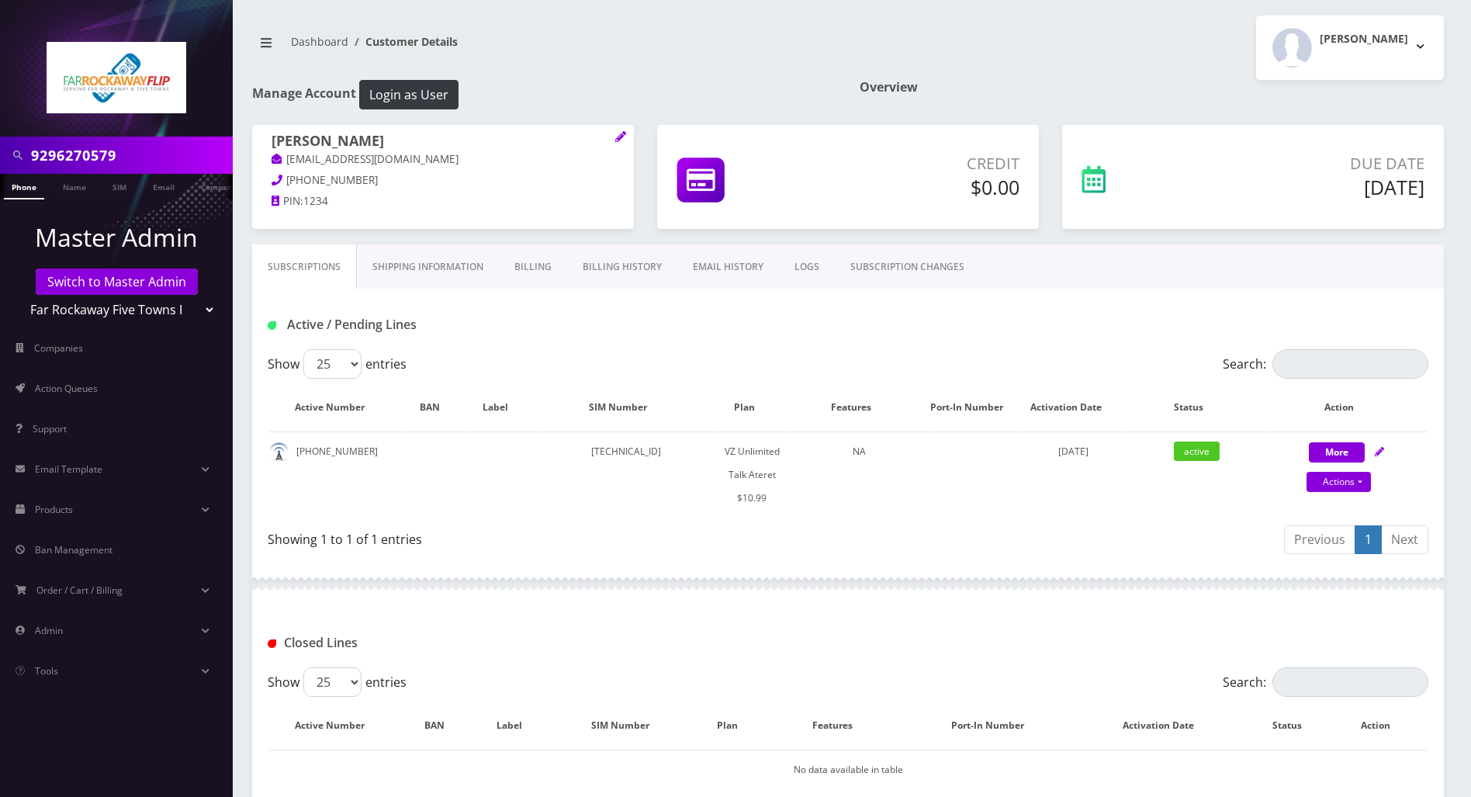
click at [347, 221] on div "[PERSON_NAME] [EMAIL_ADDRESS][DOMAIN_NAME] [PHONE_NUMBER] PIN: 1234" at bounding box center [443, 173] width 382 height 97
click at [670, 525] on div "Showing 1 to 1 of 1 entries" at bounding box center [552, 536] width 569 height 25
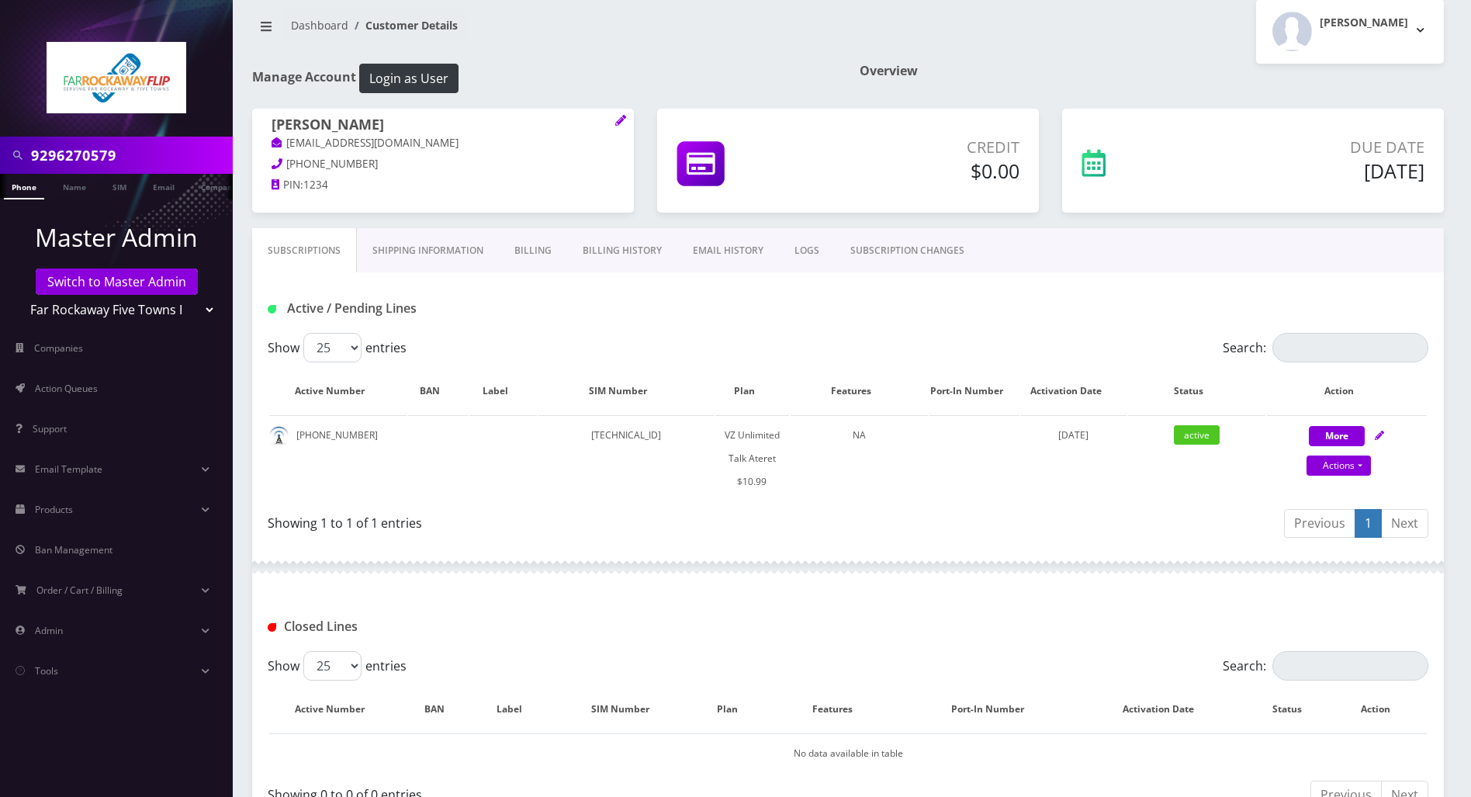
scroll to position [10, 0]
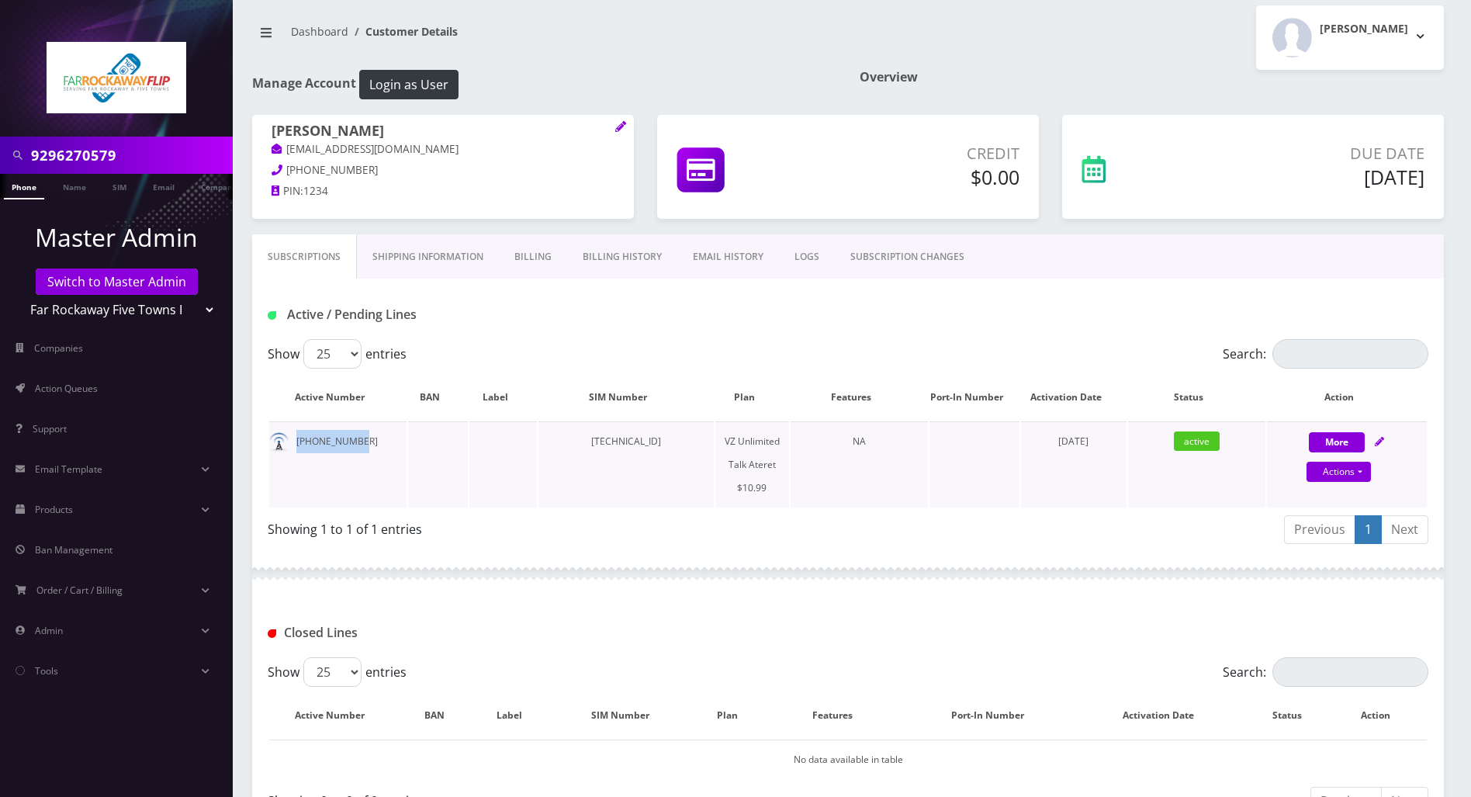
drag, startPoint x: 355, startPoint y: 438, endPoint x: 297, endPoint y: 438, distance: 57.4
click at [297, 438] on td "[PHONE_NUMBER]" at bounding box center [337, 464] width 137 height 86
copy td "[PHONE_NUMBER]"
click at [300, 568] on div at bounding box center [848, 573] width 1192 height 47
click at [739, 591] on div at bounding box center [848, 573] width 1192 height 47
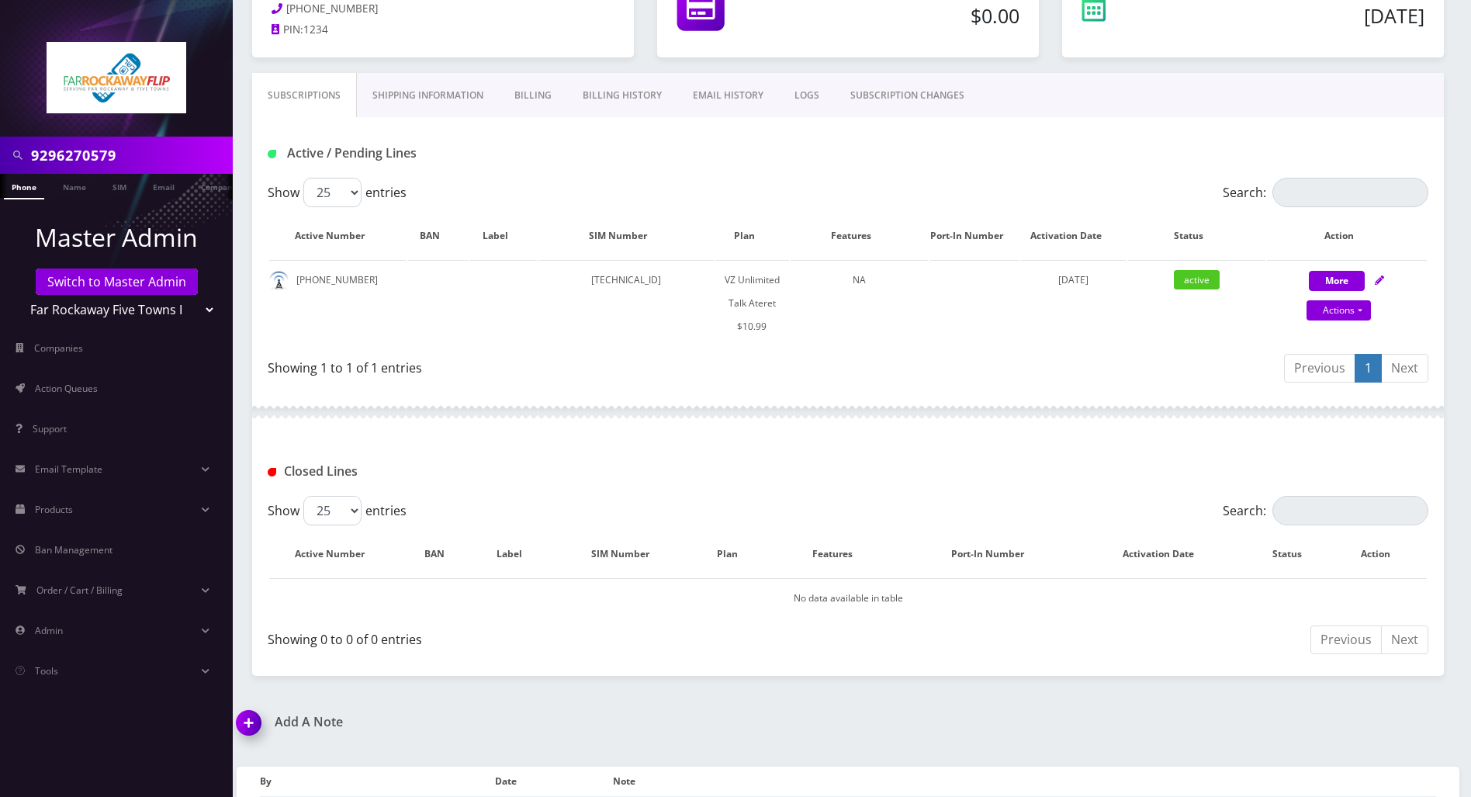
scroll to position [217, 0]
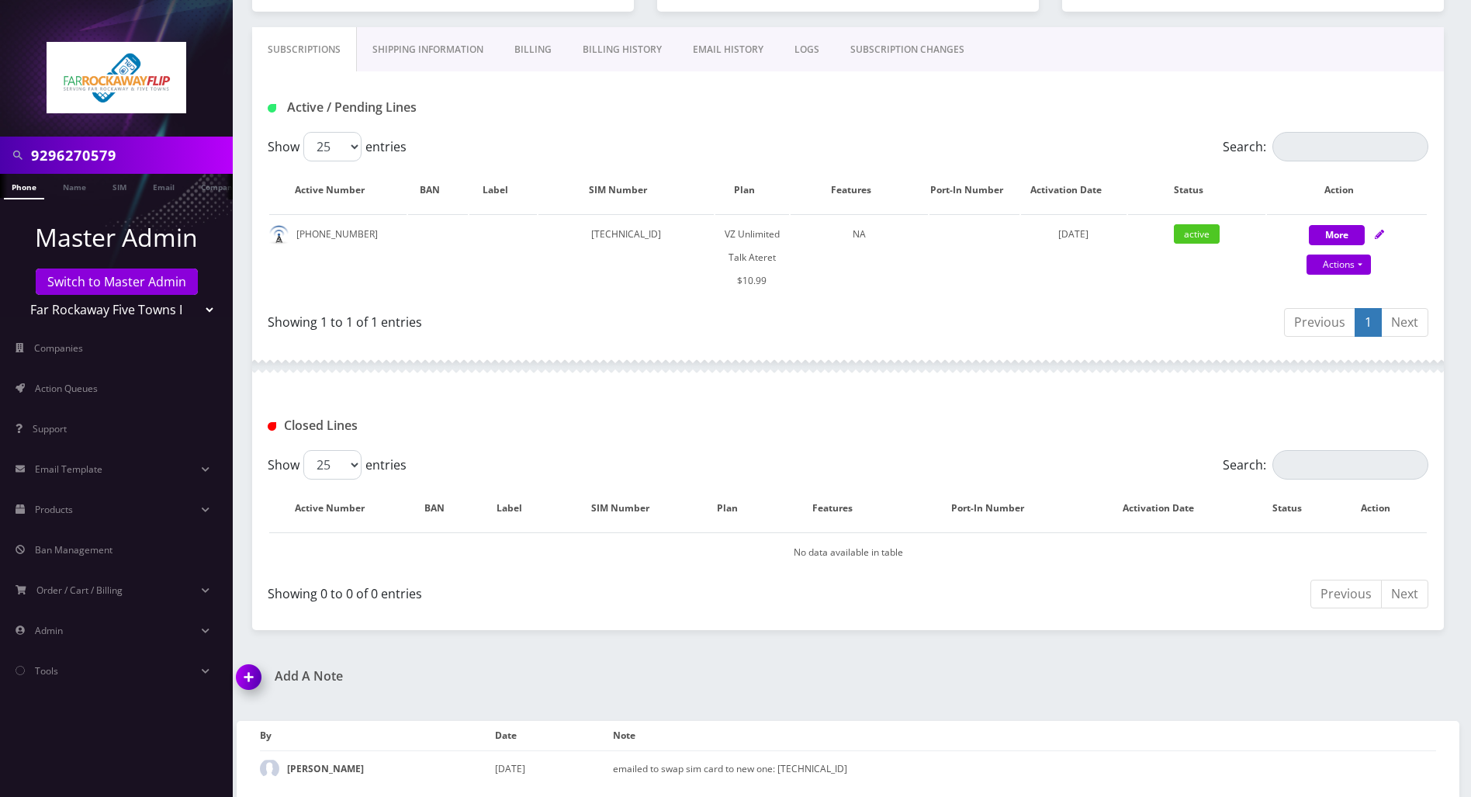
click at [245, 674] on img at bounding box center [252, 683] width 46 height 46
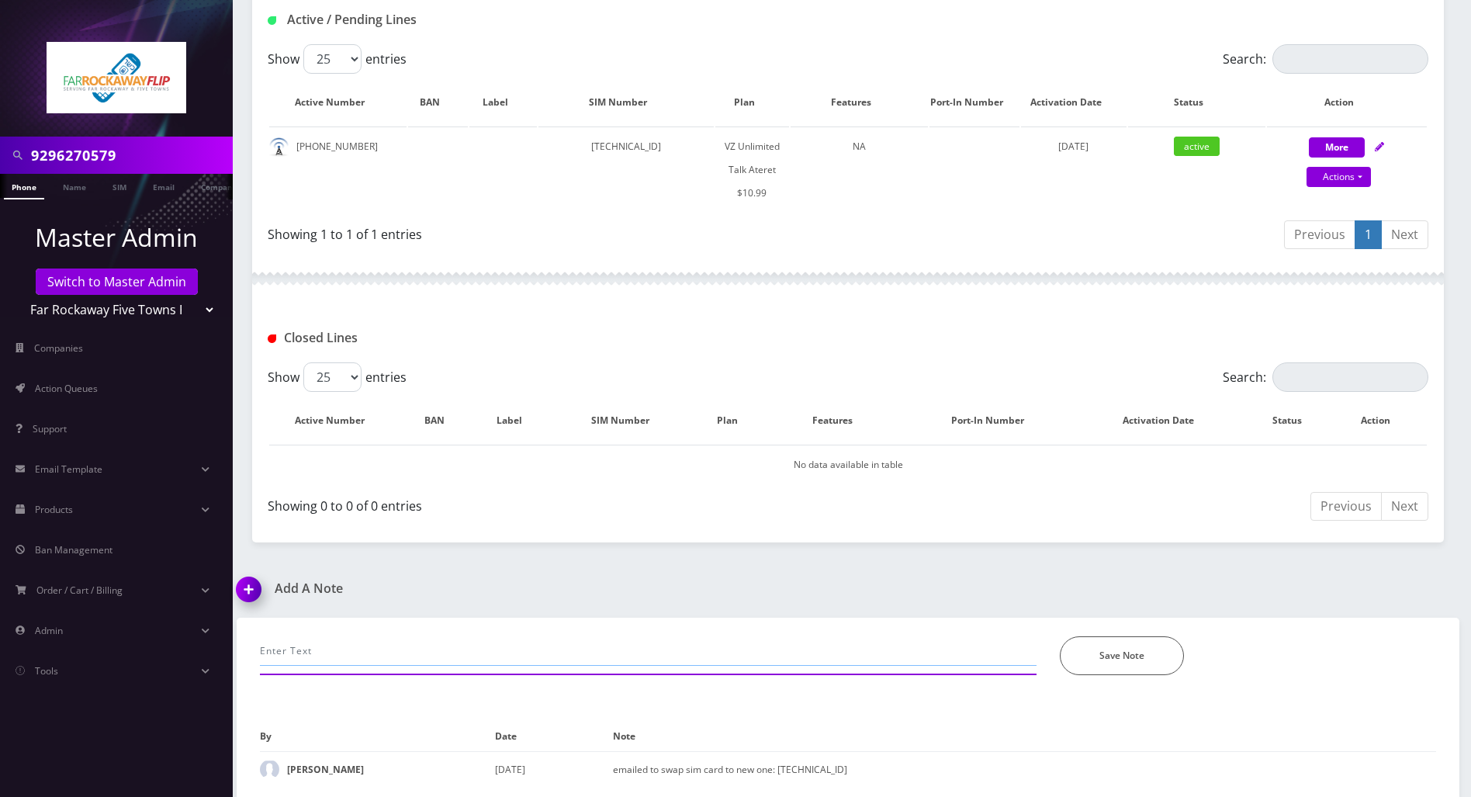
click at [388, 639] on input "text" at bounding box center [648, 650] width 777 height 29
click at [421, 646] on input "called to swap- but the new" at bounding box center [648, 650] width 777 height 29
paste input "[TECHNICAL_ID]"
type input "called to swap- but the new sim [TECHNICAL_ID] is already active both in select…"
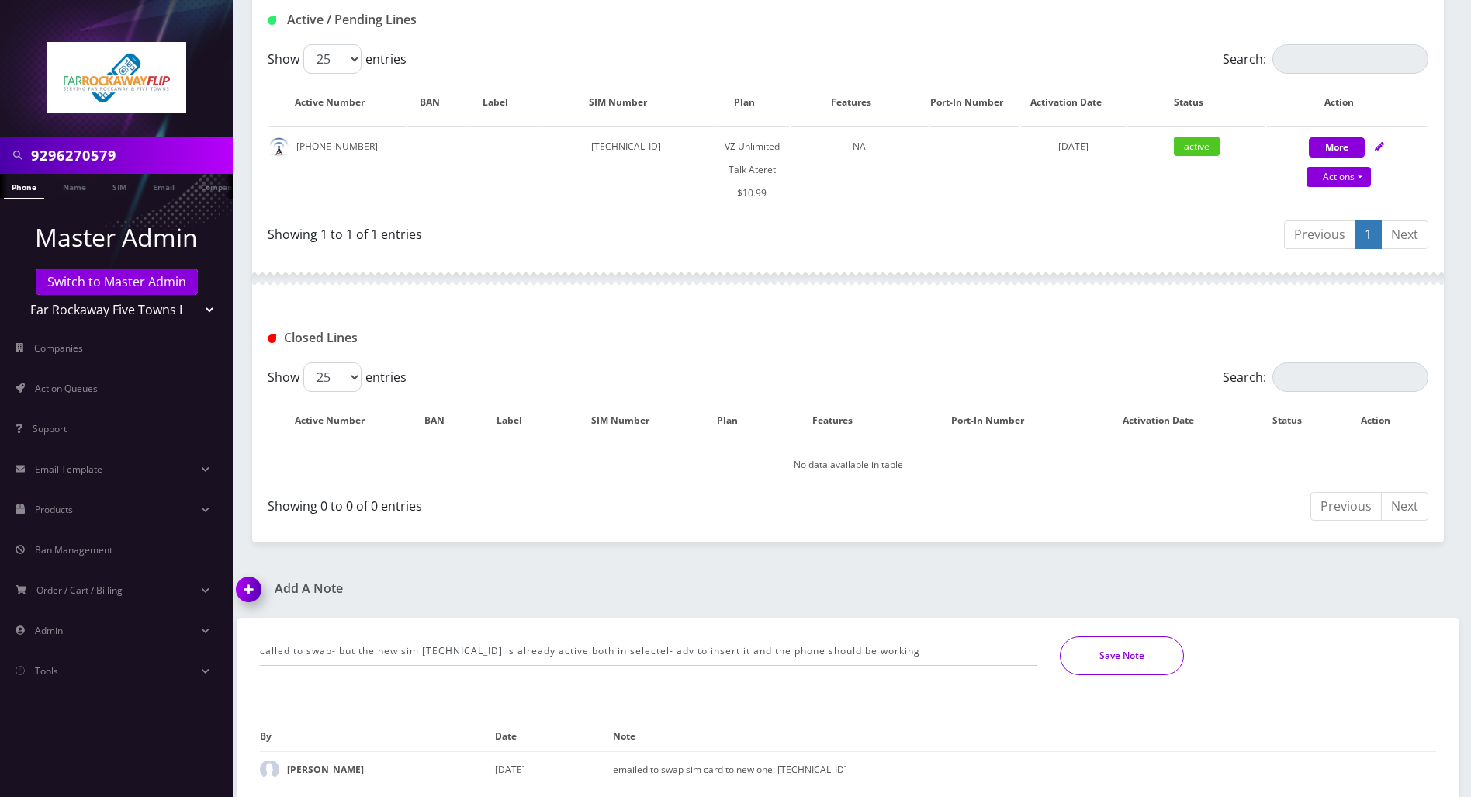
click at [1083, 649] on button "Save Note" at bounding box center [1122, 655] width 124 height 39
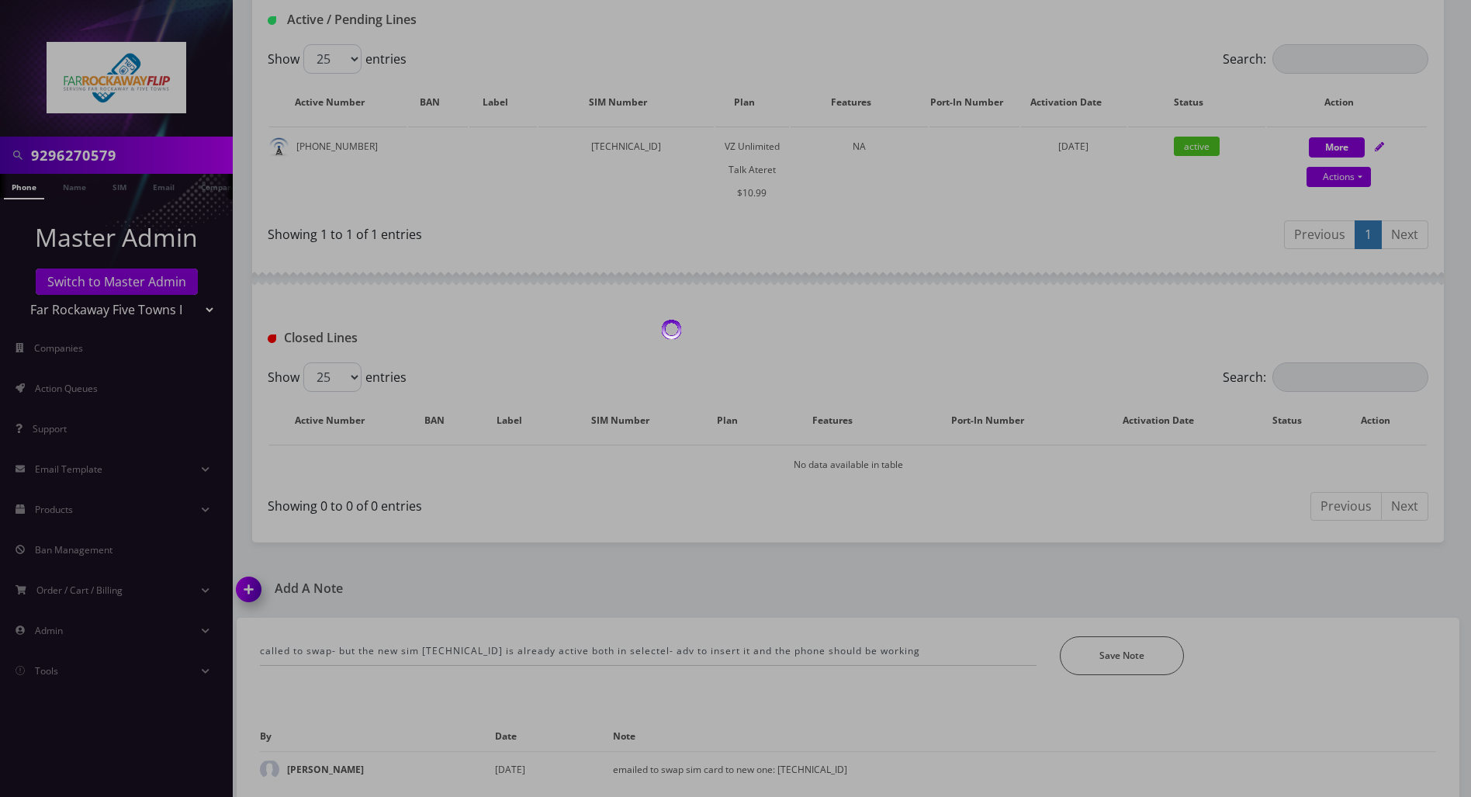
scroll to position [252, 0]
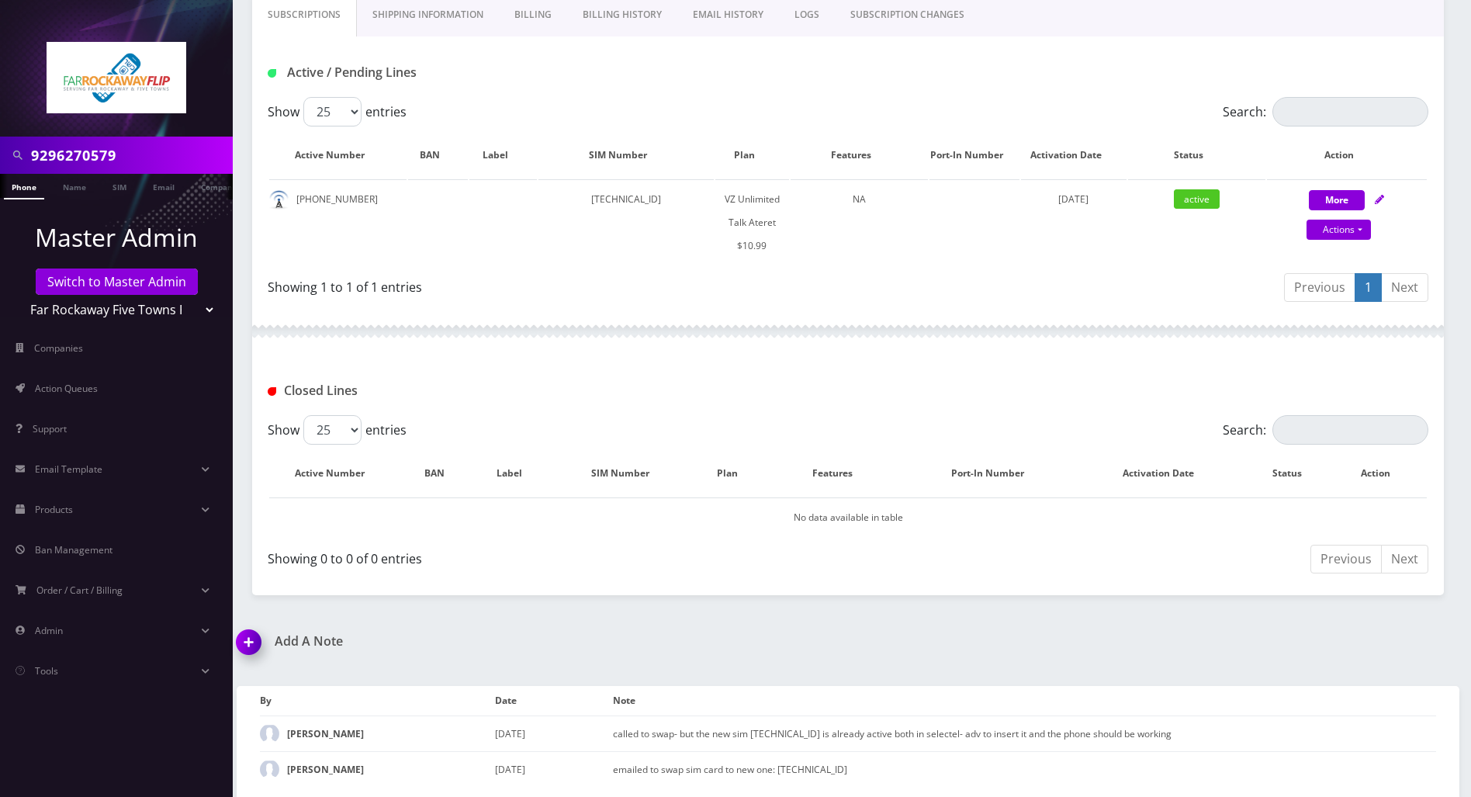
click at [1419, 634] on div "Add A Note called to swap- but the new sim [TECHNICAL_ID] is already active bot…" at bounding box center [848, 716] width 1246 height 165
